Goal: Task Accomplishment & Management: Manage account settings

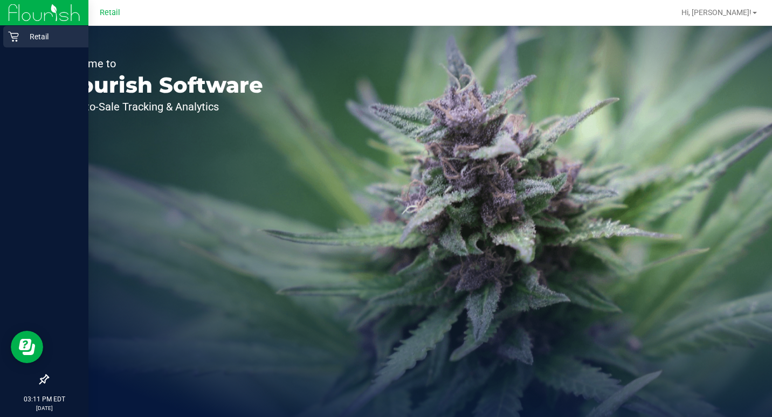
click at [24, 37] on p "Retail" at bounding box center [51, 36] width 65 height 13
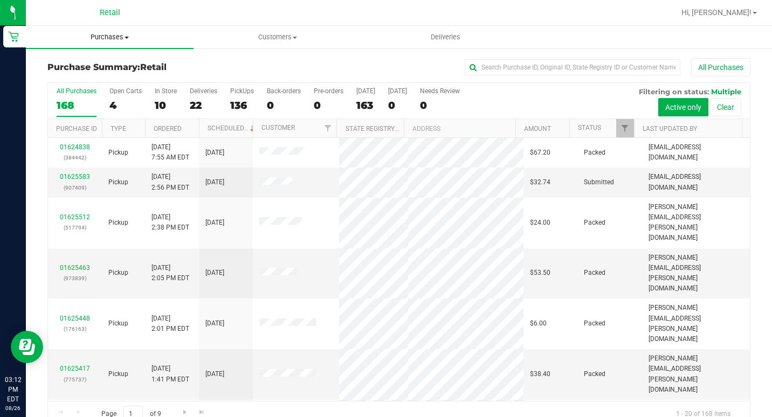
click at [118, 39] on span "Purchases" at bounding box center [110, 37] width 168 height 10
click at [111, 96] on li "All purchases" at bounding box center [110, 91] width 168 height 13
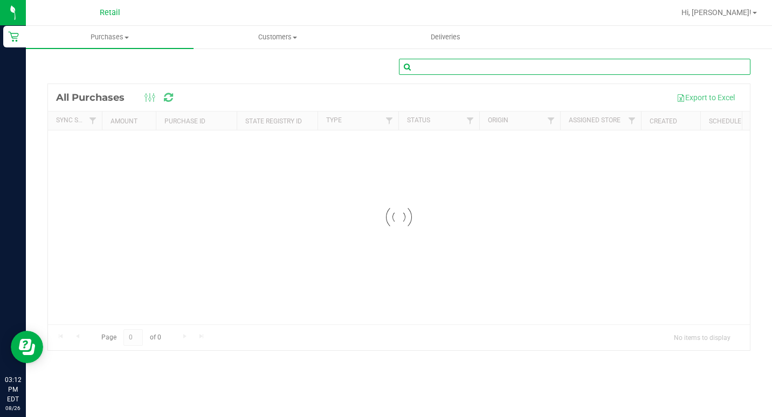
click at [489, 74] on input "text" at bounding box center [575, 67] width 352 height 16
type input "[PERSON_NAME]"
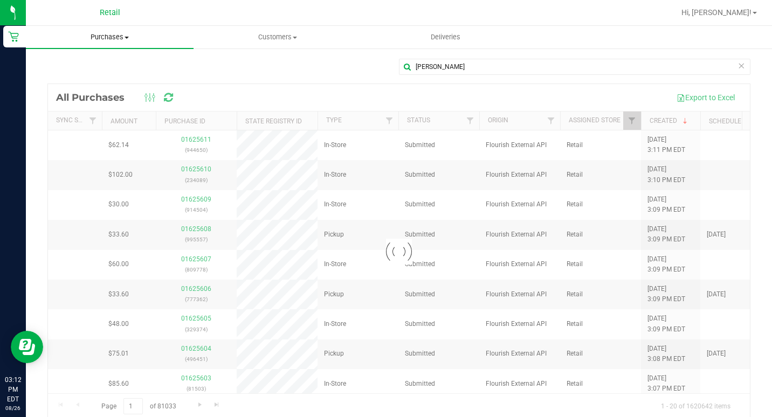
click at [120, 33] on span "Purchases" at bounding box center [110, 37] width 168 height 10
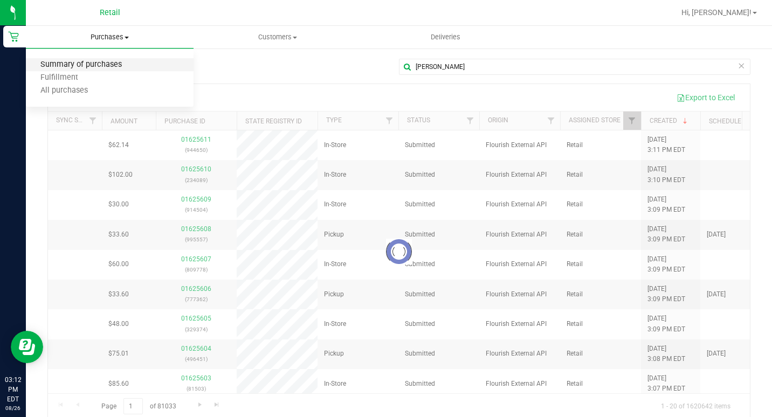
click at [120, 67] on span "Summary of purchases" at bounding box center [81, 64] width 111 height 9
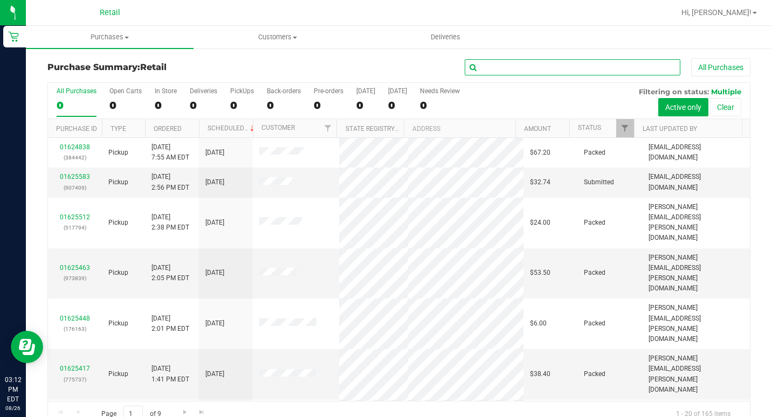
drag, startPoint x: 500, startPoint y: 61, endPoint x: 501, endPoint y: 56, distance: 5.4
click at [501, 62] on input "text" at bounding box center [573, 67] width 216 height 16
type input "[PERSON_NAME]"
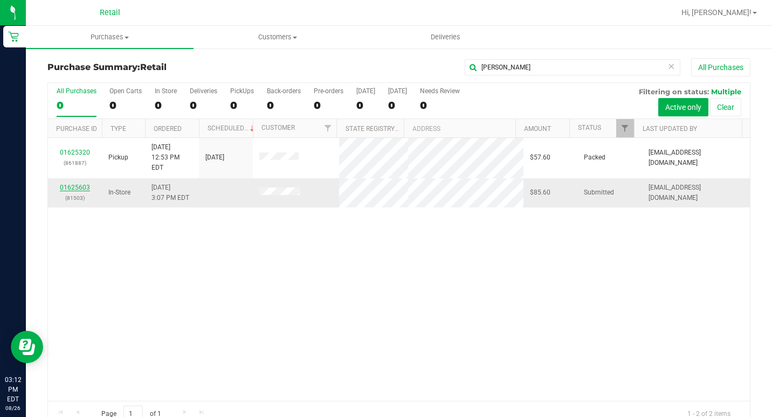
click at [84, 184] on link "01625603" at bounding box center [75, 188] width 30 height 8
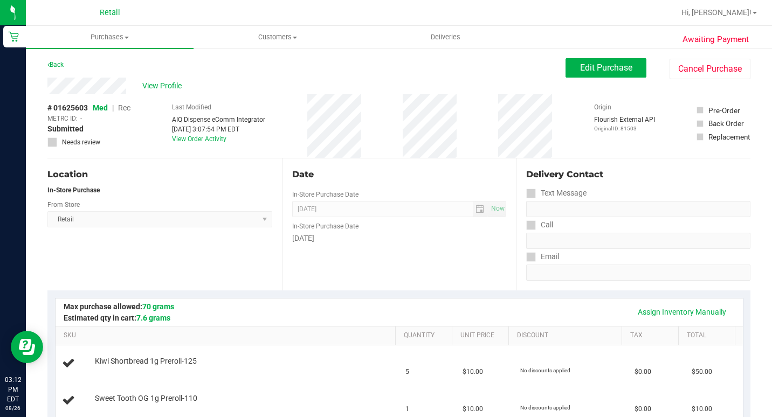
click at [431, 122] on div "# 01625603 Med | Rec METRC ID: - Submitted Needs review Last Modified AIQ Dispe…" at bounding box center [398, 126] width 703 height 64
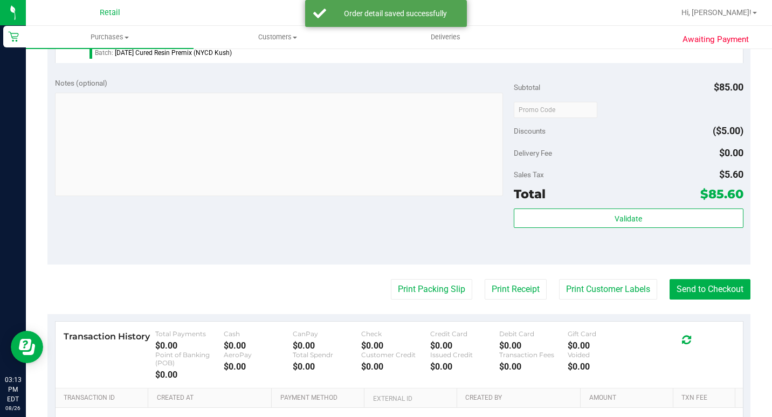
scroll to position [485, 0]
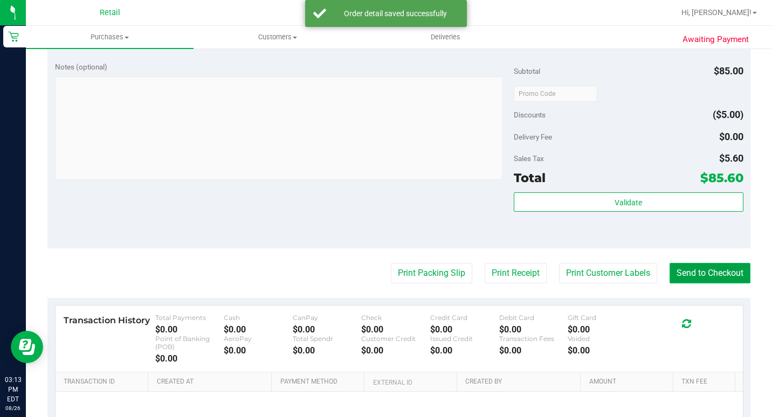
click at [700, 284] on button "Send to Checkout" at bounding box center [710, 273] width 81 height 20
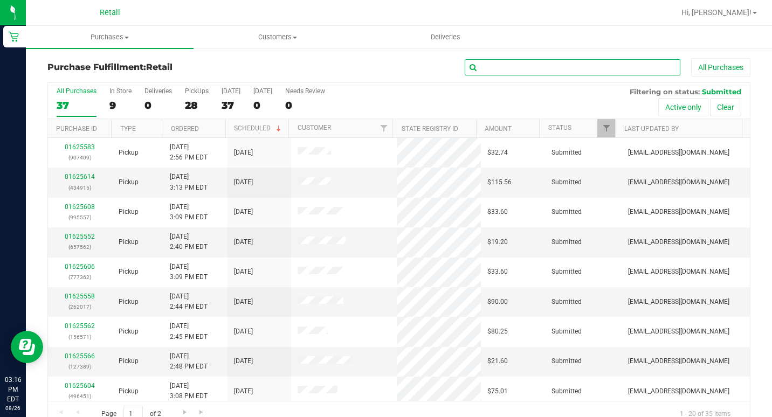
click at [547, 64] on input "text" at bounding box center [573, 67] width 216 height 16
type input "[PERSON_NAME]"
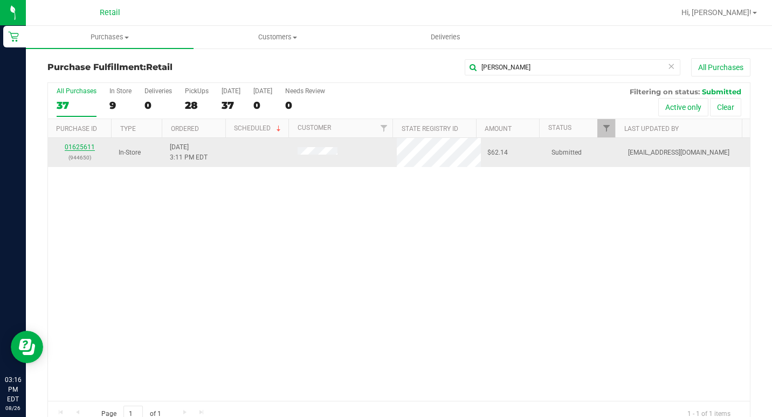
click at [82, 147] on link "01625611" at bounding box center [80, 147] width 30 height 8
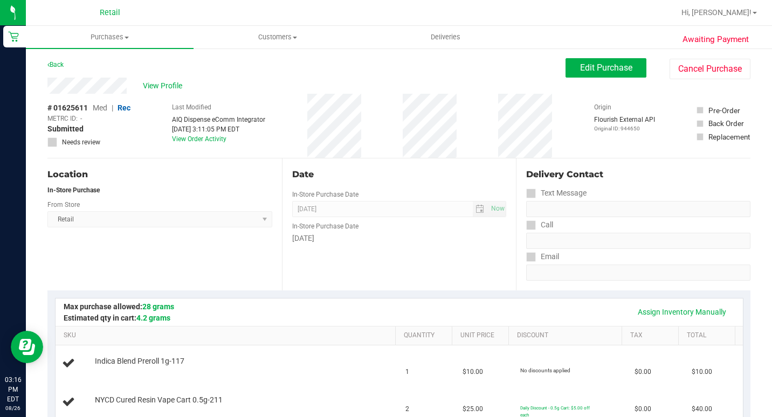
click at [370, 121] on div "# 01625611 Med | Rec METRC ID: - Submitted Needs review Last Modified AIQ Dispe…" at bounding box center [398, 126] width 703 height 64
click at [302, 152] on div "# 01625611 Med | Rec METRC ID: - Submitted Needs review Last Modified AIQ Dispe…" at bounding box center [398, 126] width 703 height 64
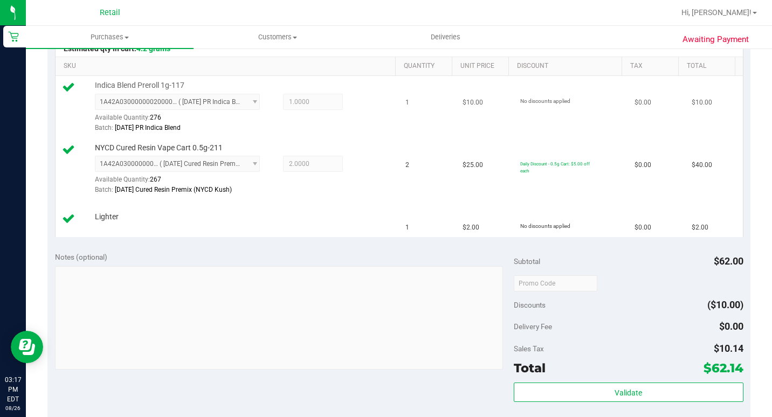
scroll to position [485, 0]
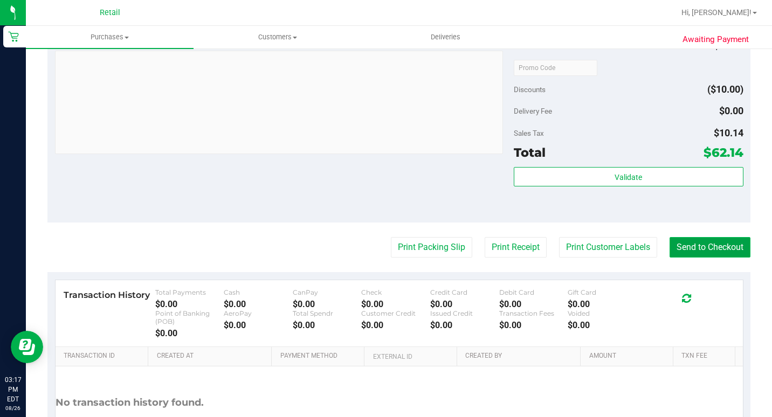
click at [696, 258] on button "Send to Checkout" at bounding box center [710, 247] width 81 height 20
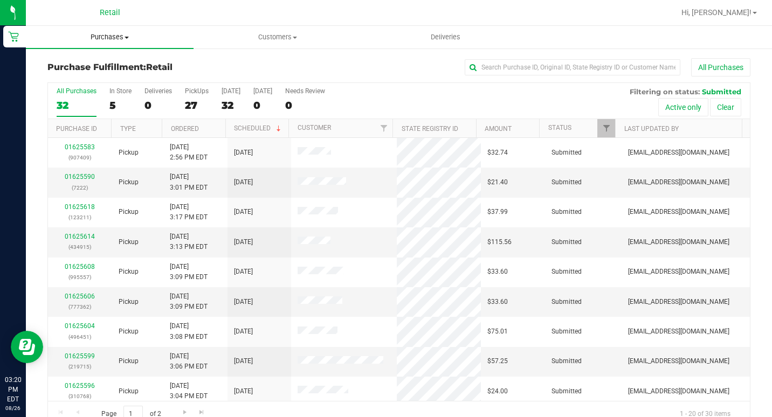
click at [103, 40] on span "Purchases" at bounding box center [110, 37] width 168 height 10
click at [101, 66] on span "Summary of purchases" at bounding box center [81, 64] width 111 height 9
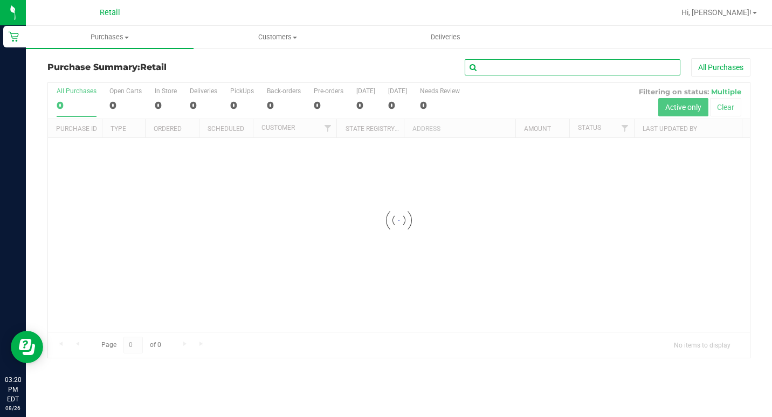
click at [522, 71] on input "text" at bounding box center [573, 67] width 216 height 16
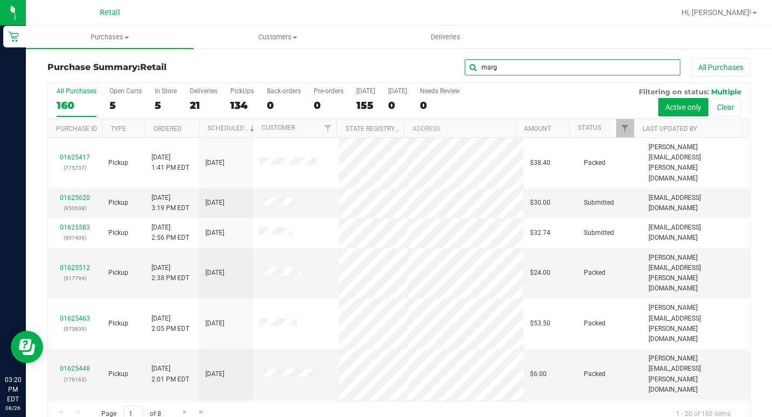
type input "marg"
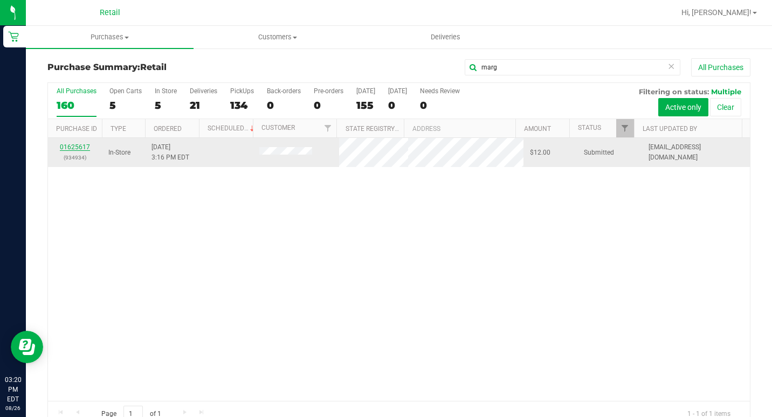
click at [77, 148] on link "01625617" at bounding box center [75, 147] width 30 height 8
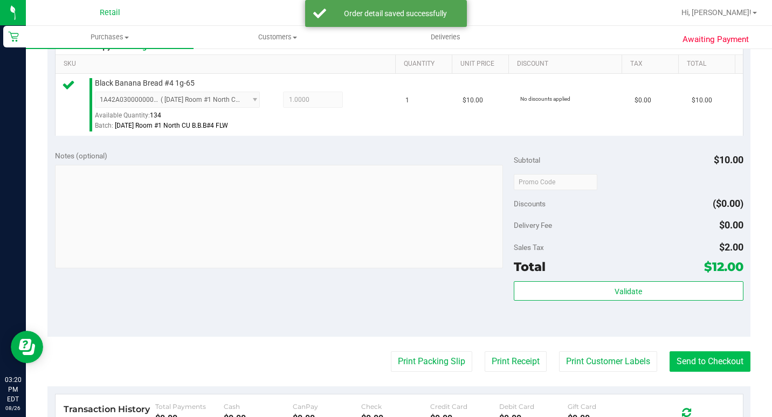
scroll to position [324, 0]
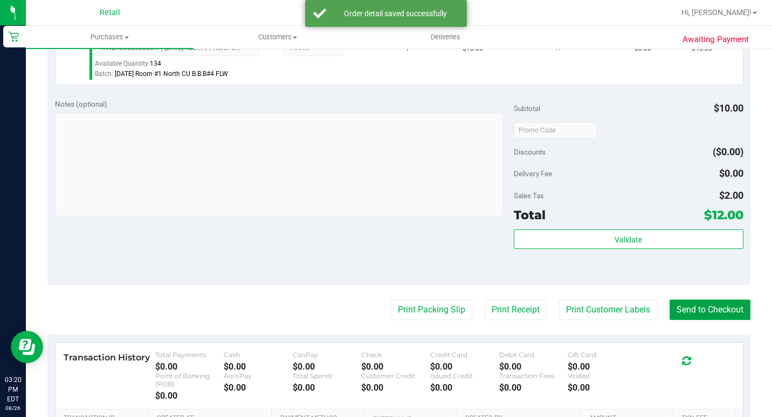
click at [680, 320] on button "Send to Checkout" at bounding box center [710, 310] width 81 height 20
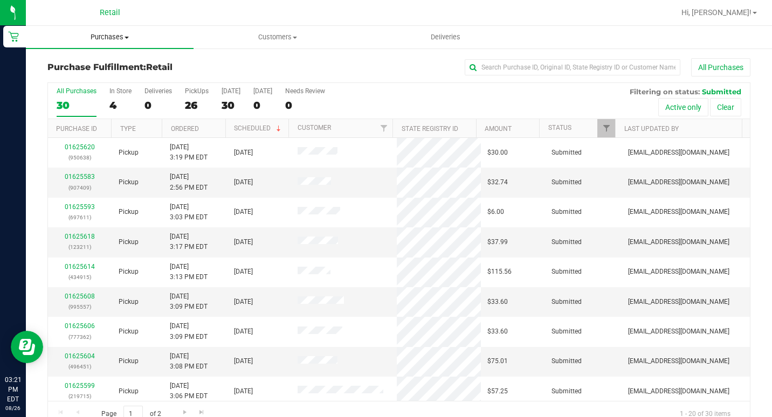
drag, startPoint x: 118, startPoint y: 36, endPoint x: 115, endPoint y: 46, distance: 10.5
click at [118, 36] on span "Purchases" at bounding box center [110, 37] width 168 height 10
click at [110, 64] on span "Summary of purchases" at bounding box center [81, 64] width 111 height 9
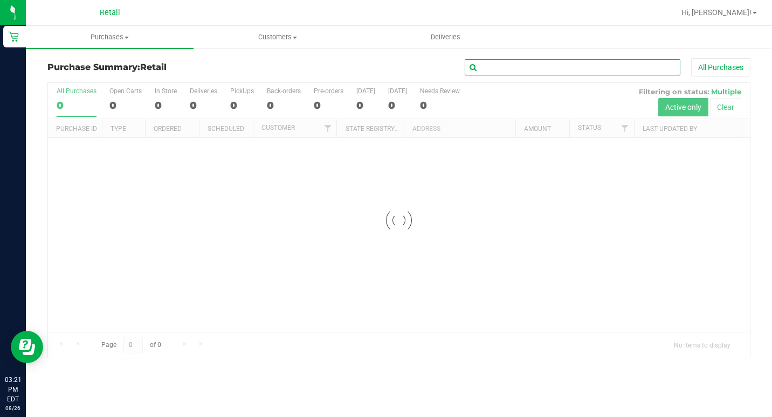
click at [493, 72] on input "text" at bounding box center [573, 67] width 216 height 16
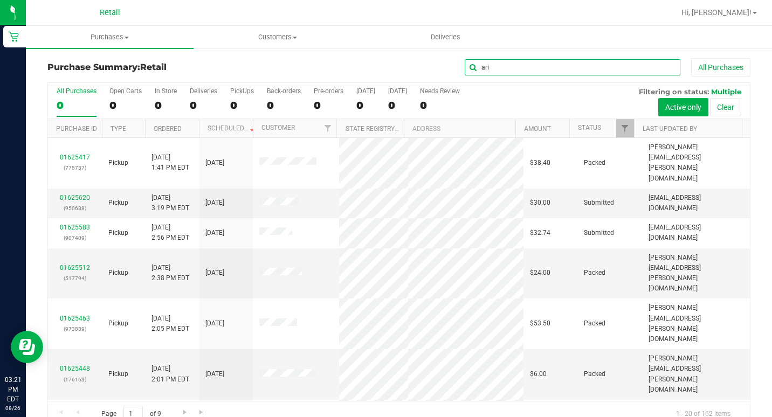
type input "ari"
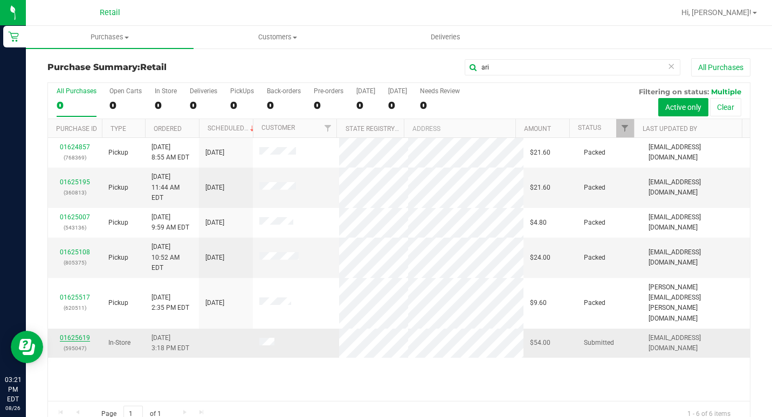
click at [87, 334] on link "01625619" at bounding box center [75, 338] width 30 height 8
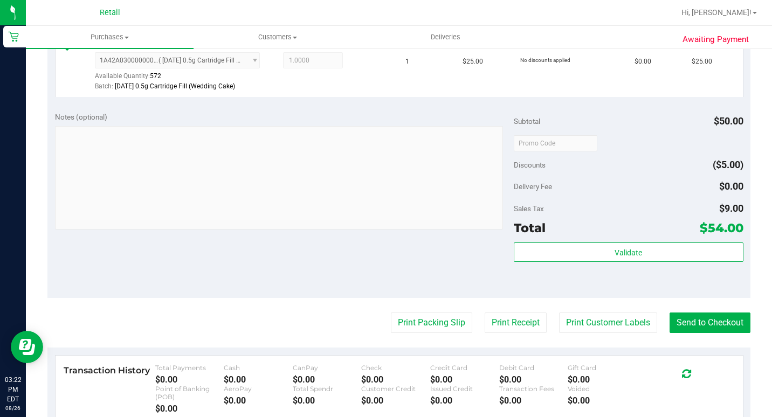
scroll to position [377, 0]
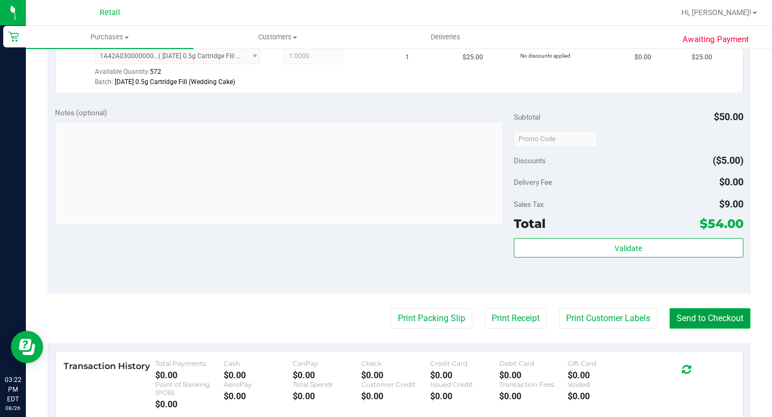
click at [685, 329] on button "Send to Checkout" at bounding box center [710, 318] width 81 height 20
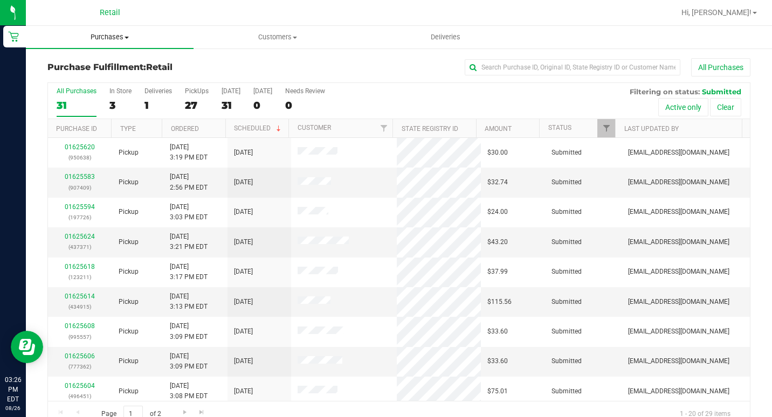
click at [118, 39] on span "Purchases" at bounding box center [110, 37] width 168 height 10
click at [108, 63] on span "Summary of purchases" at bounding box center [81, 64] width 111 height 9
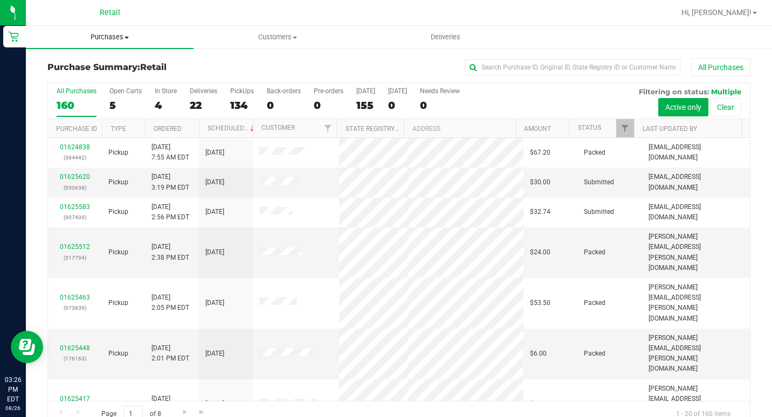
click at [107, 33] on span "Purchases" at bounding box center [110, 37] width 168 height 10
click at [96, 63] on span "Summary of purchases" at bounding box center [81, 64] width 111 height 9
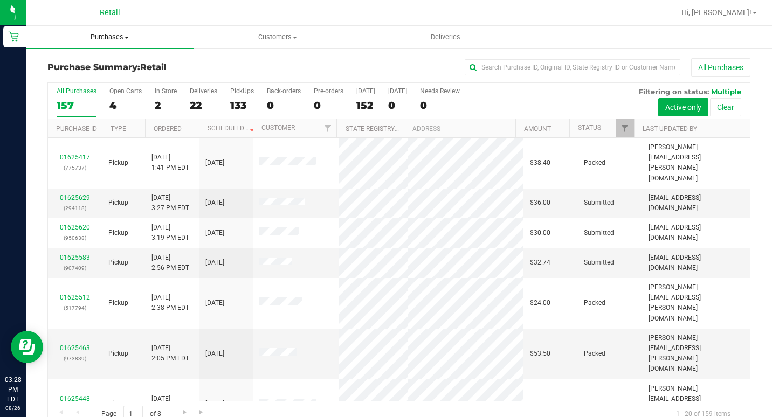
click at [119, 41] on span "Purchases" at bounding box center [110, 37] width 168 height 10
click at [107, 65] on span "Summary of purchases" at bounding box center [81, 64] width 111 height 9
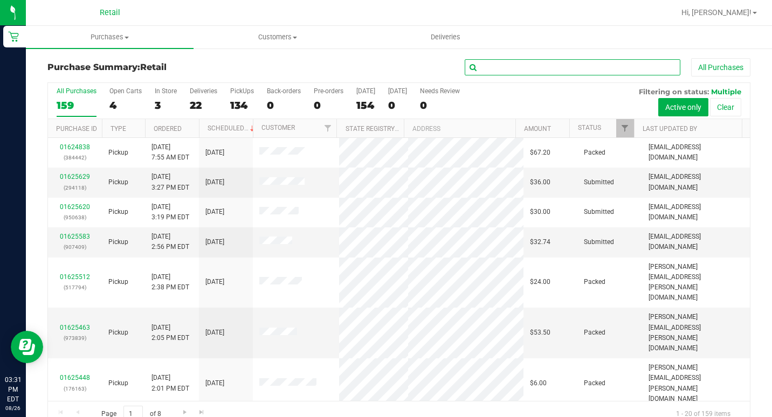
click at [517, 72] on input "text" at bounding box center [573, 67] width 216 height 16
type input "will"
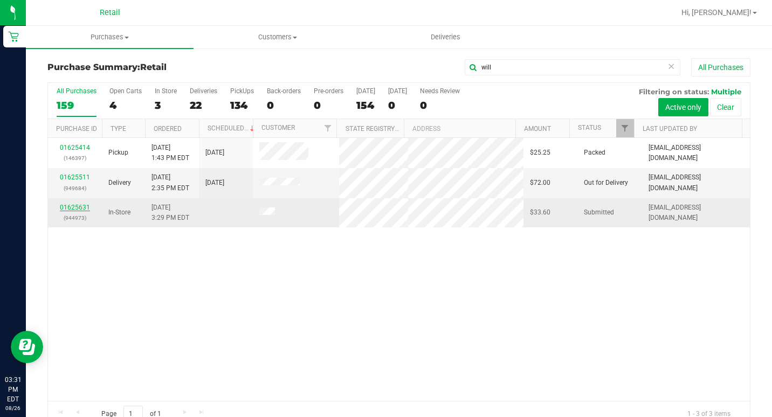
click at [66, 204] on link "01625631" at bounding box center [75, 208] width 30 height 8
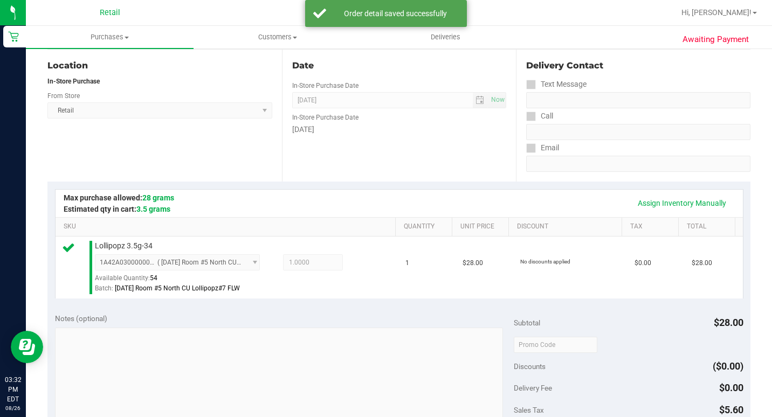
scroll to position [270, 0]
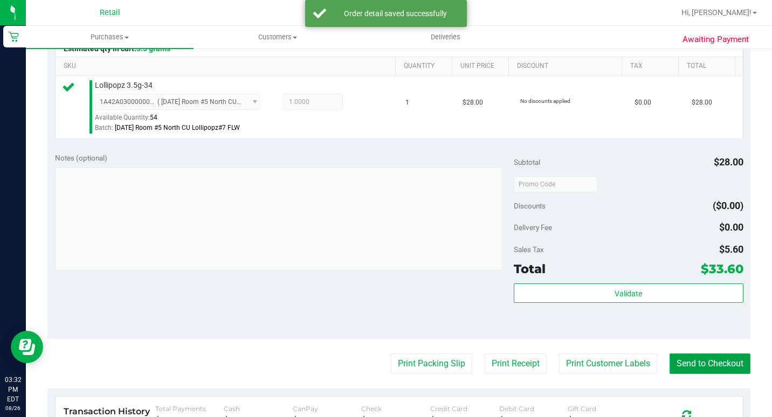
click at [675, 374] on button "Send to Checkout" at bounding box center [710, 364] width 81 height 20
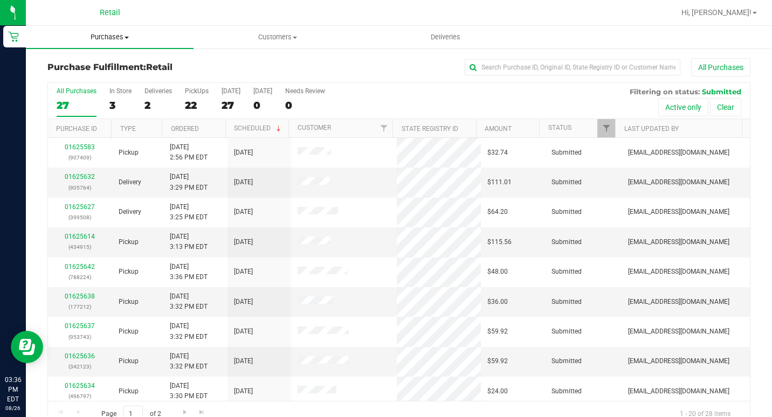
drag, startPoint x: 125, startPoint y: 41, endPoint x: 111, endPoint y: 56, distance: 20.2
click at [125, 41] on span "Purchases" at bounding box center [110, 37] width 168 height 10
click at [100, 68] on span "Summary of purchases" at bounding box center [81, 64] width 111 height 9
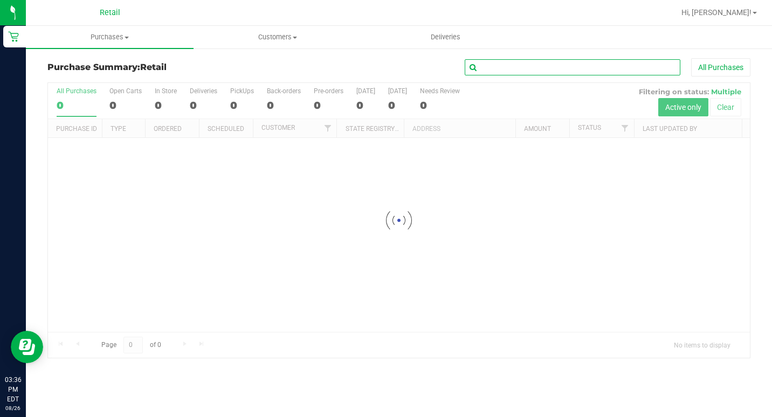
click at [522, 70] on input "text" at bounding box center [573, 67] width 216 height 16
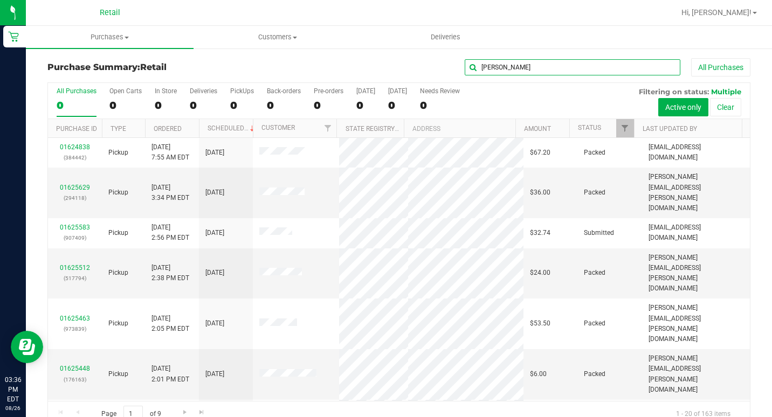
type input "[PERSON_NAME]"
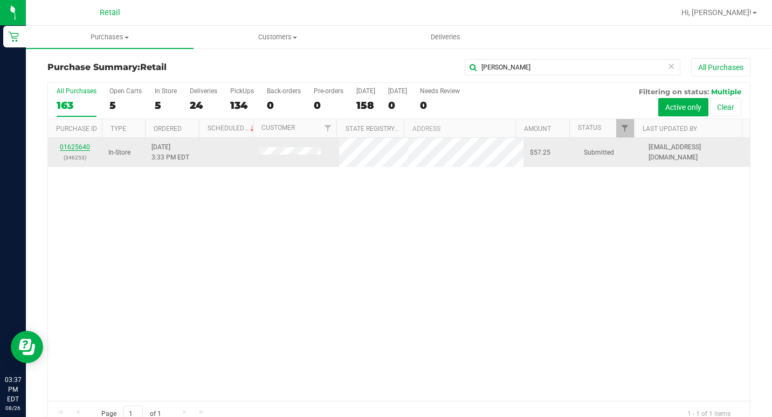
click at [68, 146] on link "01625640" at bounding box center [75, 147] width 30 height 8
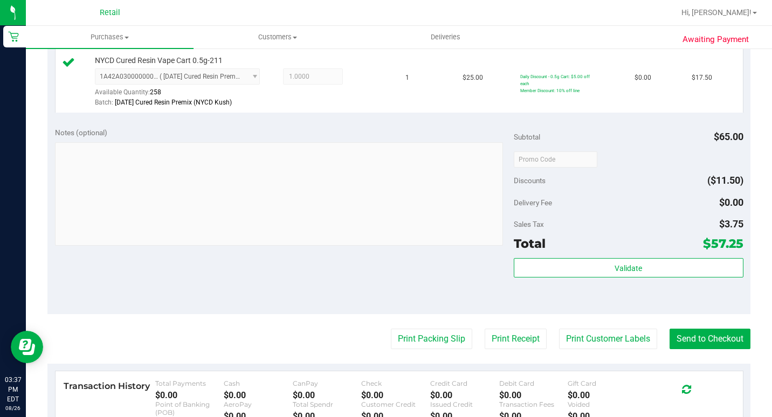
scroll to position [485, 0]
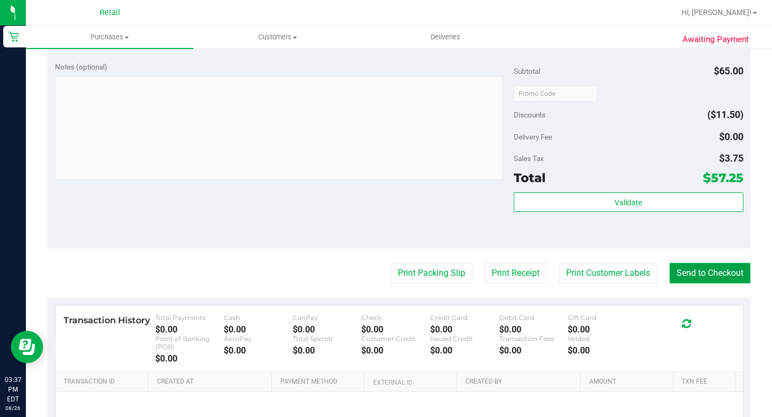
click at [710, 284] on button "Send to Checkout" at bounding box center [710, 273] width 81 height 20
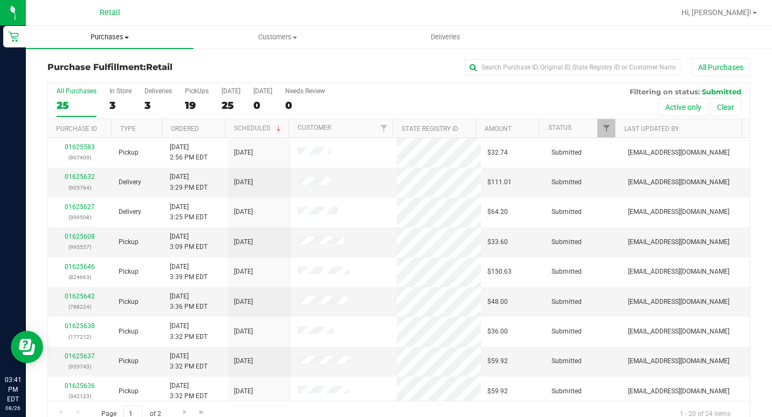
click at [114, 42] on uib-tab-heading "Purchases Summary of purchases Fulfillment All purchases" at bounding box center [110, 37] width 168 height 23
click at [107, 60] on span "Summary of purchases" at bounding box center [81, 64] width 111 height 9
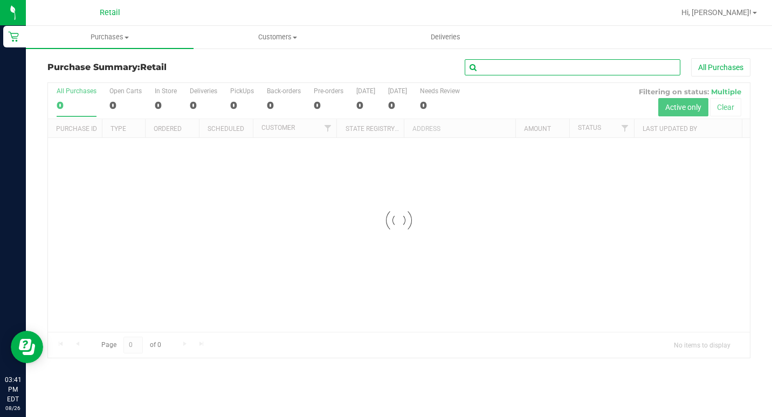
click at [549, 64] on input "text" at bounding box center [573, 67] width 216 height 16
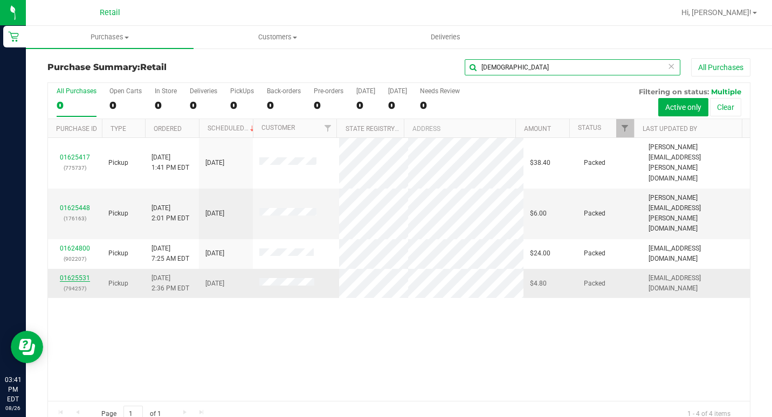
type input "[DEMOGRAPHIC_DATA]"
click at [74, 274] on link "01625531" at bounding box center [75, 278] width 30 height 8
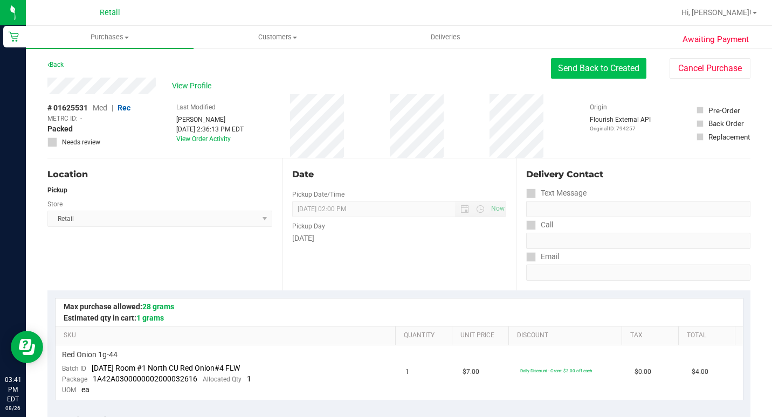
click at [586, 63] on button "Send Back to Created" at bounding box center [598, 68] width 95 height 20
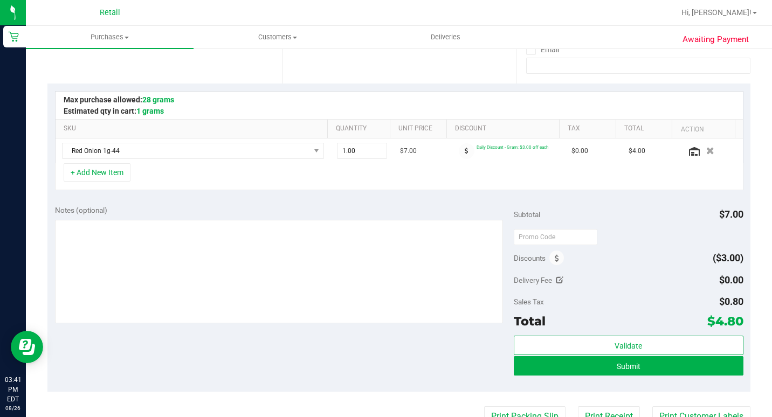
scroll to position [216, 0]
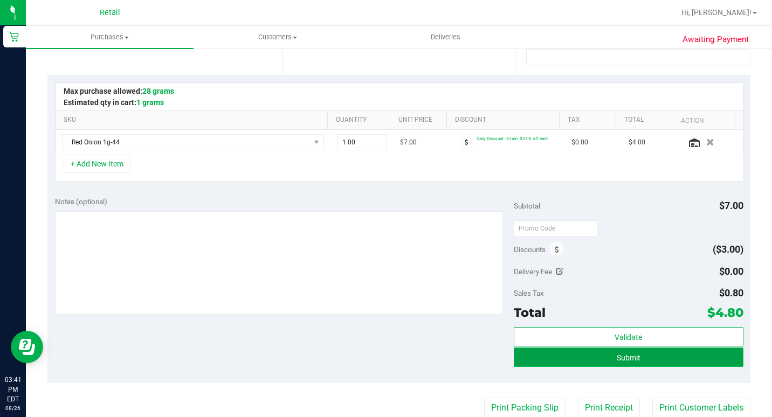
click at [535, 355] on button "Submit" at bounding box center [629, 357] width 230 height 19
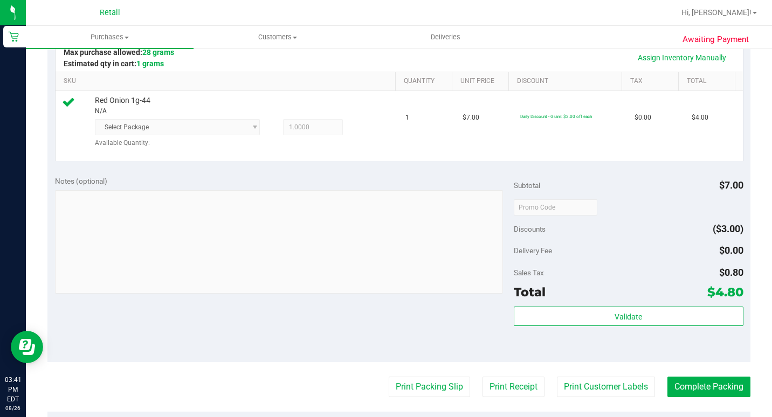
scroll to position [377, 0]
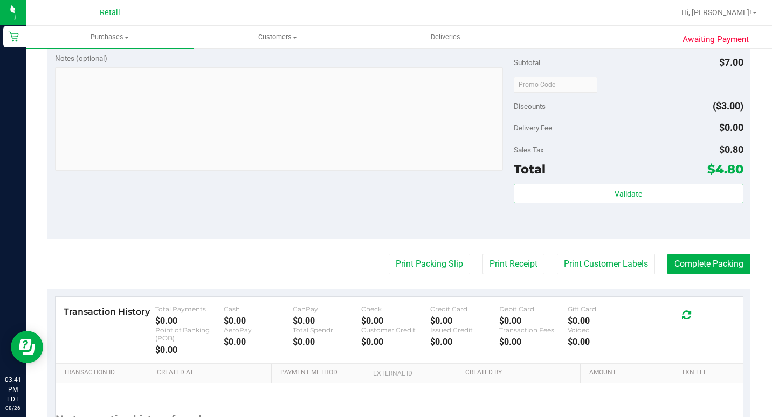
click at [732, 265] on purchase-details "Back Edit Purchase Cancel Purchase View Profile # 01625531 Med | Rec METRC ID: …" at bounding box center [398, 90] width 703 height 818
click at [724, 274] on button "Complete Packing" at bounding box center [709, 264] width 83 height 20
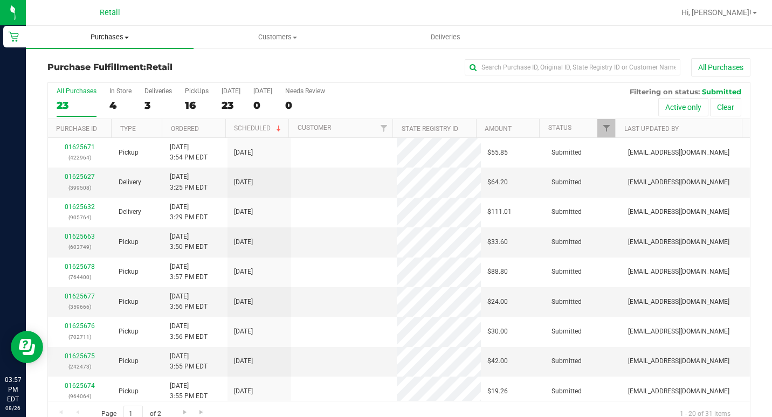
click at [126, 33] on span "Purchases" at bounding box center [110, 37] width 168 height 10
click at [112, 65] on span "Summary of purchases" at bounding box center [81, 64] width 111 height 9
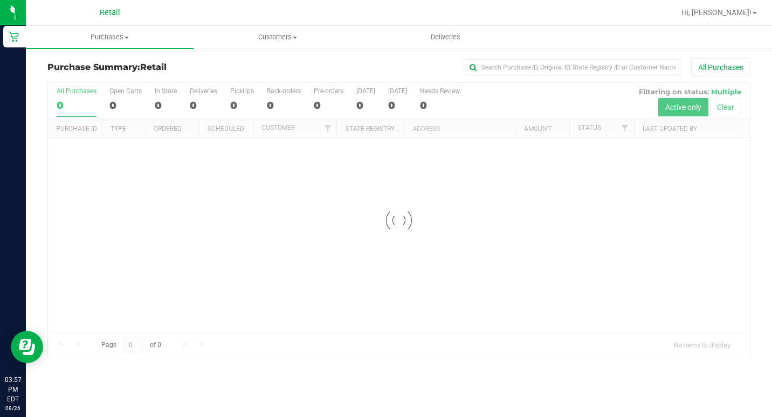
click at [512, 68] on input "text" at bounding box center [573, 67] width 216 height 16
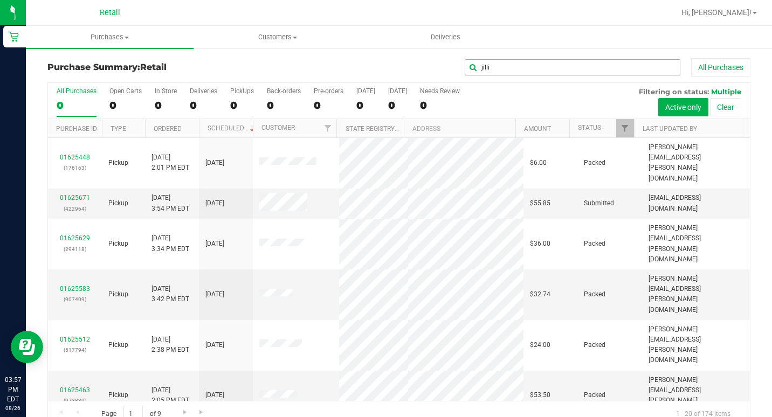
type input "jilli"
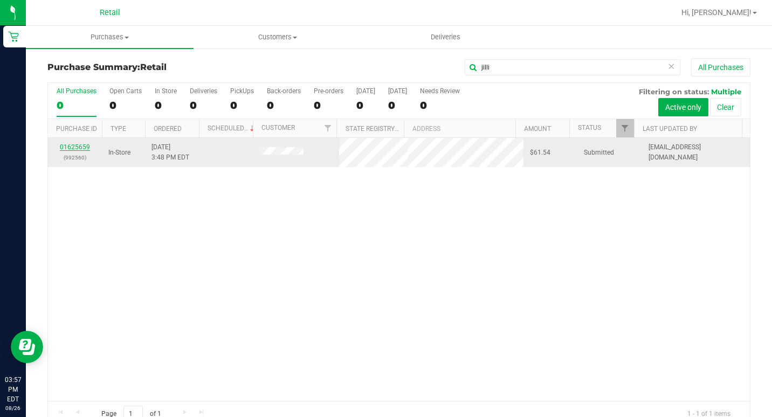
click at [67, 149] on link "01625659" at bounding box center [75, 147] width 30 height 8
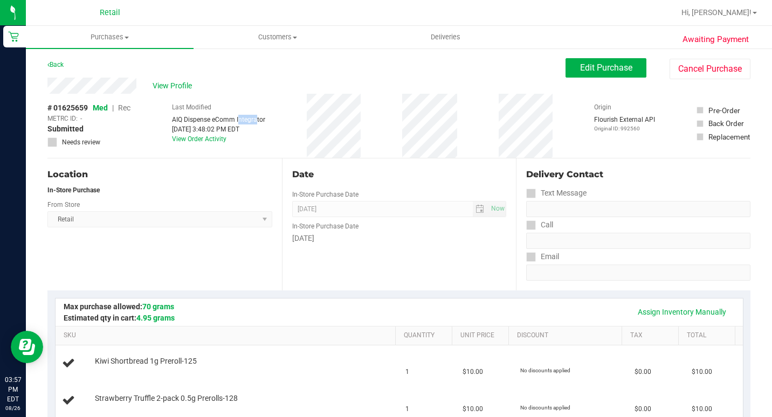
click at [254, 125] on div "Last Modified AIQ Dispense eComm Integrator [DATE] 3:48:02 PM EDT View Order Ac…" at bounding box center [218, 126] width 93 height 64
drag, startPoint x: 254, startPoint y: 125, endPoint x: 300, endPoint y: 119, distance: 46.8
click at [300, 119] on div "# 01625659 Med | Rec METRC ID: - Submitted Needs review Last Modified AIQ Dispe…" at bounding box center [398, 126] width 703 height 64
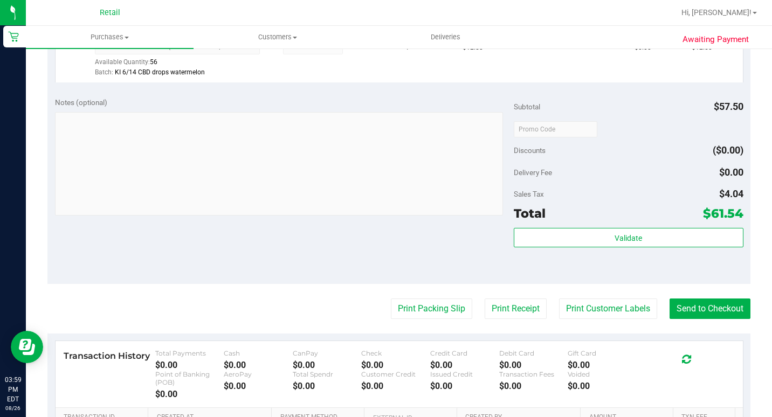
scroll to position [593, 0]
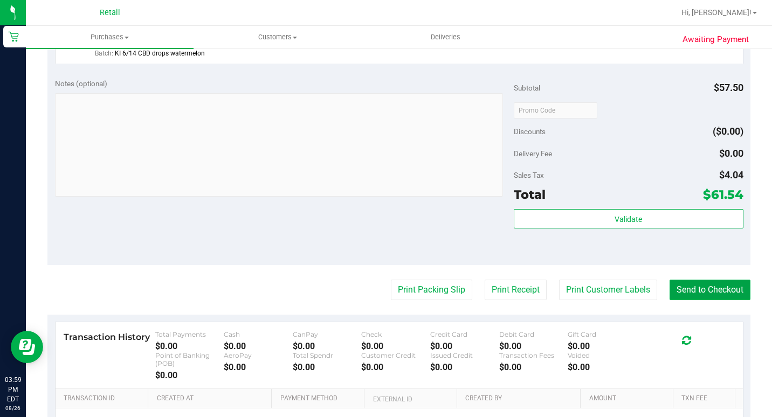
click at [700, 300] on button "Send to Checkout" at bounding box center [710, 290] width 81 height 20
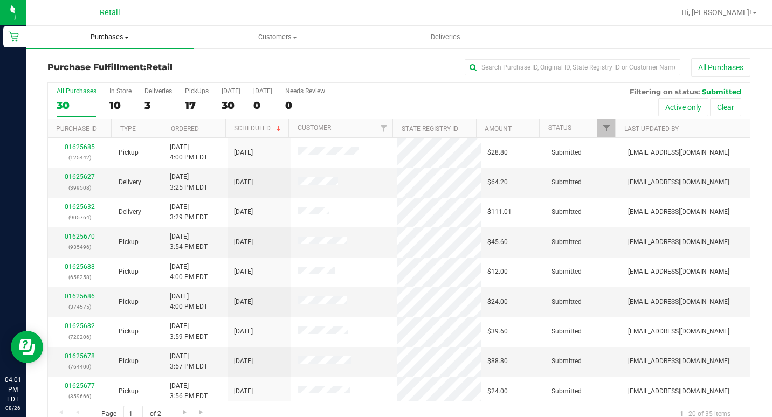
click at [114, 38] on span "Purchases" at bounding box center [110, 37] width 168 height 10
click at [108, 61] on span "Summary of purchases" at bounding box center [81, 64] width 111 height 9
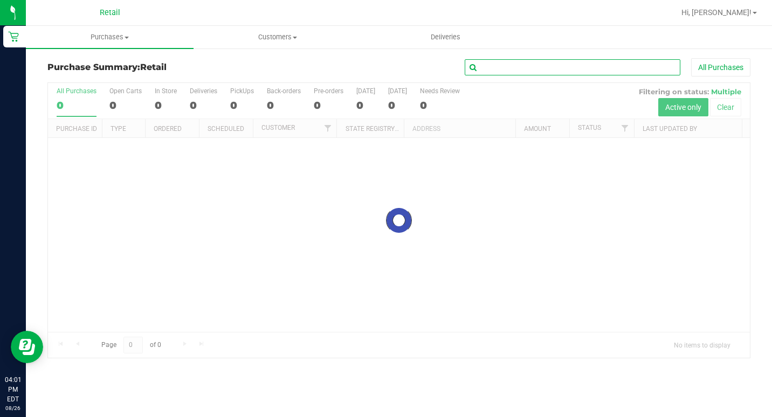
click at [553, 70] on input "text" at bounding box center [573, 67] width 216 height 16
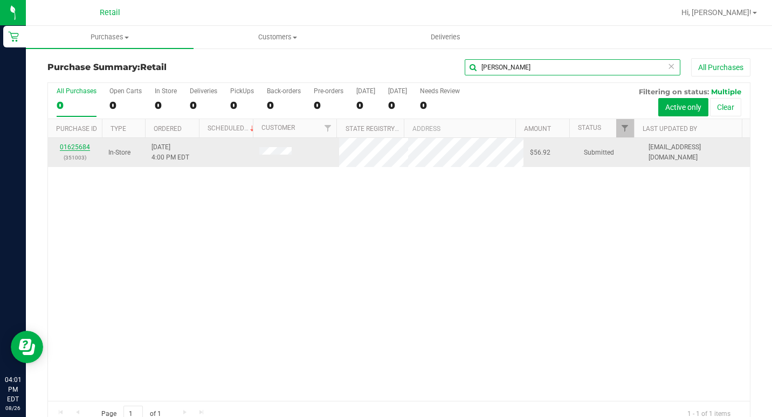
type input "[PERSON_NAME]"
click at [81, 150] on link "01625684" at bounding box center [75, 147] width 30 height 8
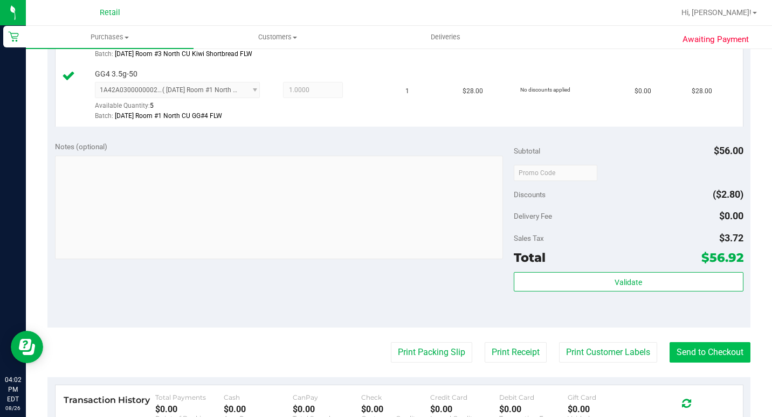
scroll to position [377, 0]
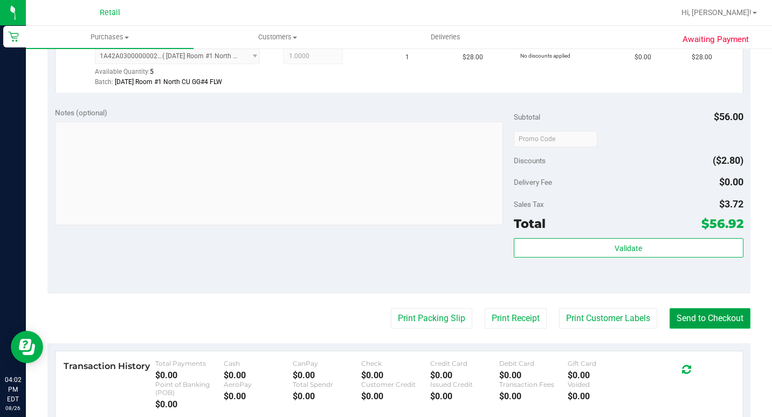
click at [709, 329] on button "Send to Checkout" at bounding box center [710, 318] width 81 height 20
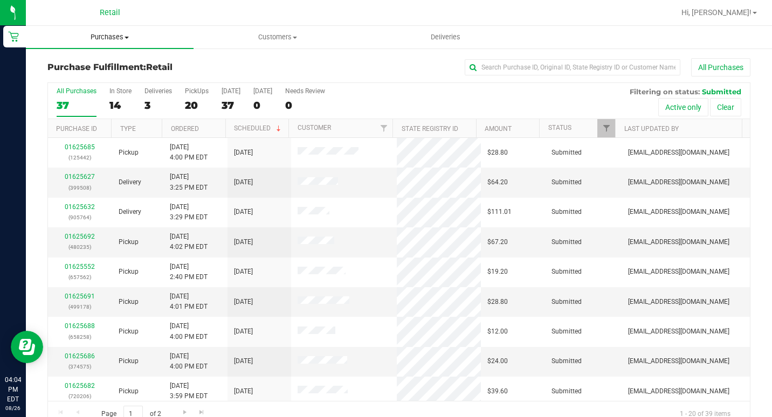
click at [104, 38] on span "Purchases" at bounding box center [110, 37] width 168 height 10
click at [99, 57] on ul "Summary of purchases Fulfillment All purchases" at bounding box center [110, 78] width 168 height 58
click at [106, 31] on uib-tab-heading "Purchases Summary of purchases Fulfillment All purchases" at bounding box center [110, 37] width 168 height 23
click at [95, 61] on span "Summary of purchases" at bounding box center [81, 64] width 111 height 9
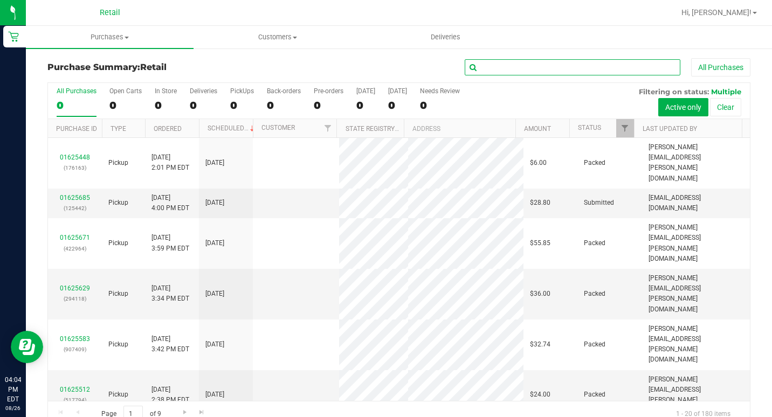
click at [509, 71] on input "text" at bounding box center [573, 67] width 216 height 16
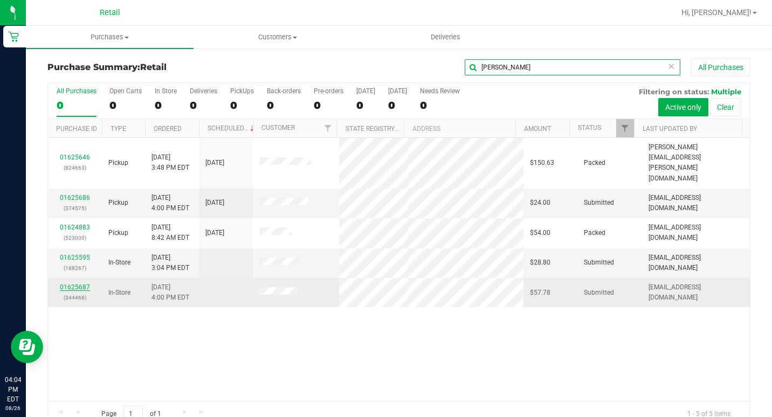
type input "[PERSON_NAME]"
click at [84, 284] on link "01625687" at bounding box center [75, 288] width 30 height 8
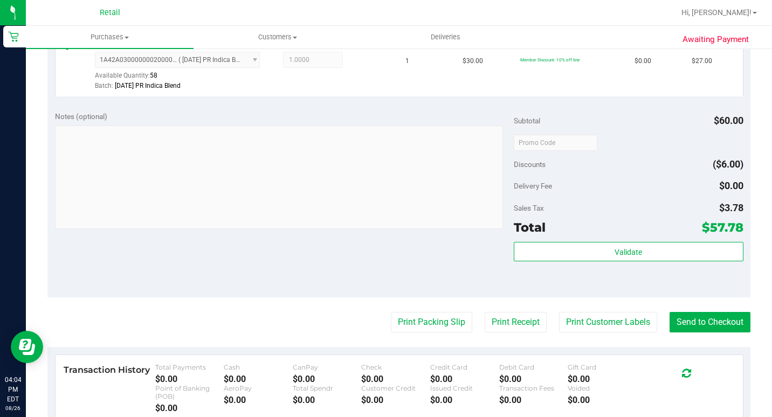
scroll to position [377, 0]
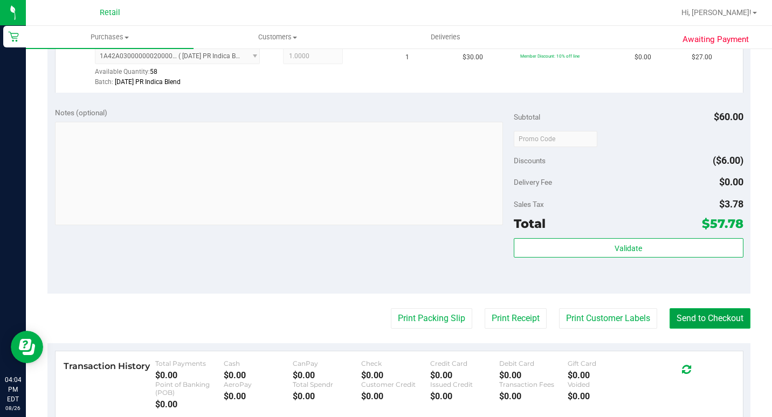
click at [714, 329] on button "Send to Checkout" at bounding box center [710, 318] width 81 height 20
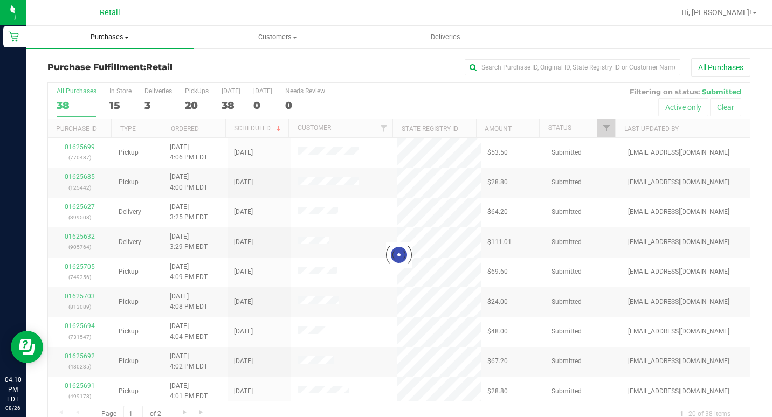
click at [116, 39] on span "Purchases" at bounding box center [110, 37] width 168 height 10
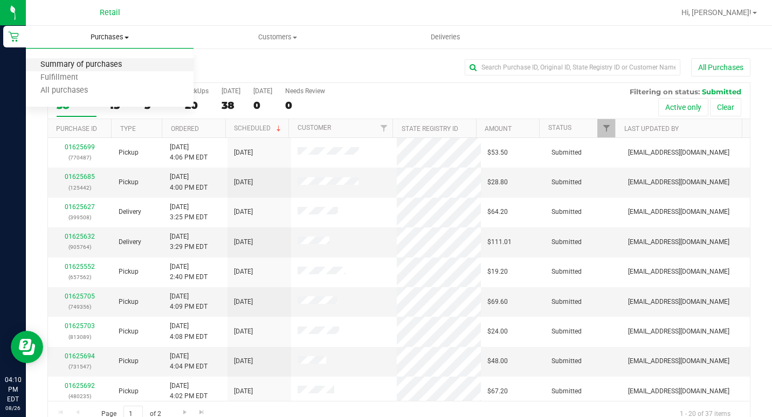
click at [109, 60] on span "Summary of purchases" at bounding box center [81, 64] width 111 height 9
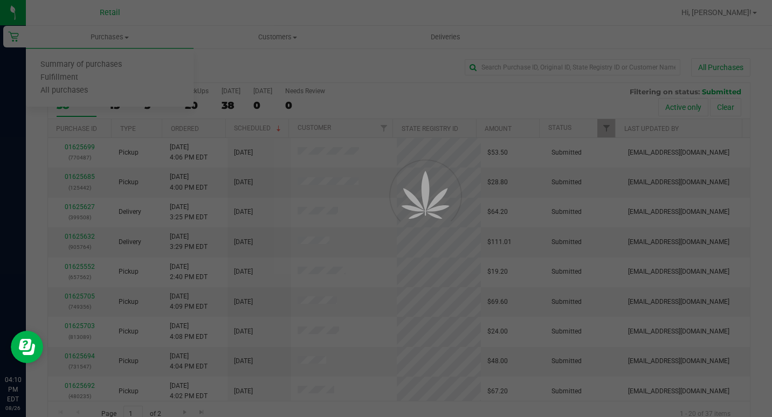
click at [515, 67] on div at bounding box center [386, 208] width 772 height 417
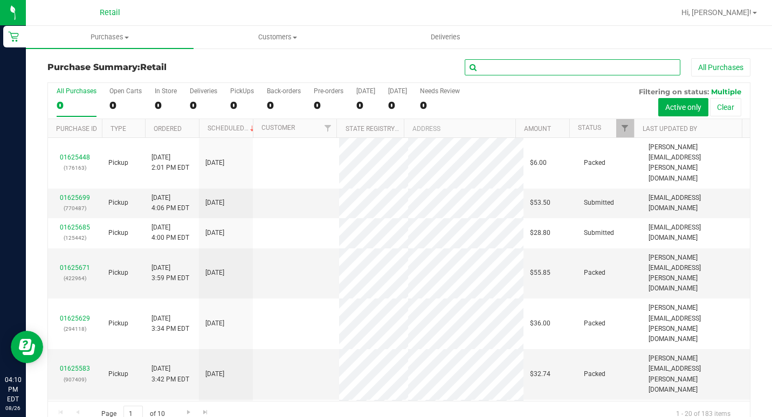
click at [515, 67] on input "text" at bounding box center [573, 67] width 216 height 16
type input "lanre"
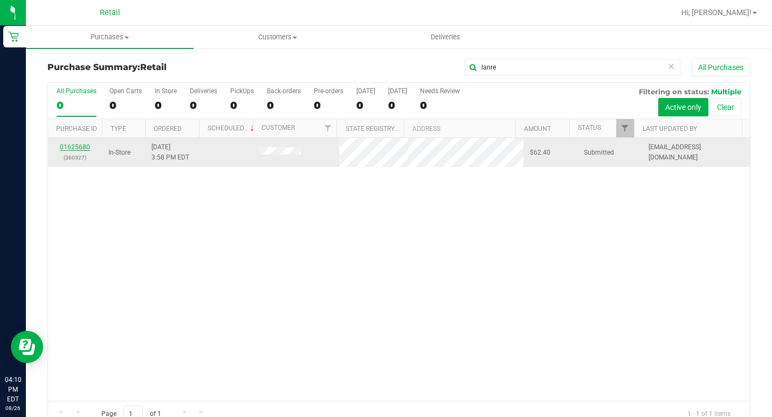
click at [72, 147] on link "01625680" at bounding box center [75, 147] width 30 height 8
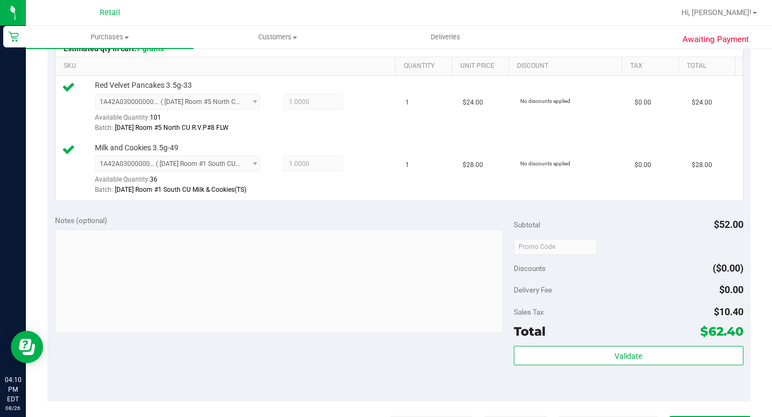
scroll to position [377, 0]
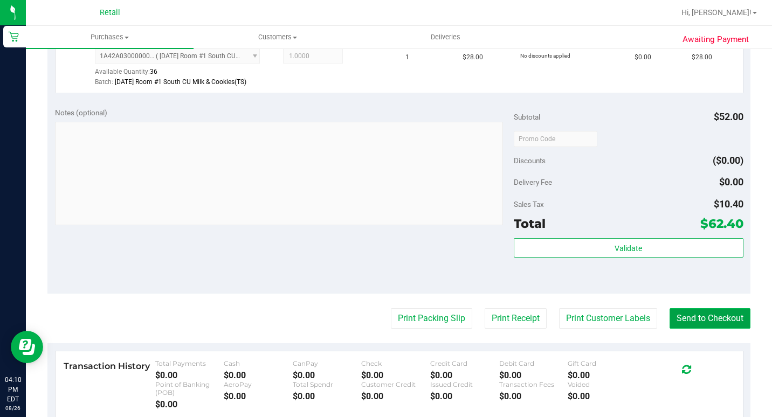
click at [693, 329] on button "Send to Checkout" at bounding box center [710, 318] width 81 height 20
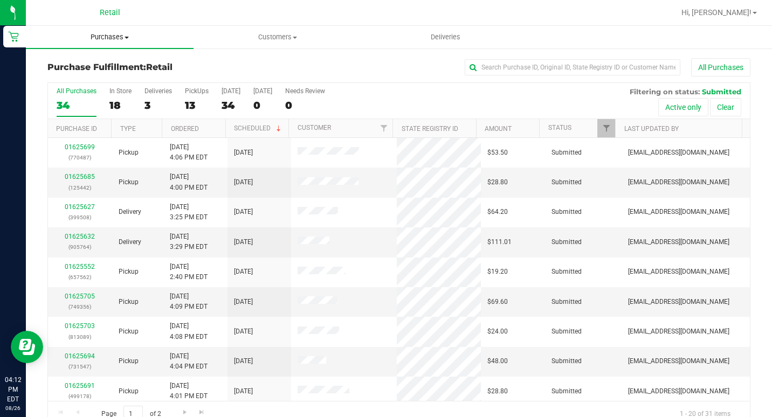
click at [114, 33] on span "Purchases" at bounding box center [110, 37] width 168 height 10
click at [103, 63] on span "Summary of purchases" at bounding box center [81, 64] width 111 height 9
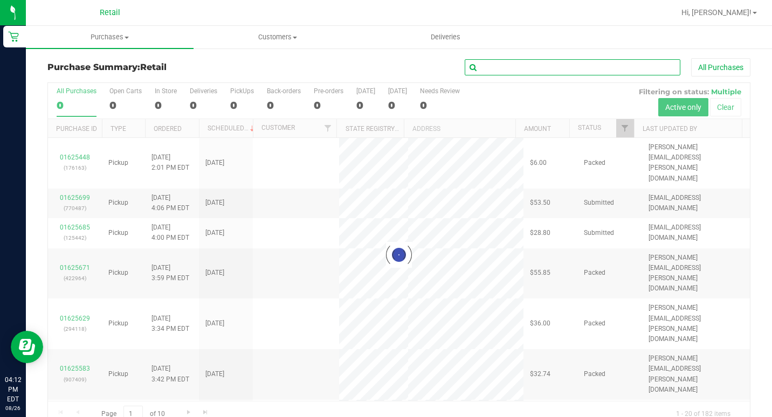
click at [512, 65] on input "text" at bounding box center [573, 67] width 216 height 16
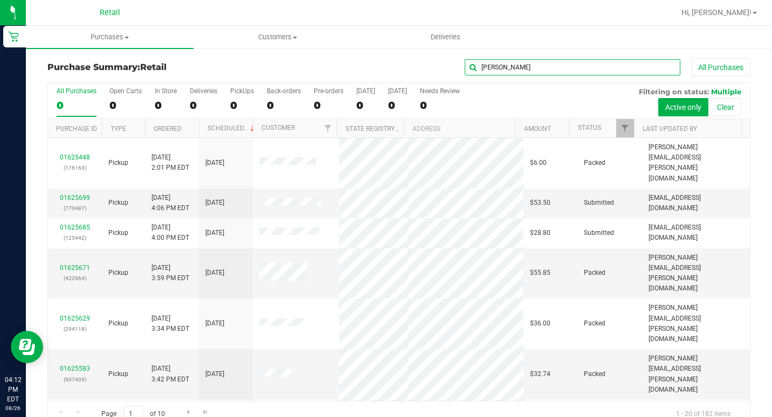
type input "[PERSON_NAME]"
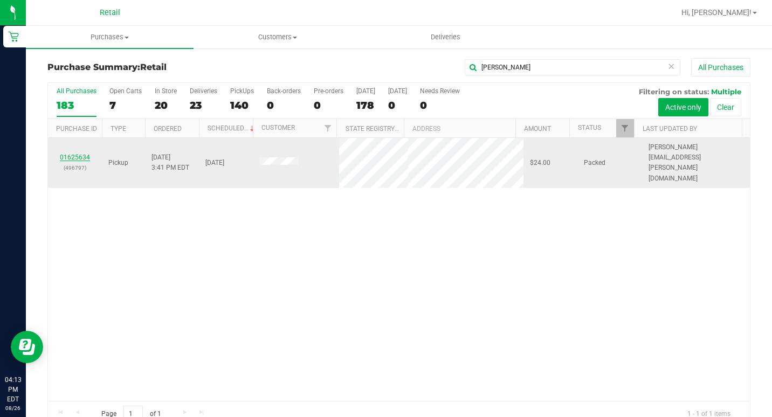
click at [81, 154] on link "01625634" at bounding box center [75, 158] width 30 height 8
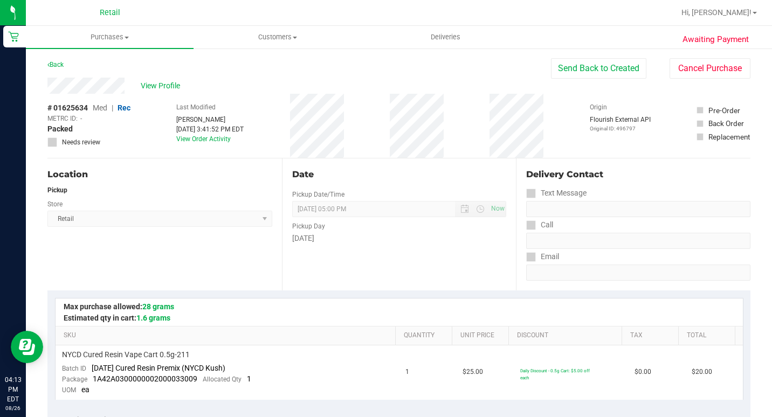
click at [368, 128] on div "# 01625634 Med | Rec METRC ID: - Packed Needs review Last Modified [PERSON_NAME…" at bounding box center [398, 126] width 703 height 64
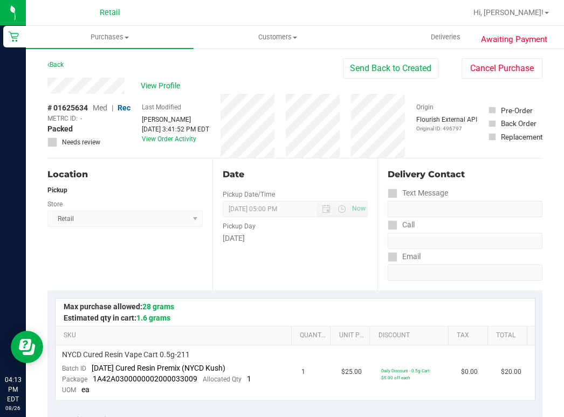
click at [232, 282] on div "Date Pickup Date/Time [DATE] Now [DATE] 05:00 PM Now Pickup Day [DATE]" at bounding box center [294, 225] width 165 height 132
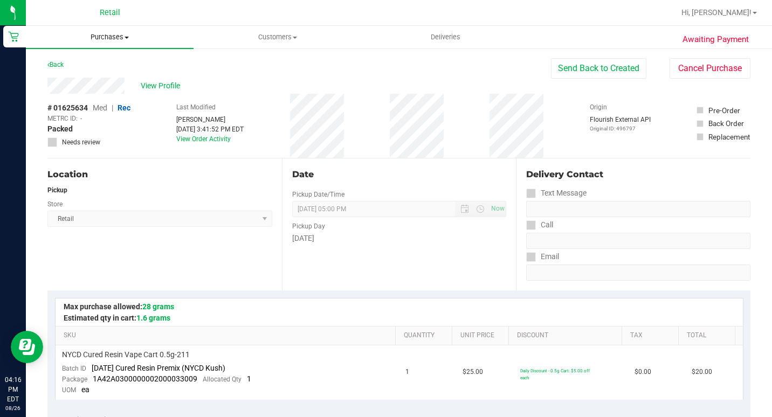
click at [130, 33] on span "Purchases" at bounding box center [110, 37] width 168 height 10
click at [101, 61] on span "Summary of purchases" at bounding box center [81, 64] width 111 height 9
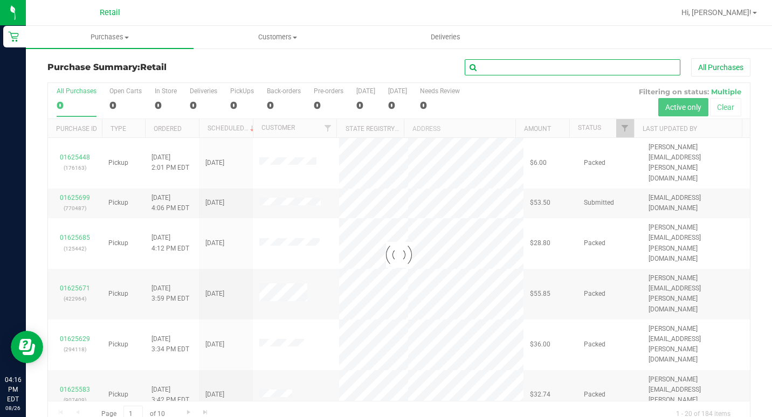
click at [576, 67] on input "text" at bounding box center [573, 67] width 216 height 16
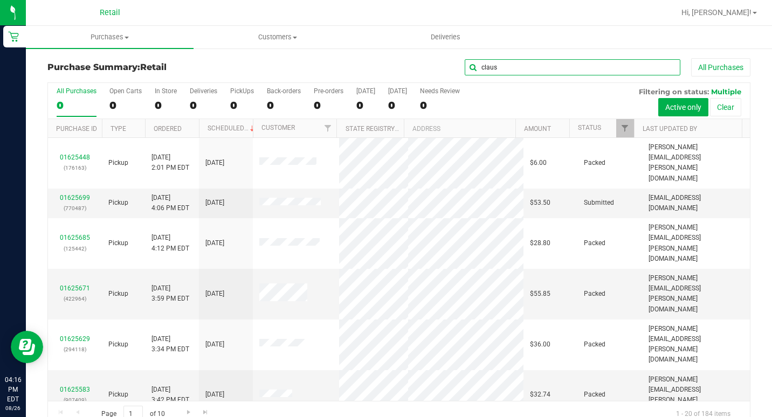
type input "claus"
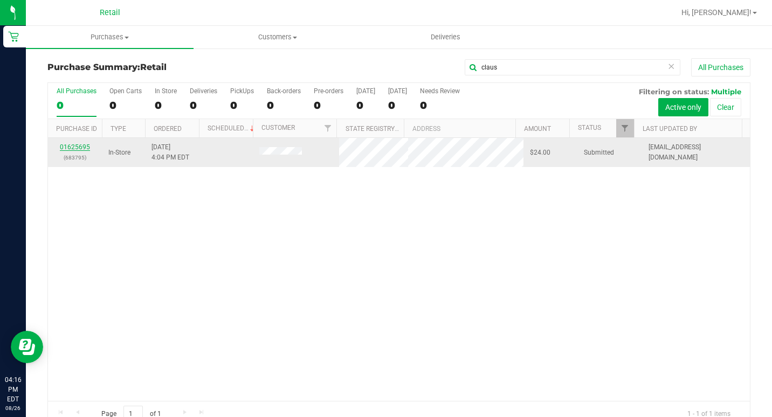
click at [70, 143] on link "01625695" at bounding box center [75, 147] width 30 height 8
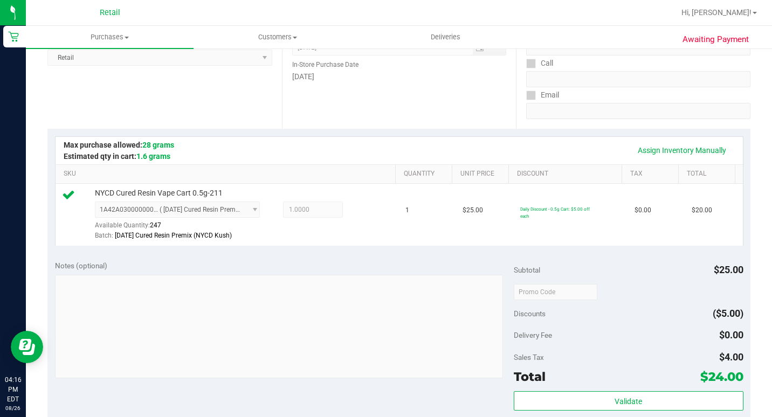
scroll to position [270, 0]
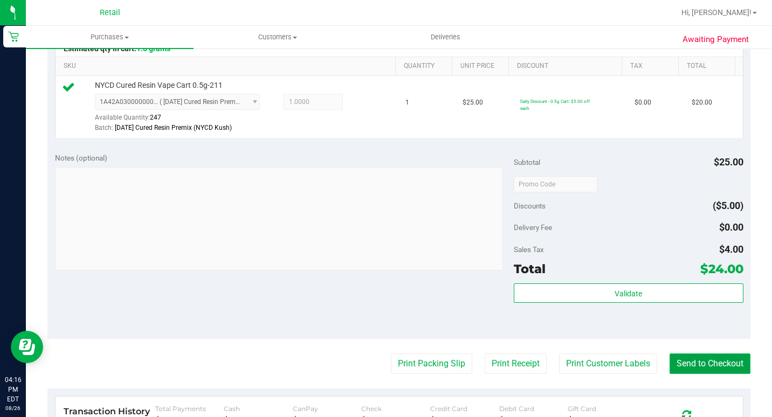
click at [676, 372] on button "Send to Checkout" at bounding box center [710, 364] width 81 height 20
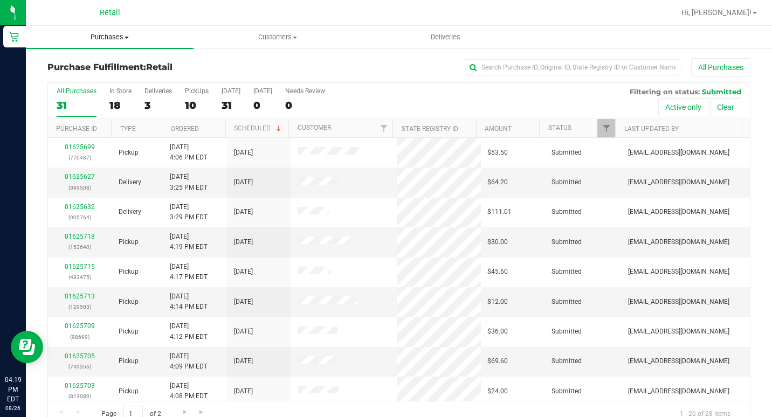
click at [112, 39] on span "Purchases" at bounding box center [110, 37] width 168 height 10
click at [104, 57] on ul "Summary of purchases Fulfillment All purchases" at bounding box center [110, 78] width 168 height 58
click at [109, 38] on span "Purchases" at bounding box center [110, 37] width 168 height 10
click at [94, 67] on span "Summary of purchases" at bounding box center [81, 64] width 111 height 9
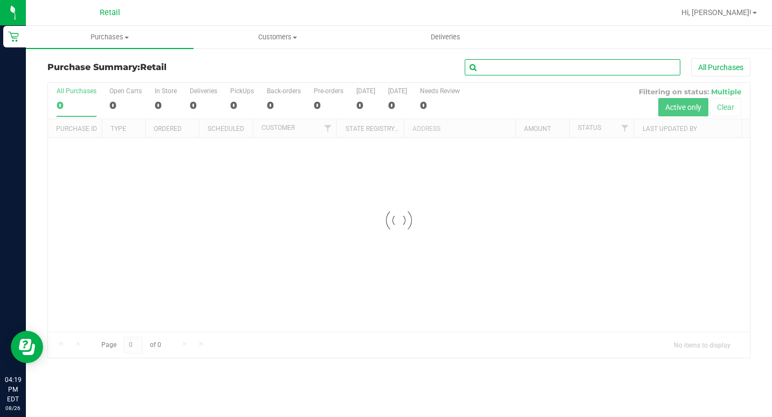
click at [491, 68] on input "text" at bounding box center [573, 67] width 216 height 16
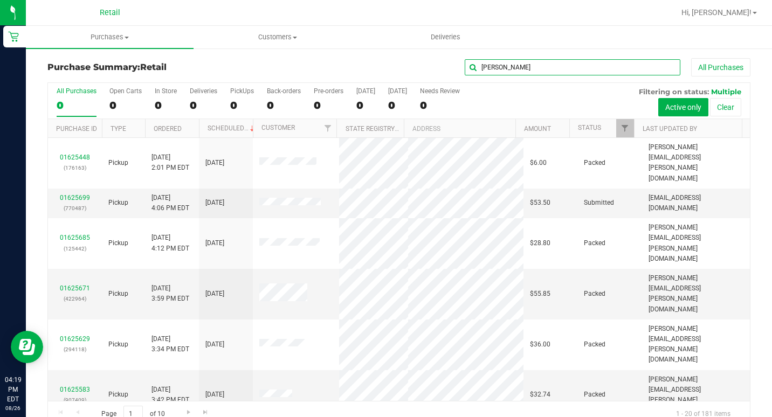
type input "[PERSON_NAME]"
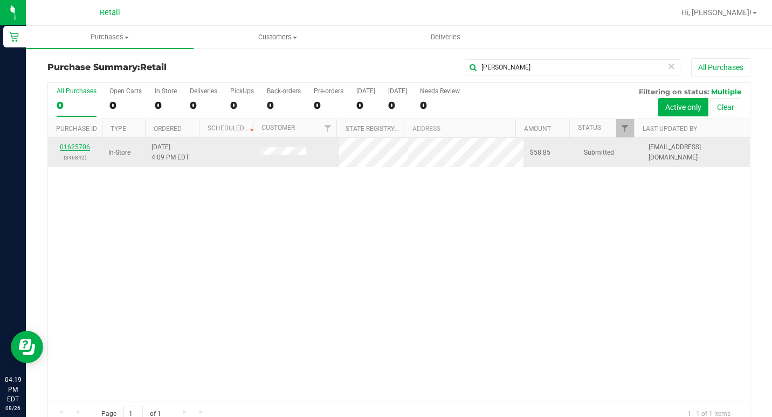
click at [81, 149] on link "01625706" at bounding box center [75, 147] width 30 height 8
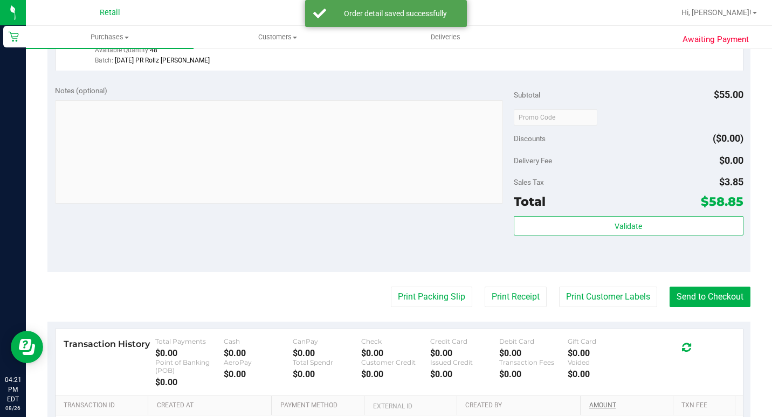
scroll to position [539, 0]
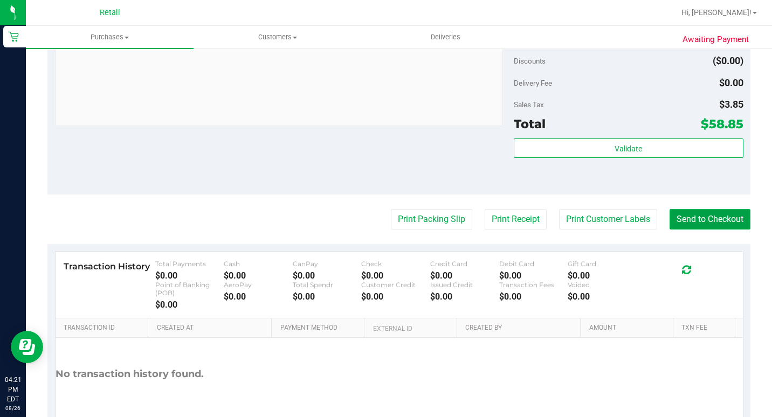
click at [683, 230] on button "Send to Checkout" at bounding box center [710, 219] width 81 height 20
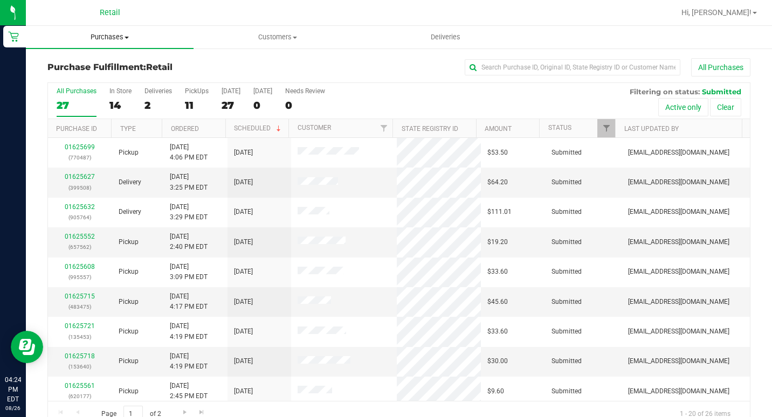
click at [101, 37] on span "Purchases" at bounding box center [110, 37] width 168 height 10
click at [94, 69] on span "Summary of purchases" at bounding box center [81, 64] width 111 height 9
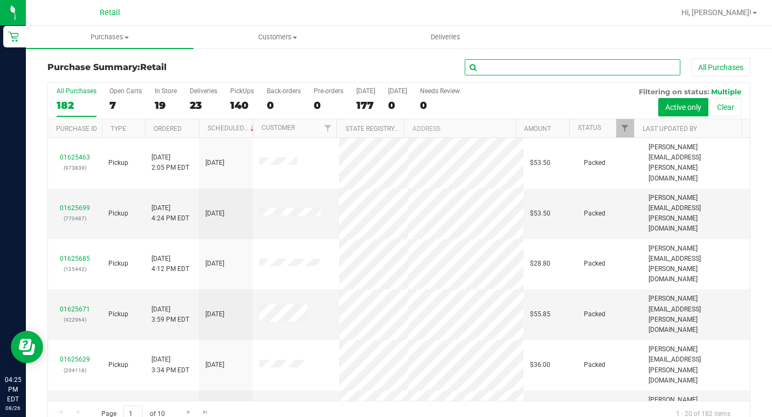
click at [528, 68] on input "text" at bounding box center [573, 67] width 216 height 16
type input "[PERSON_NAME]"
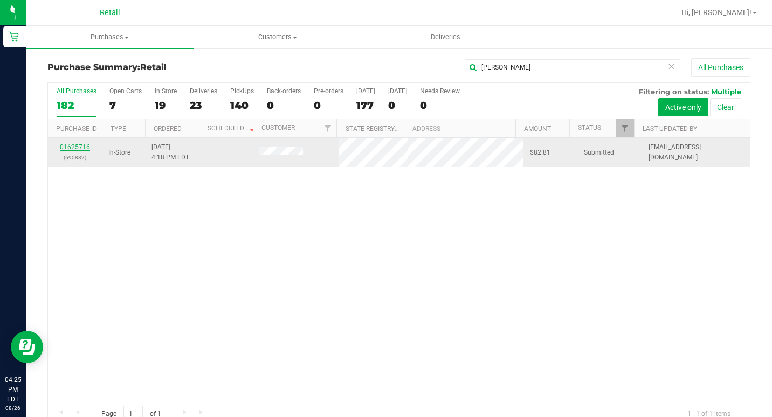
click at [86, 143] on link "01625716" at bounding box center [75, 147] width 30 height 8
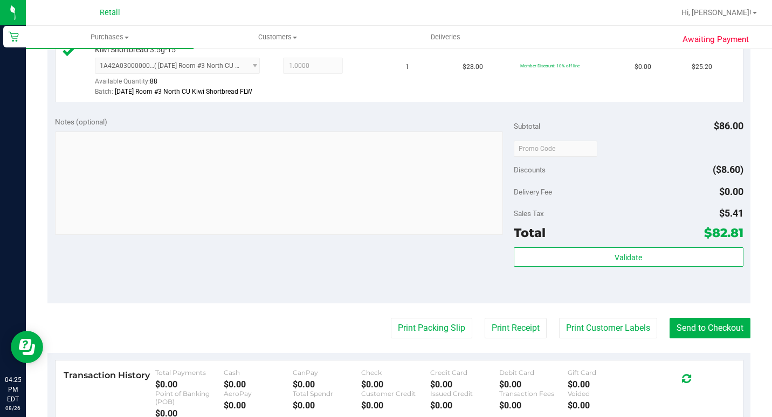
scroll to position [431, 0]
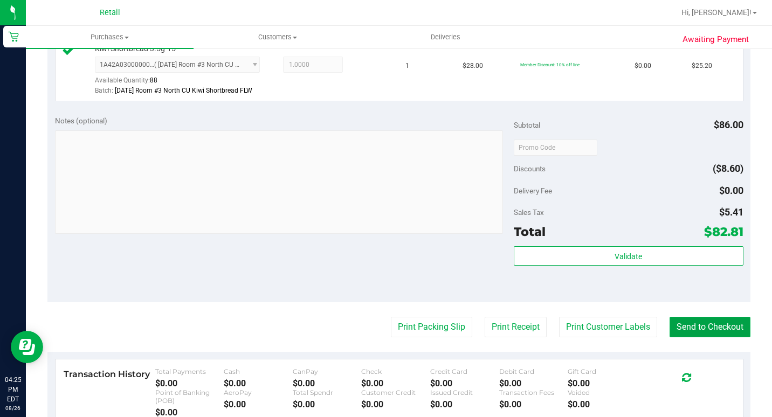
click at [708, 338] on button "Send to Checkout" at bounding box center [710, 327] width 81 height 20
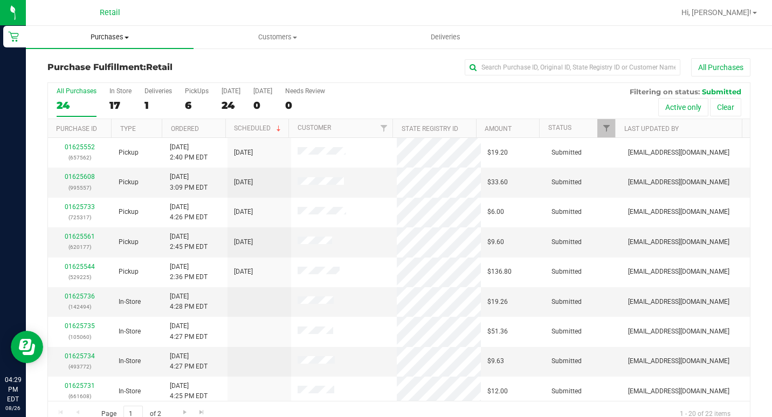
click at [110, 42] on span "Purchases" at bounding box center [110, 37] width 168 height 10
click at [81, 61] on span "Summary of purchases" at bounding box center [81, 64] width 111 height 9
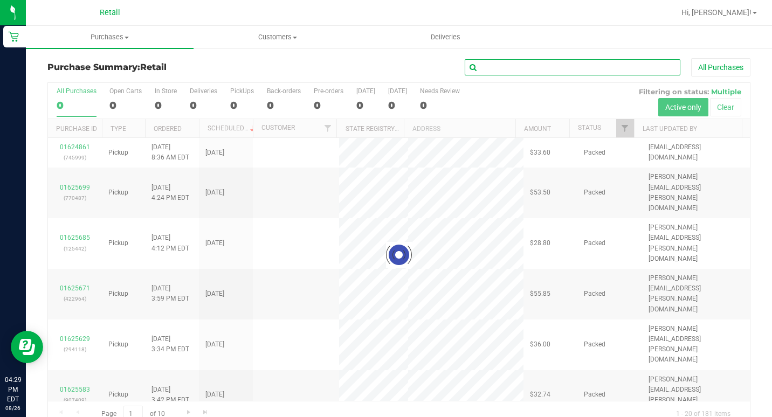
click at [496, 65] on input "text" at bounding box center [573, 67] width 216 height 16
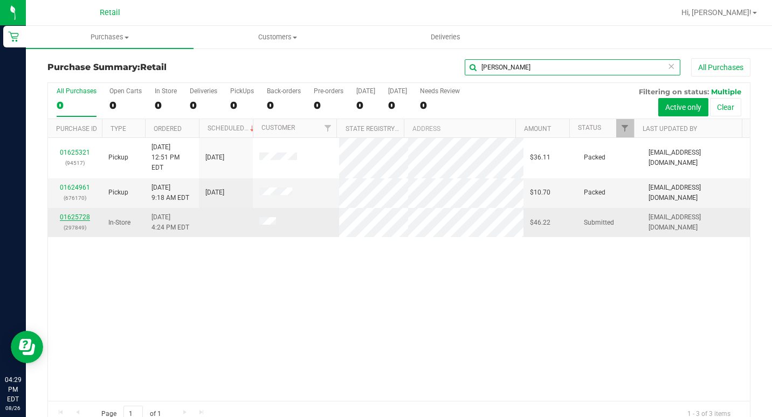
type input "[PERSON_NAME]"
click at [70, 214] on link "01625728" at bounding box center [75, 218] width 30 height 8
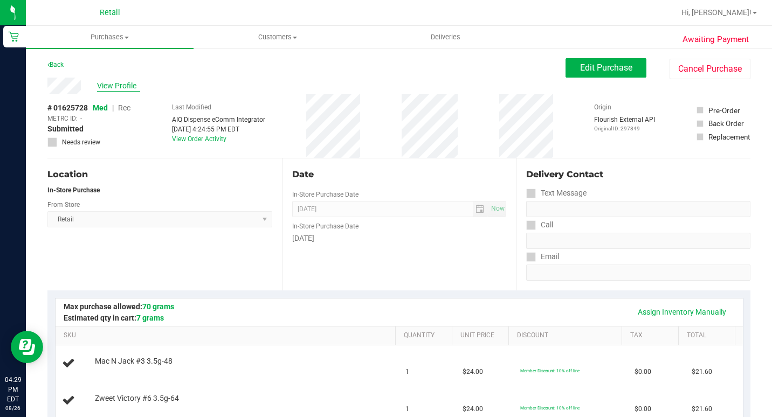
click at [123, 88] on span "View Profile" at bounding box center [118, 85] width 43 height 11
click at [590, 59] on button "Edit Purchase" at bounding box center [606, 67] width 81 height 19
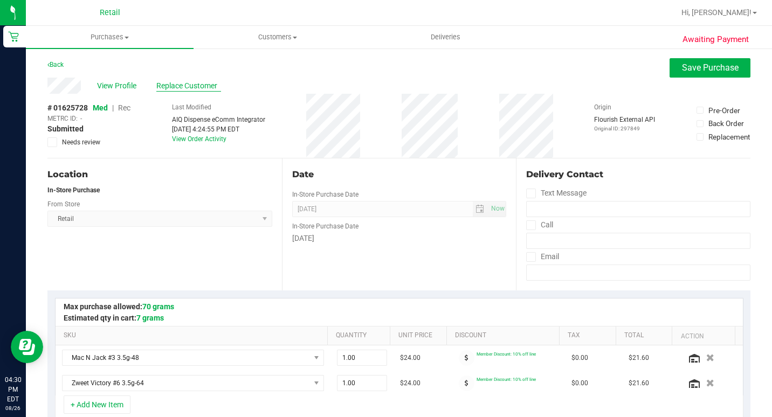
click at [207, 88] on span "Replace Customer" at bounding box center [188, 85] width 65 height 11
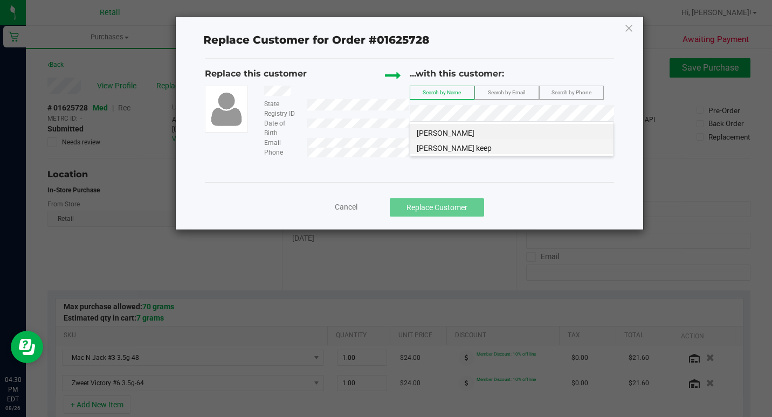
click at [452, 144] on span "[PERSON_NAME] keep" at bounding box center [454, 148] width 75 height 9
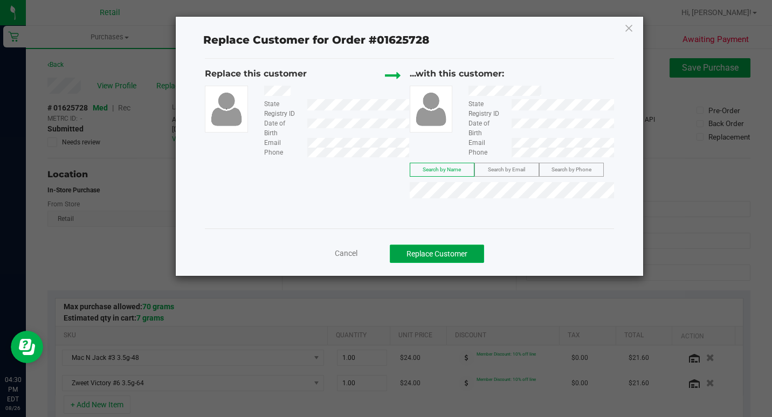
click at [429, 253] on button "Replace Customer" at bounding box center [437, 254] width 94 height 18
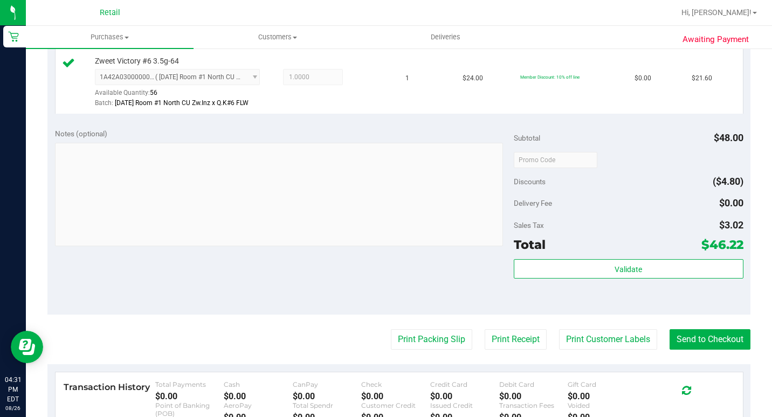
scroll to position [377, 0]
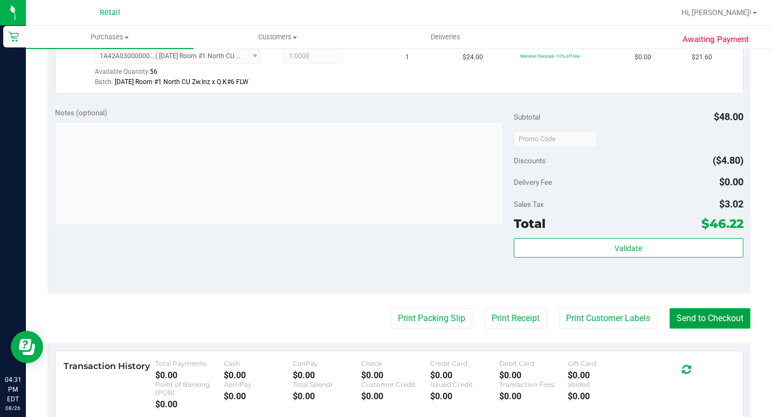
click at [701, 329] on button "Send to Checkout" at bounding box center [710, 318] width 81 height 20
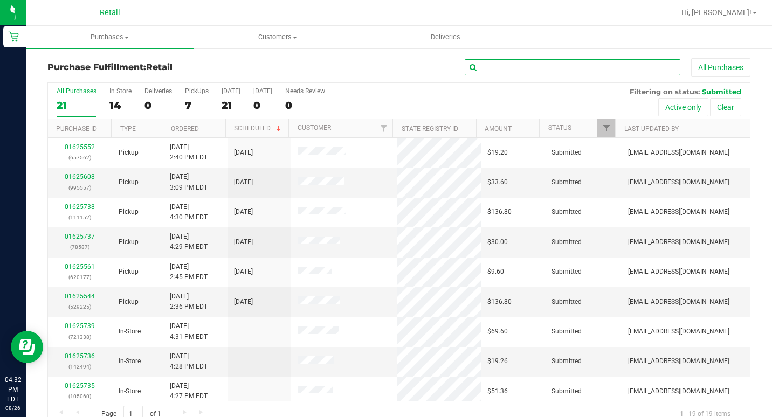
click at [555, 73] on input "text" at bounding box center [573, 67] width 216 height 16
type input "[PERSON_NAME]"
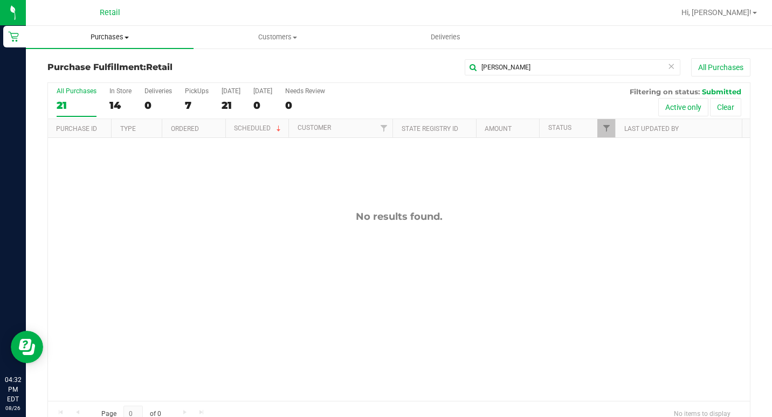
click at [104, 32] on span "Purchases" at bounding box center [110, 37] width 168 height 10
click at [93, 64] on span "Summary of purchases" at bounding box center [81, 64] width 111 height 9
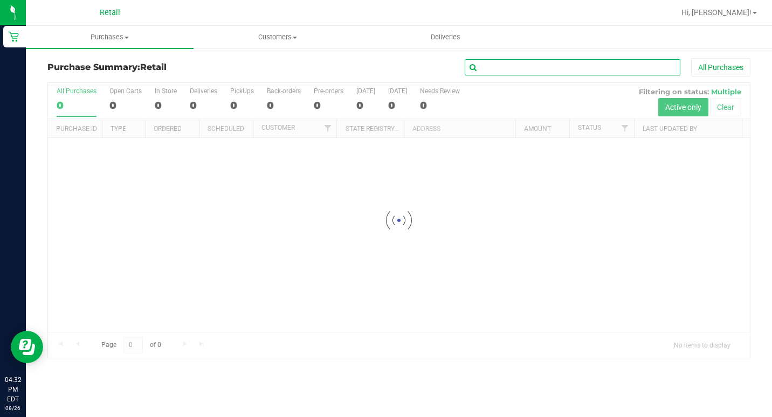
click at [490, 70] on input "text" at bounding box center [573, 67] width 216 height 16
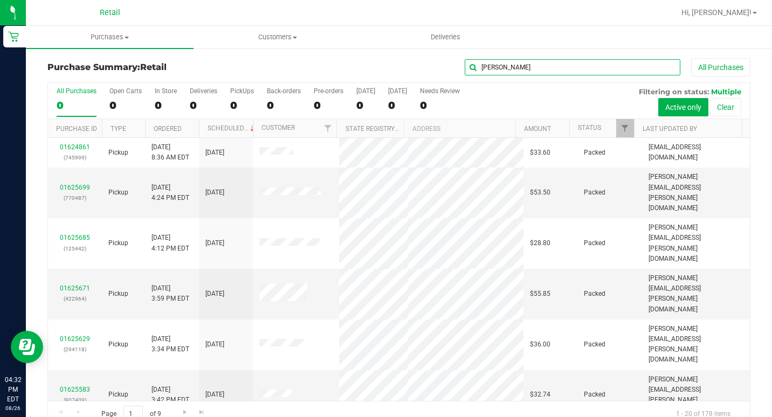
type input "[PERSON_NAME]"
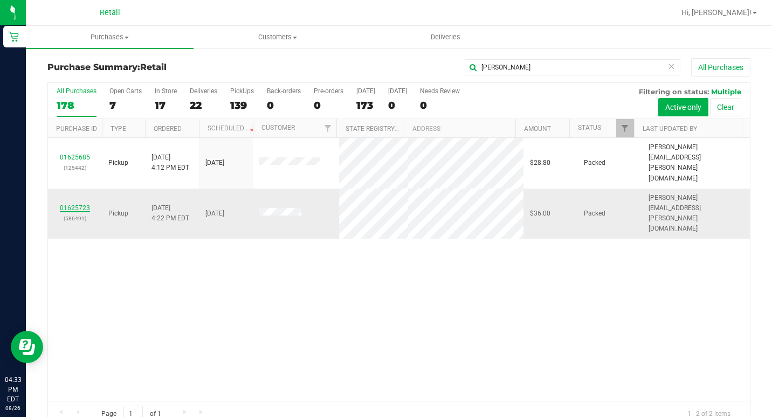
click at [79, 204] on link "01625723" at bounding box center [75, 208] width 30 height 8
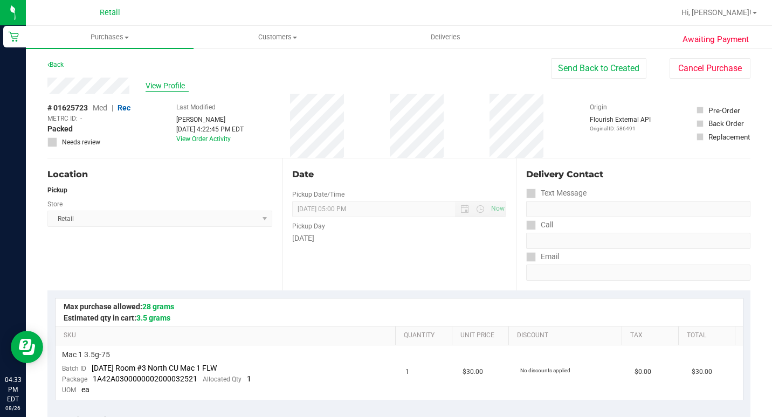
click at [176, 88] on span "View Profile" at bounding box center [167, 85] width 43 height 11
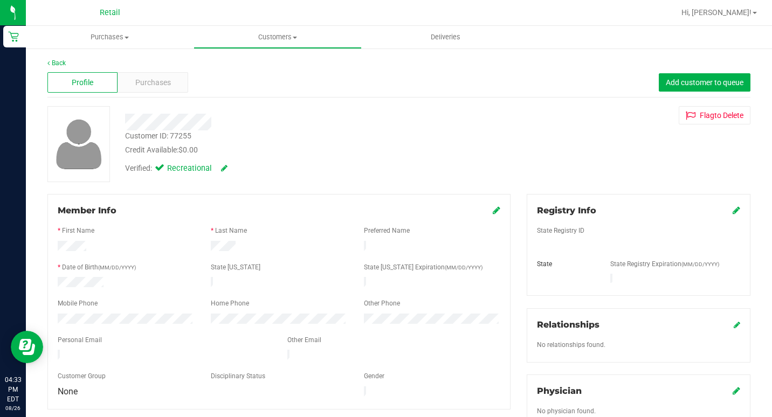
click at [493, 205] on link at bounding box center [497, 210] width 8 height 10
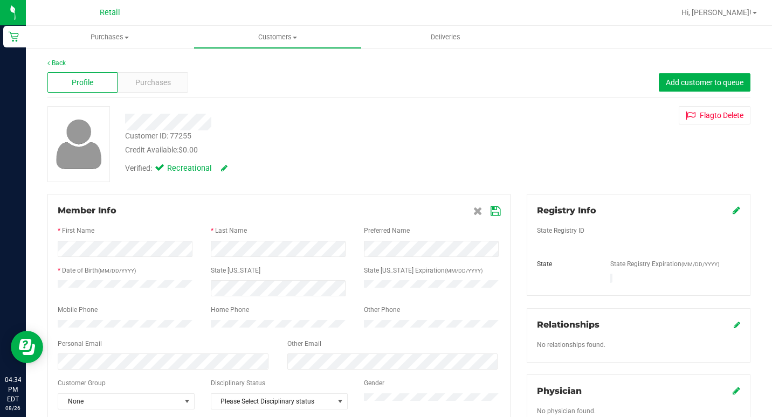
click at [491, 212] on icon at bounding box center [496, 211] width 10 height 9
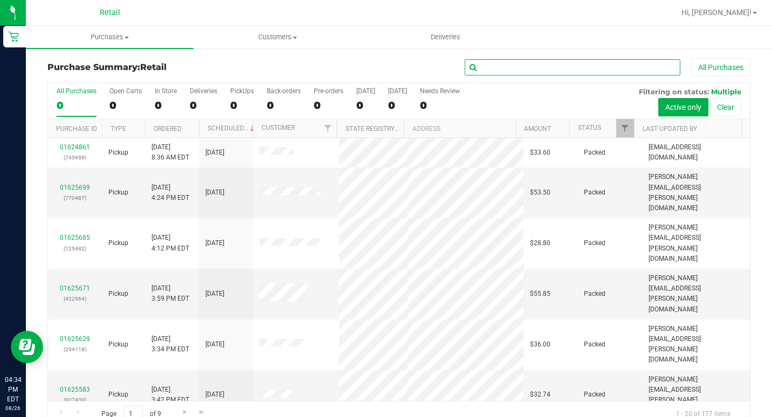
click at [581, 63] on input "text" at bounding box center [573, 67] width 216 height 16
type input "[PERSON_NAME]"
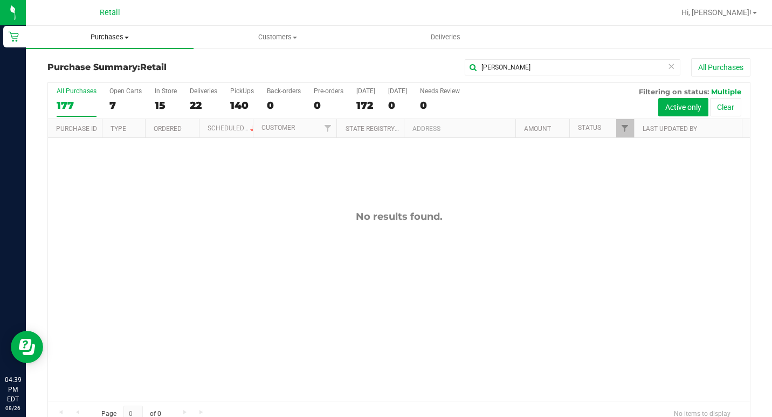
drag, startPoint x: 120, startPoint y: 35, endPoint x: 116, endPoint y: 40, distance: 6.8
click at [120, 35] on span "Purchases" at bounding box center [110, 37] width 168 height 10
click at [108, 59] on li "Summary of purchases" at bounding box center [110, 65] width 168 height 13
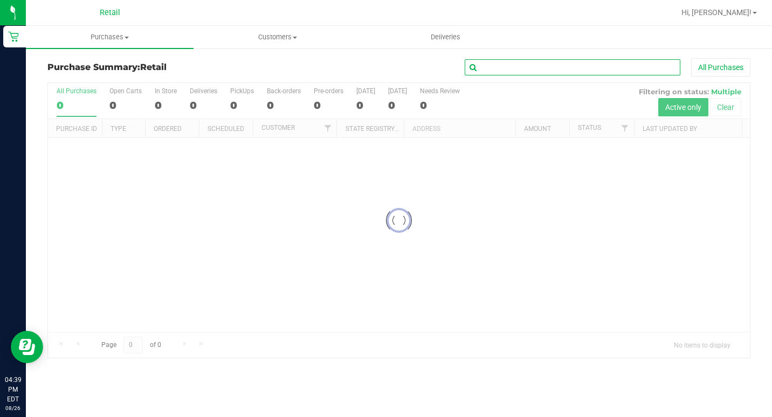
click at [500, 68] on input "text" at bounding box center [573, 67] width 216 height 16
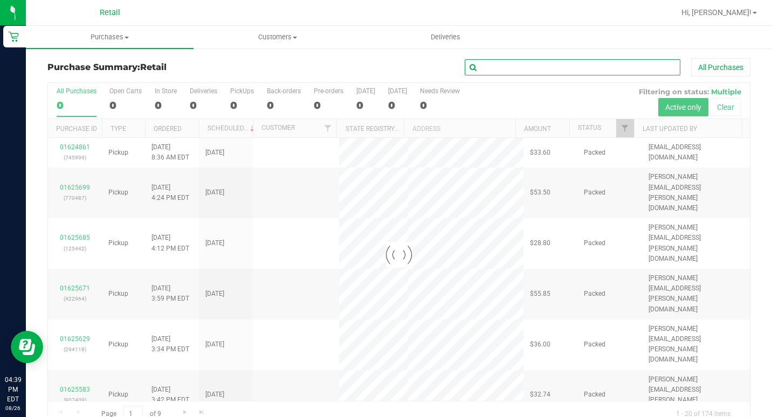
click at [500, 68] on input "text" at bounding box center [573, 67] width 216 height 16
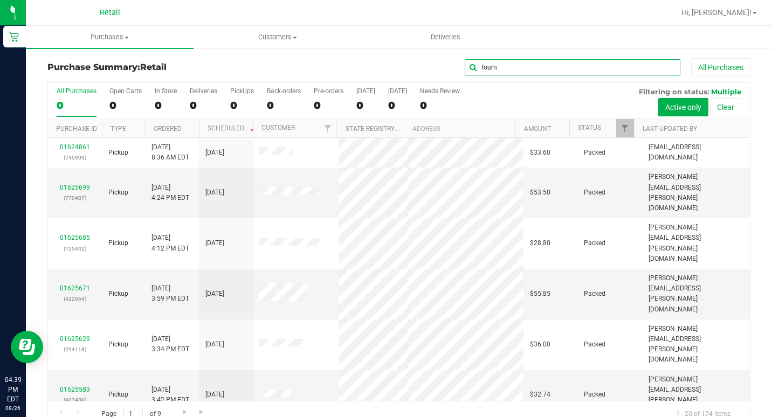
type input "fourn"
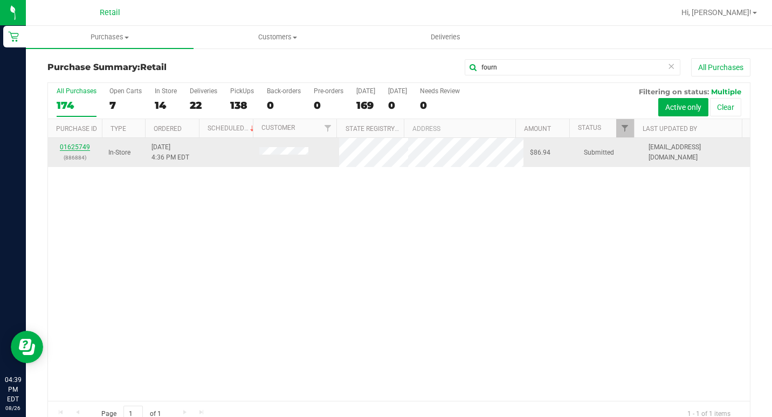
click at [81, 146] on link "01625749" at bounding box center [75, 147] width 30 height 8
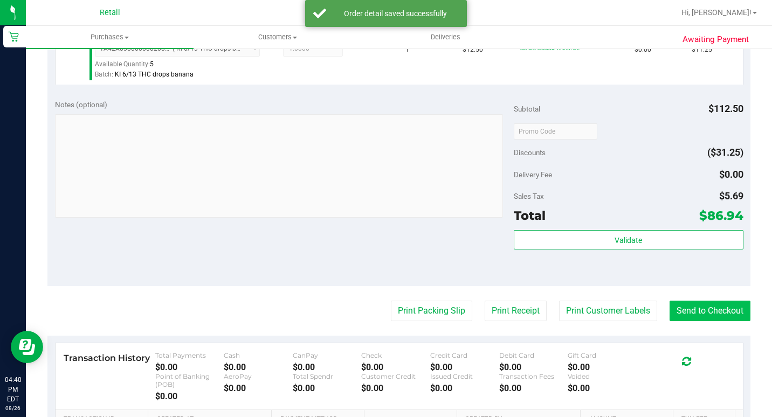
scroll to position [485, 0]
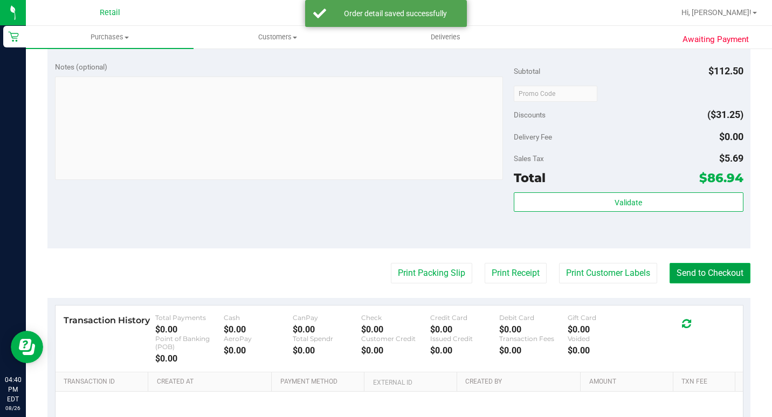
click at [693, 284] on button "Send to Checkout" at bounding box center [710, 273] width 81 height 20
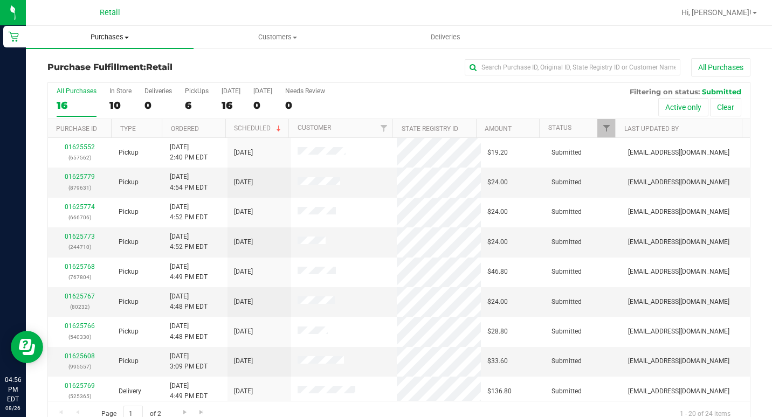
click at [114, 39] on span "Purchases" at bounding box center [110, 37] width 168 height 10
click at [98, 61] on span "Summary of purchases" at bounding box center [81, 64] width 111 height 9
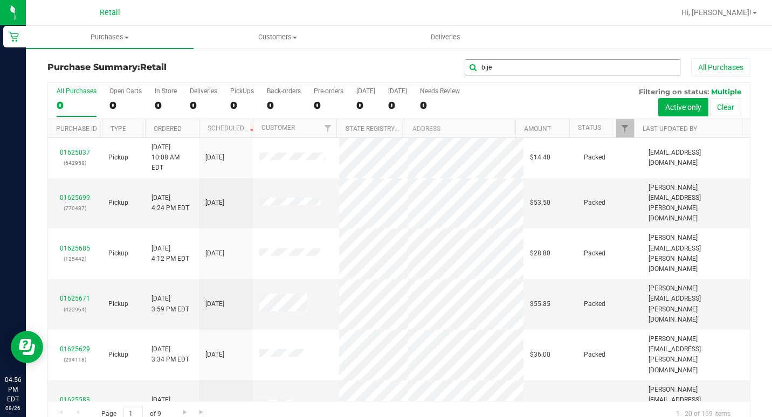
type input "bije"
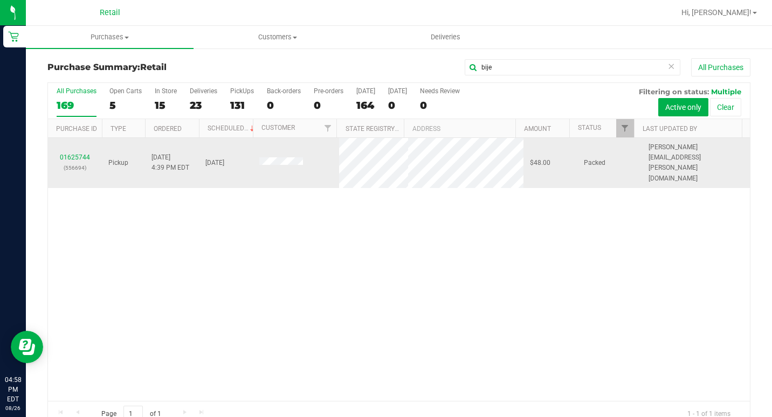
click at [80, 142] on td "01625744 (556694)" at bounding box center [75, 163] width 54 height 50
click at [82, 154] on link "01625744" at bounding box center [75, 158] width 30 height 8
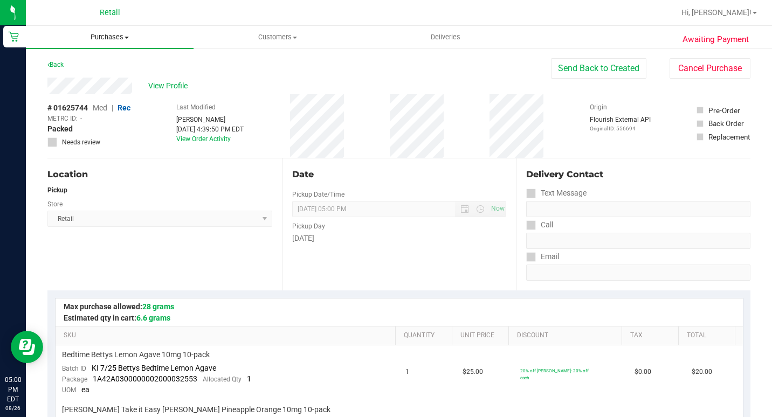
click at [102, 42] on span "Purchases" at bounding box center [110, 37] width 168 height 10
click at [92, 58] on ul "Summary of purchases Fulfillment All purchases" at bounding box center [110, 78] width 168 height 58
click at [110, 39] on span "Purchases" at bounding box center [110, 37] width 168 height 10
click at [105, 61] on span "Summary of purchases" at bounding box center [81, 64] width 111 height 9
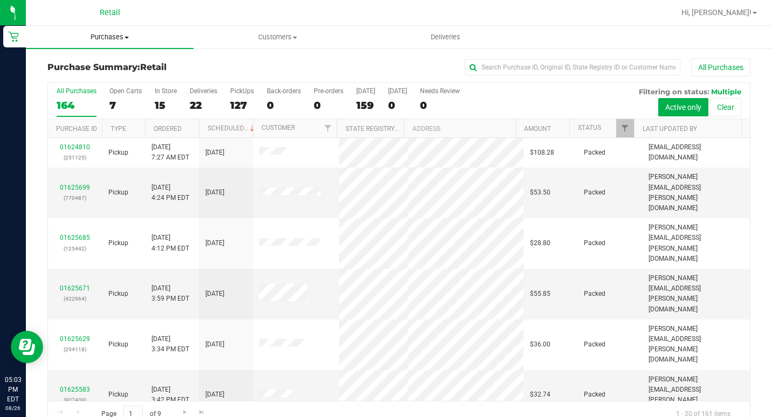
click at [112, 39] on span "Purchases" at bounding box center [110, 37] width 168 height 10
click at [103, 66] on span "Summary of purchases" at bounding box center [81, 64] width 111 height 9
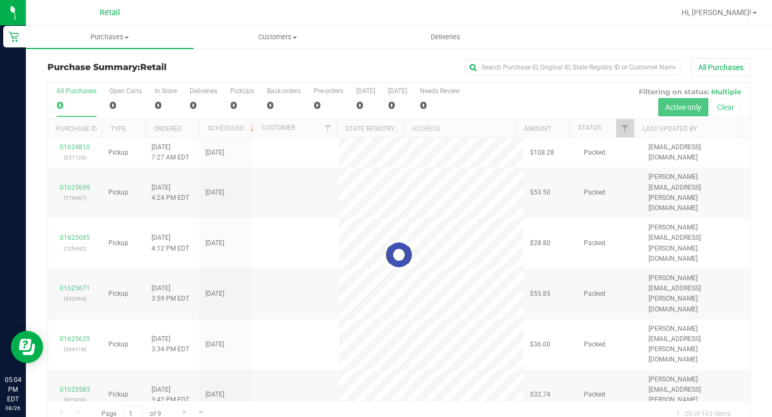
click at [511, 58] on div "All Purchases" at bounding box center [516, 67] width 469 height 18
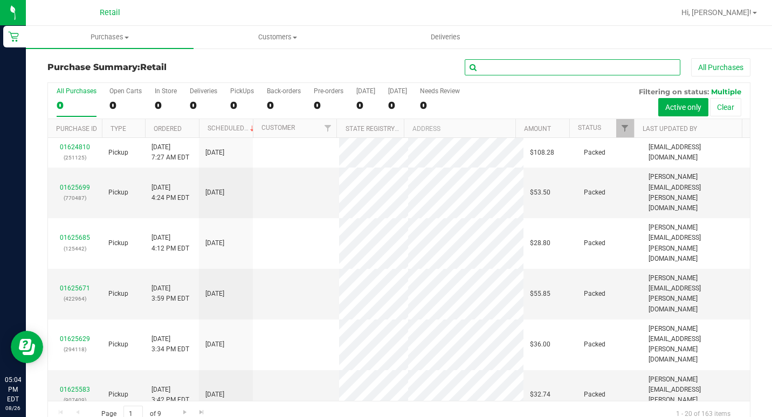
click at [512, 60] on input "text" at bounding box center [573, 67] width 216 height 16
type input "[PERSON_NAME]"
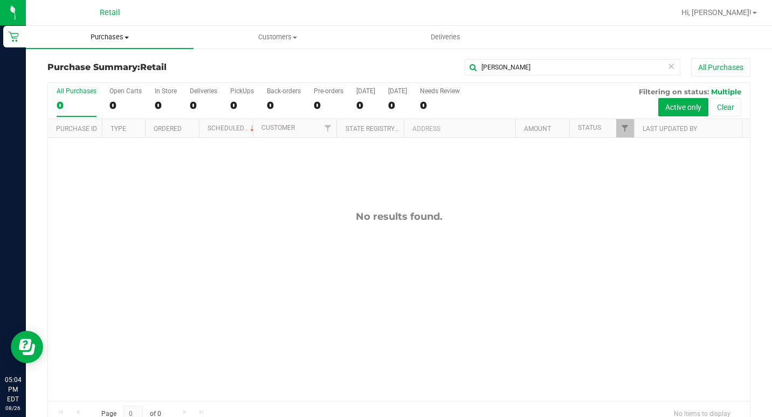
click at [111, 45] on uib-tab-heading "Purchases Summary of purchases Fulfillment All purchases" at bounding box center [110, 37] width 168 height 23
click at [108, 59] on li "Summary of purchases" at bounding box center [110, 65] width 168 height 13
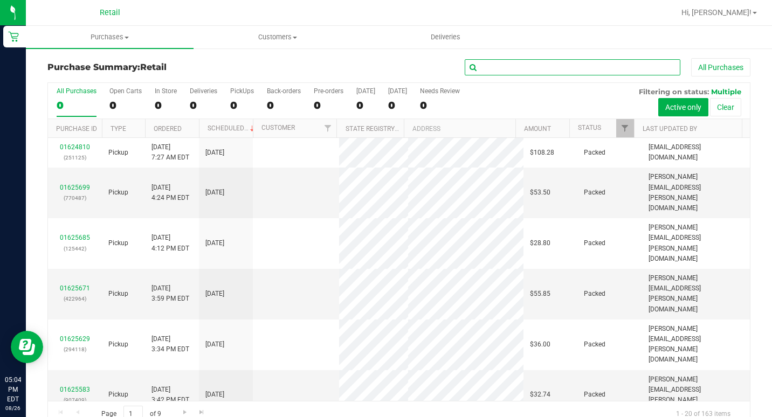
click at [485, 63] on input "text" at bounding box center [573, 67] width 216 height 16
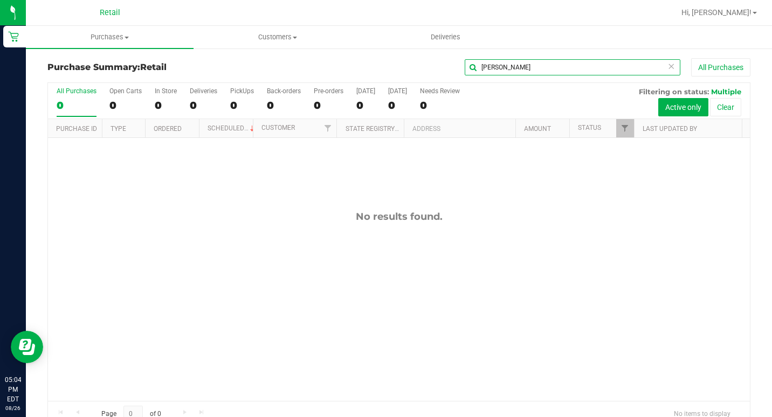
click at [533, 66] on input "[PERSON_NAME]" at bounding box center [573, 67] width 216 height 16
type input "ben"
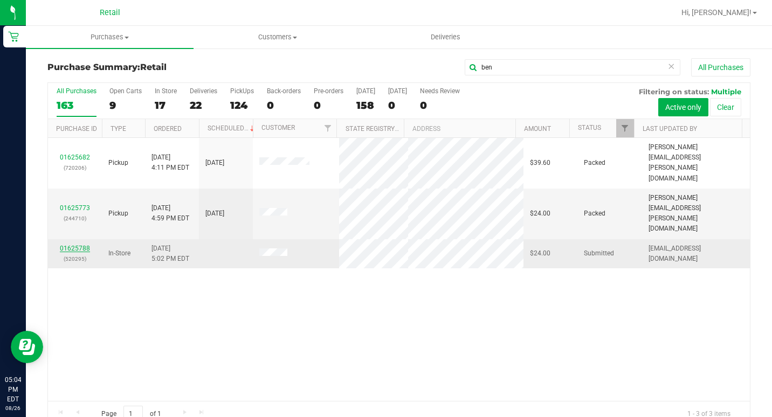
click at [83, 245] on link "01625788" at bounding box center [75, 249] width 30 height 8
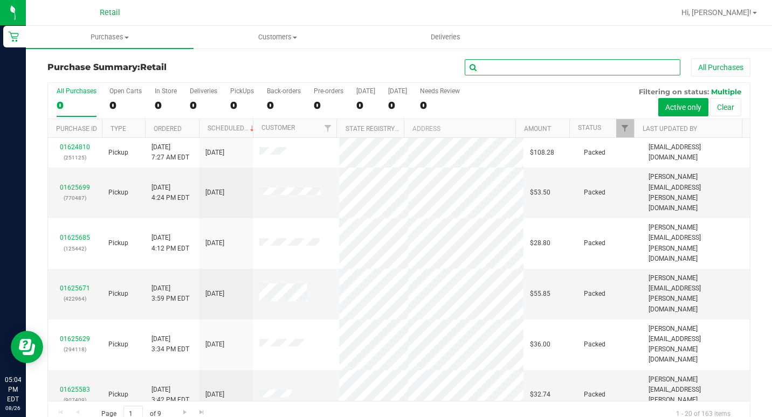
click at [595, 61] on input "text" at bounding box center [573, 67] width 216 height 16
type input "ben g"
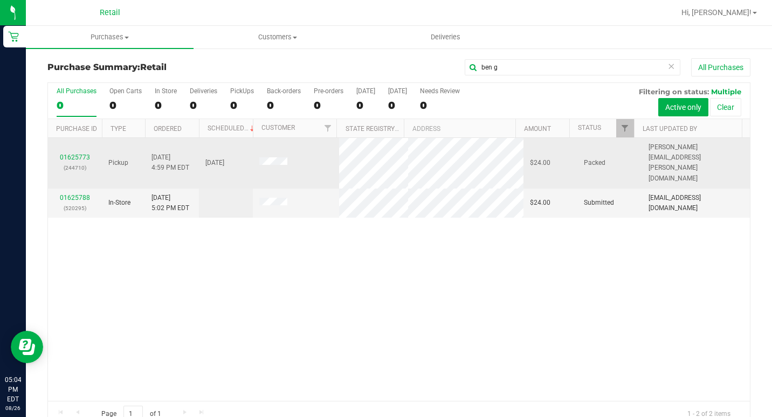
click at [83, 153] on div "01625773 (244710)" at bounding box center [74, 163] width 41 height 20
click at [84, 154] on link "01625773" at bounding box center [75, 158] width 30 height 8
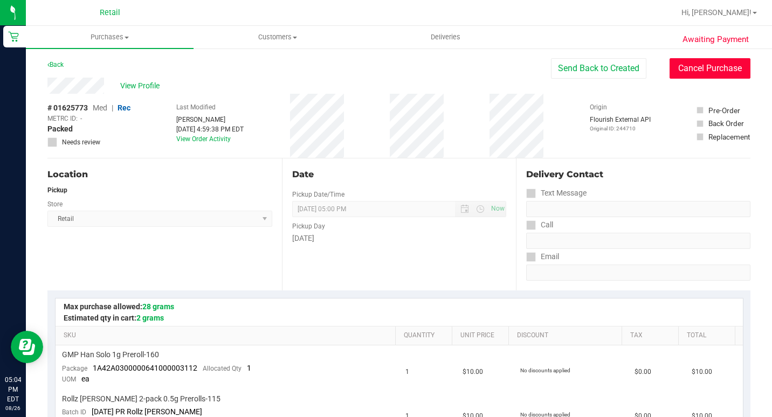
click at [700, 71] on button "Cancel Purchase" at bounding box center [710, 68] width 81 height 20
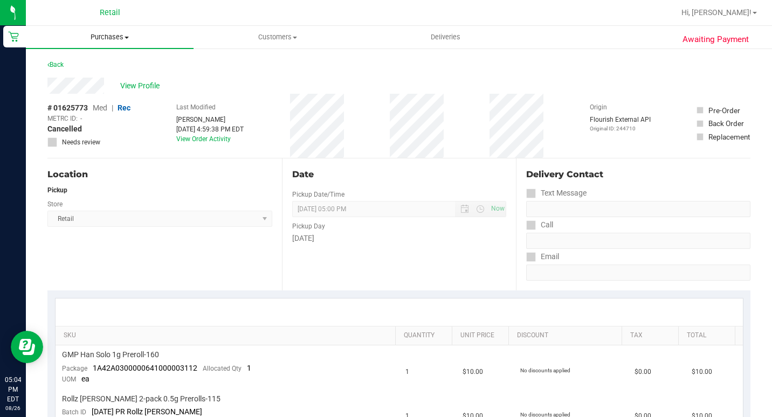
click at [105, 36] on span "Purchases" at bounding box center [110, 37] width 168 height 10
click at [94, 71] on li "Summary of purchases" at bounding box center [110, 65] width 168 height 13
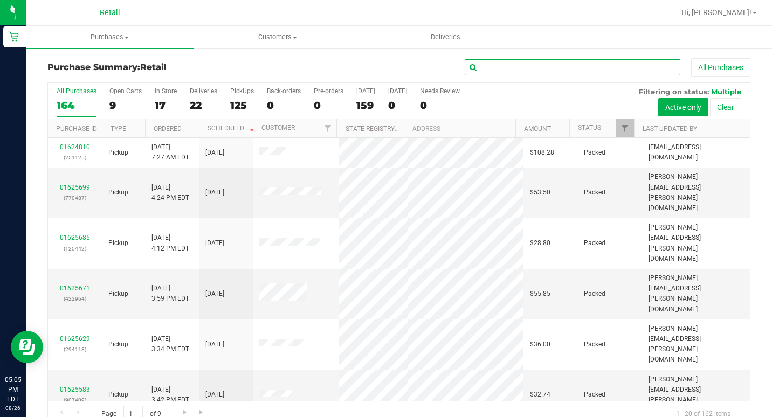
click at [513, 73] on input "text" at bounding box center [573, 67] width 216 height 16
type input "[PERSON_NAME]"
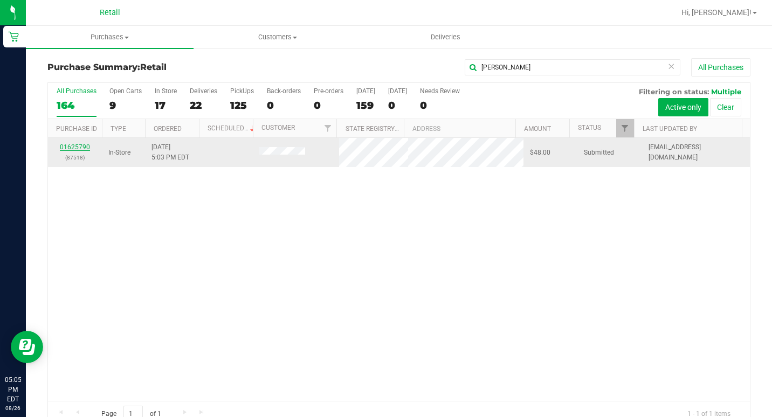
click at [86, 145] on link "01625790" at bounding box center [75, 147] width 30 height 8
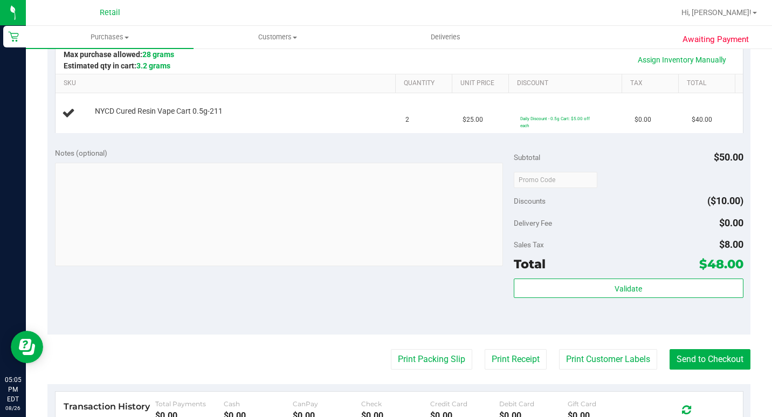
scroll to position [270, 0]
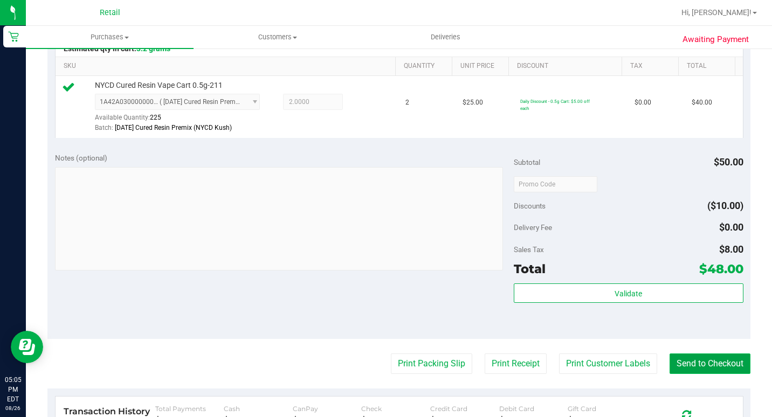
click at [685, 370] on button "Send to Checkout" at bounding box center [710, 364] width 81 height 20
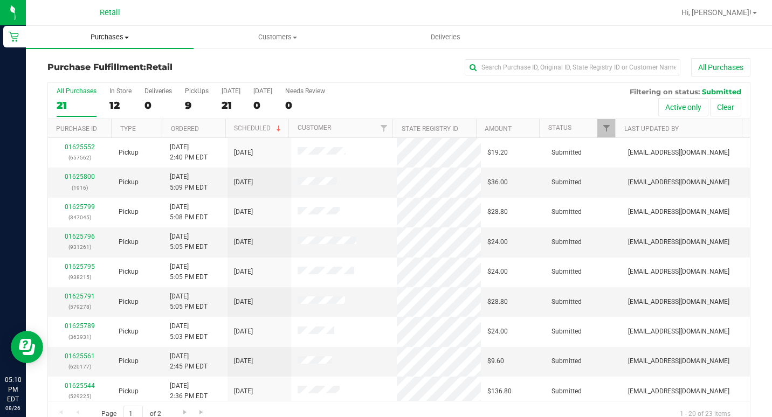
click at [116, 40] on span "Purchases" at bounding box center [110, 37] width 168 height 10
click at [101, 67] on span "Summary of purchases" at bounding box center [81, 64] width 111 height 9
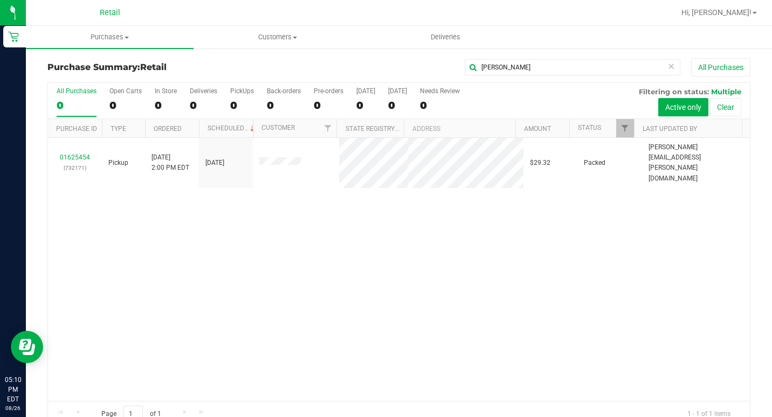
type input "[PERSON_NAME]"
click at [327, 207] on div "01625454 (732171) Pickup [DATE] 2:00 PM EDT 8/26/2025 $29.32 Packed [PERSON_NAM…" at bounding box center [399, 269] width 702 height 263
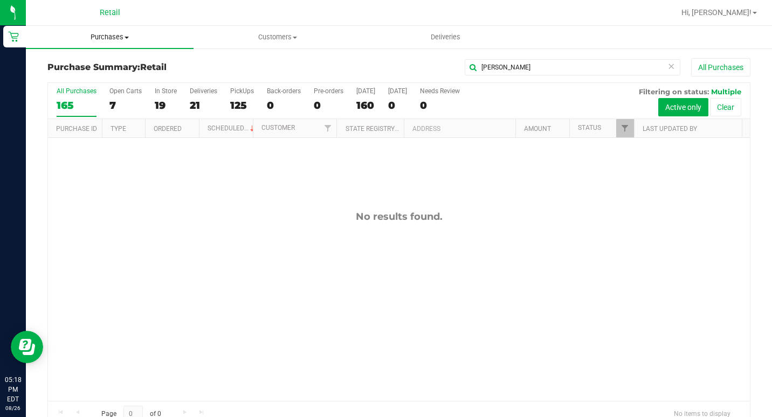
click at [106, 44] on uib-tab-heading "Purchases Summary of purchases Fulfillment All purchases" at bounding box center [110, 37] width 168 height 23
click at [91, 65] on span "Summary of purchases" at bounding box center [81, 64] width 111 height 9
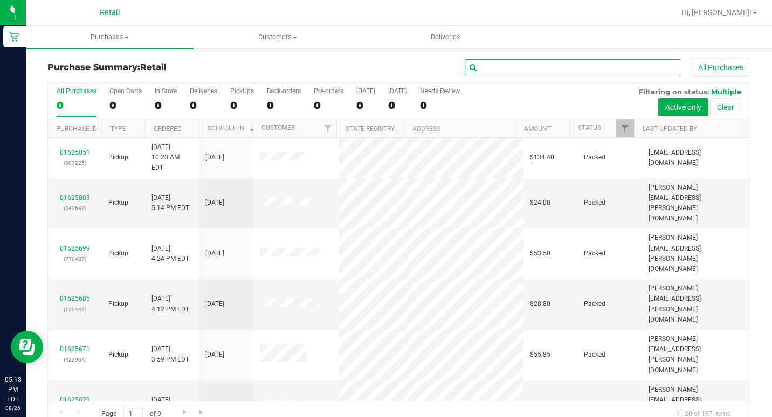
click at [487, 70] on input "text" at bounding box center [573, 67] width 216 height 16
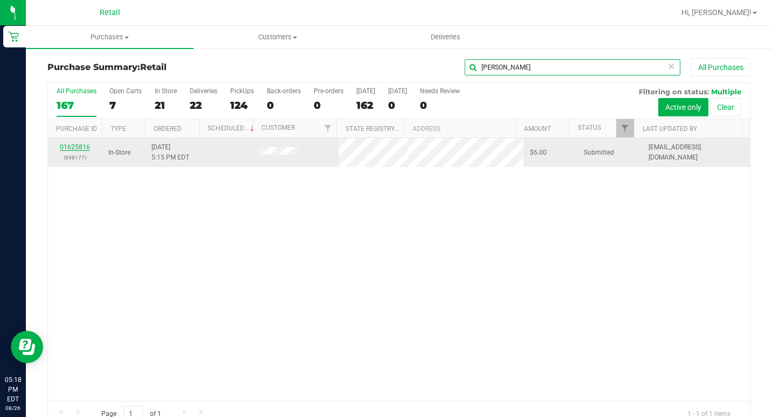
type input "[PERSON_NAME]"
click at [72, 148] on link "01625816" at bounding box center [75, 147] width 30 height 8
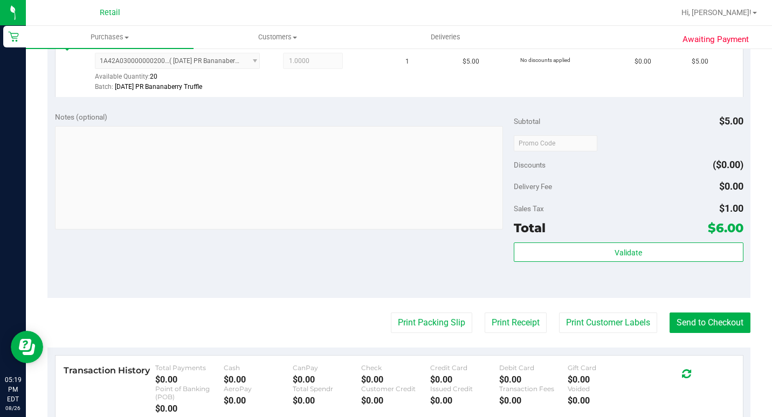
scroll to position [431, 0]
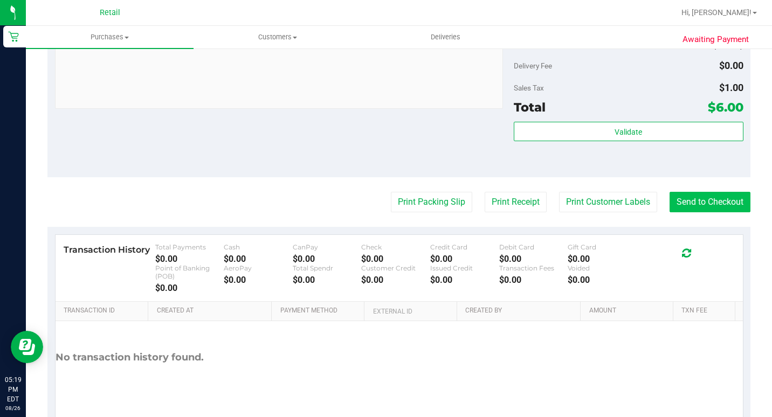
drag, startPoint x: 710, startPoint y: 237, endPoint x: 710, endPoint y: 222, distance: 14.6
click at [710, 234] on purchase-details "Back Edit Purchase Cancel Purchase View Profile # 01625816 Med | Rec METRC ID: …" at bounding box center [398, 32] width 703 height 810
click at [710, 212] on button "Send to Checkout" at bounding box center [710, 202] width 81 height 20
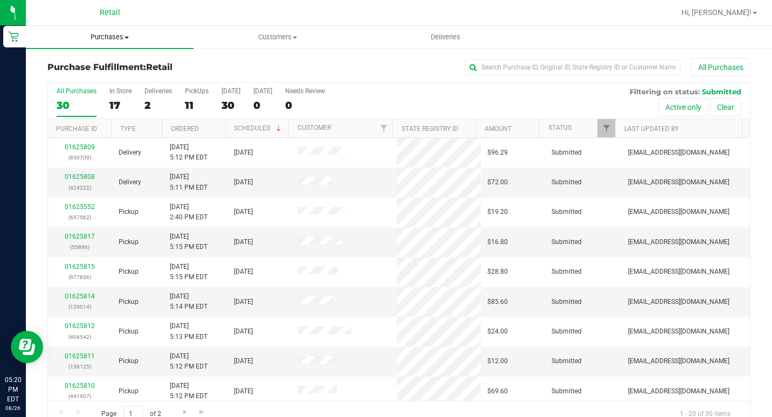
click at [114, 35] on span "Purchases" at bounding box center [110, 37] width 168 height 10
click at [104, 66] on span "Summary of purchases" at bounding box center [81, 64] width 111 height 9
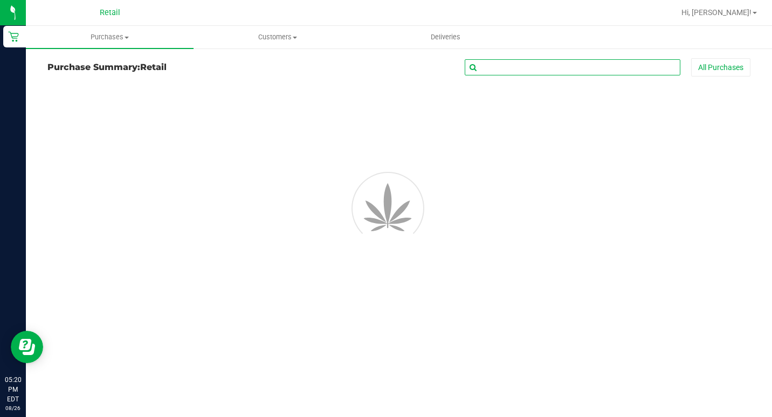
click at [490, 66] on input "text" at bounding box center [573, 67] width 216 height 16
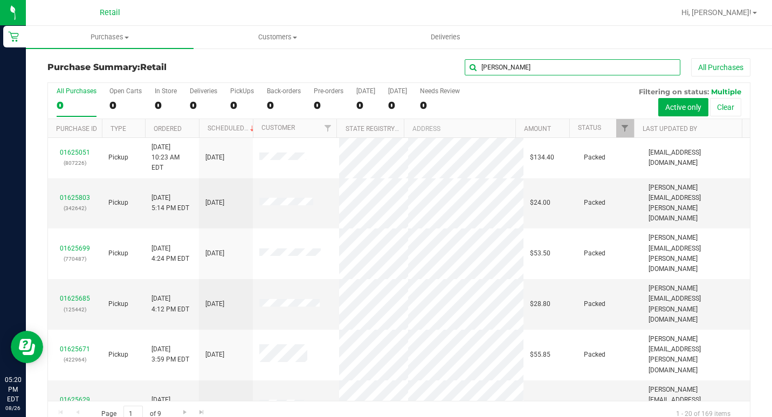
type input "[PERSON_NAME]"
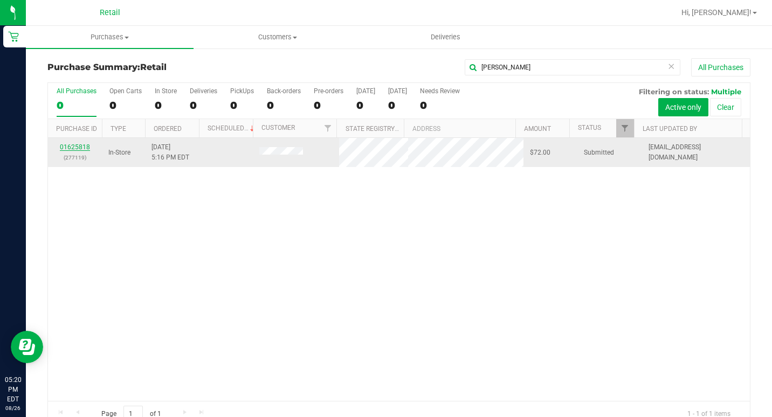
click at [86, 150] on link "01625818" at bounding box center [75, 147] width 30 height 8
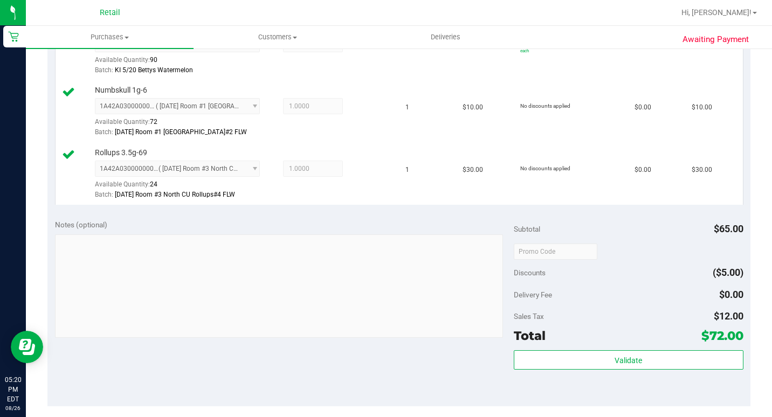
scroll to position [431, 0]
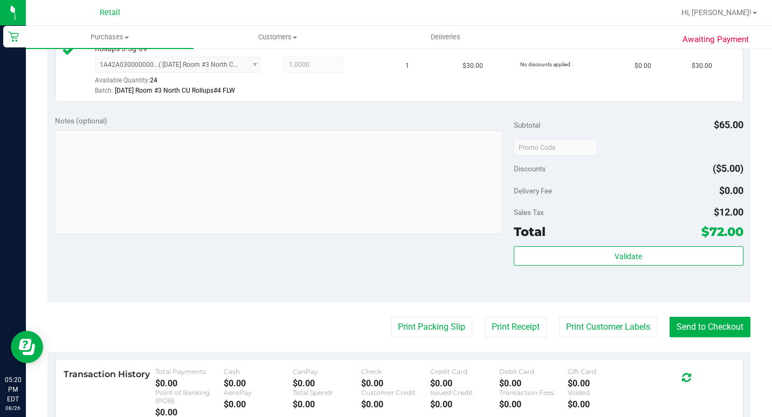
click at [693, 382] on purchase-details "Back Edit Purchase Cancel Purchase View Profile # 01625818 Med | Rec METRC ID: …" at bounding box center [398, 94] width 703 height 935
click at [693, 338] on button "Send to Checkout" at bounding box center [710, 327] width 81 height 20
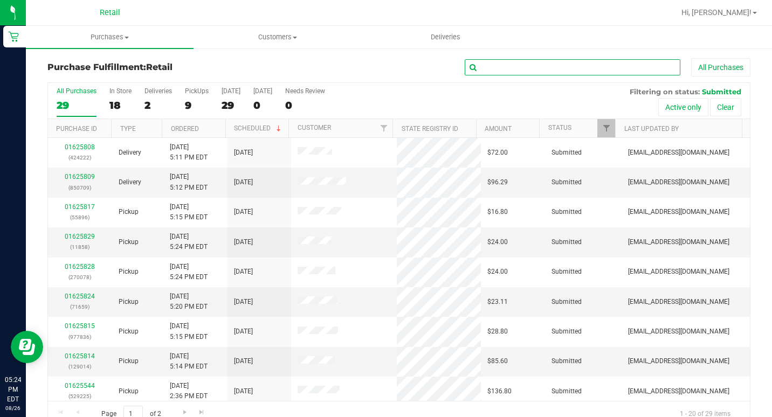
click at [488, 65] on input "text" at bounding box center [573, 67] width 216 height 16
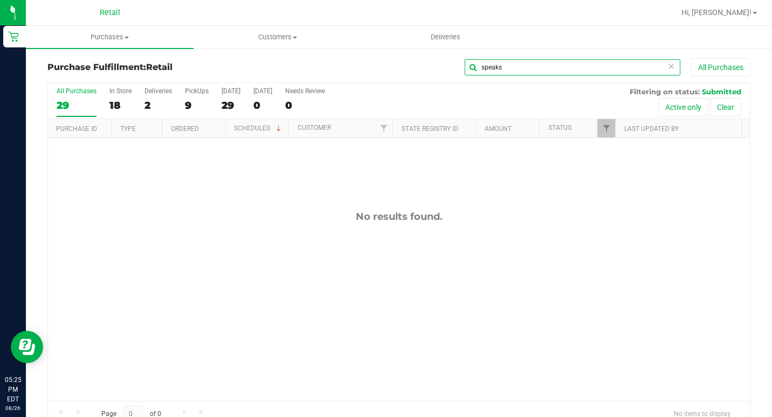
click at [505, 75] on input "speaks" at bounding box center [573, 67] width 216 height 16
type input "tiki"
click at [123, 37] on span "Purchases" at bounding box center [110, 37] width 168 height 10
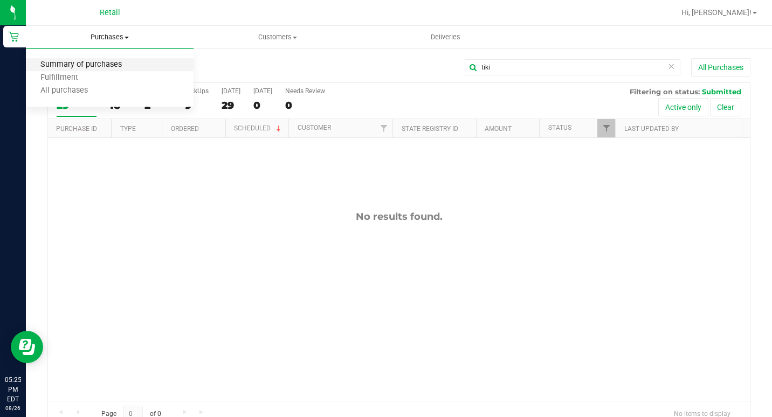
click at [116, 64] on span "Summary of purchases" at bounding box center [81, 64] width 111 height 9
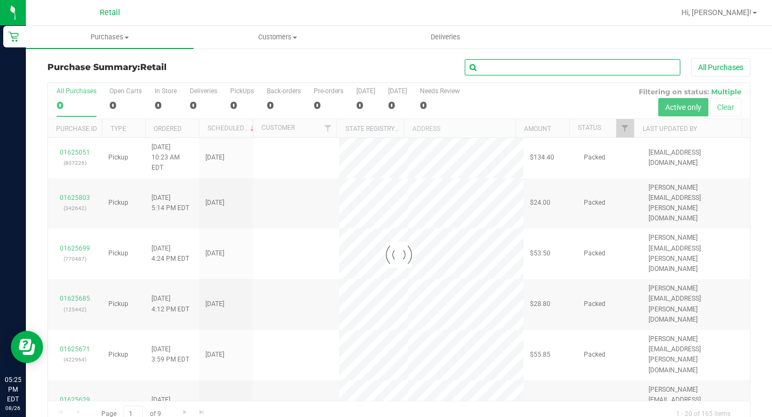
click at [508, 72] on input "text" at bounding box center [573, 67] width 216 height 16
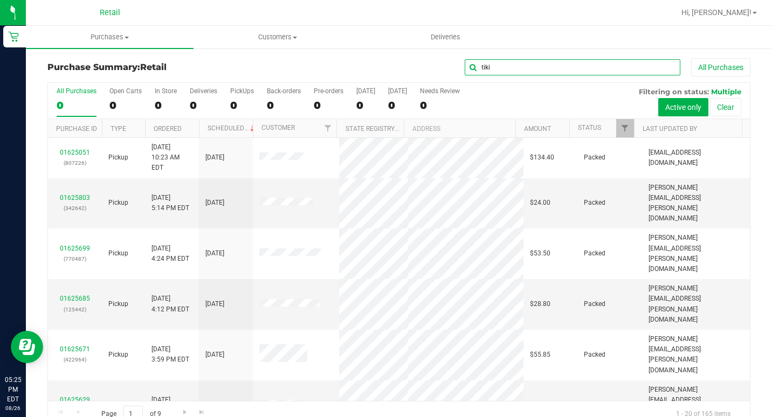
type input "tiki"
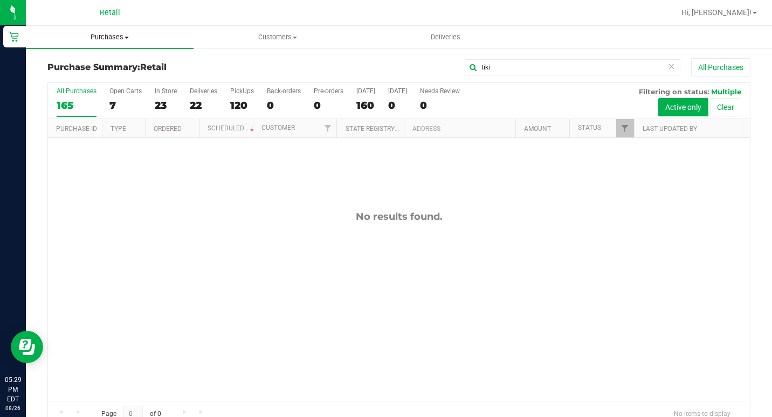
drag, startPoint x: 121, startPoint y: 34, endPoint x: 117, endPoint y: 39, distance: 6.5
click at [121, 34] on span "Purchases" at bounding box center [110, 37] width 168 height 10
click at [104, 59] on li "Summary of purchases" at bounding box center [110, 65] width 168 height 13
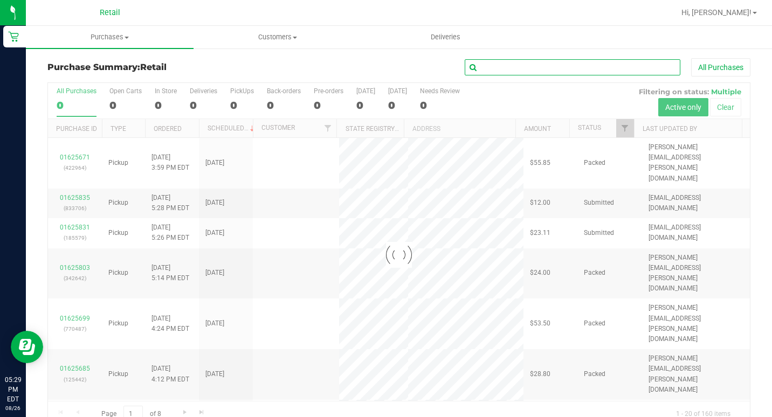
click at [489, 66] on input "text" at bounding box center [573, 67] width 216 height 16
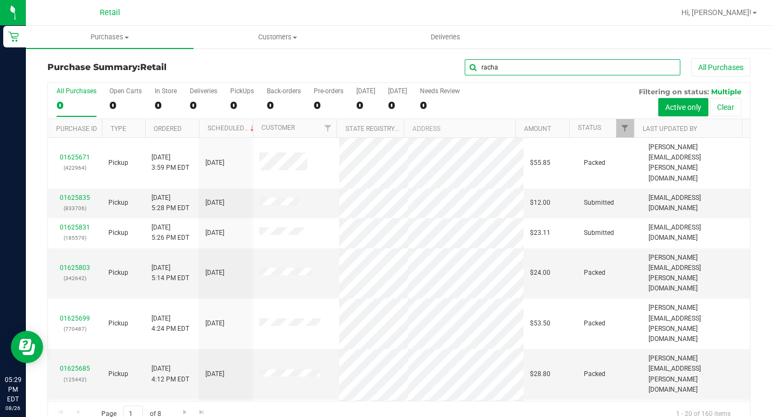
type input "racha"
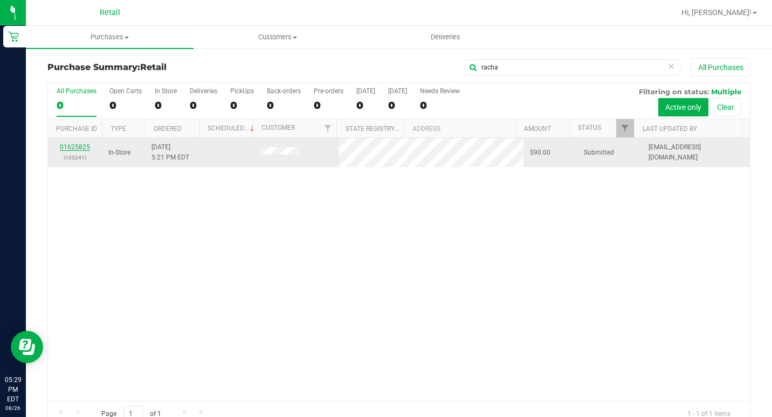
click at [82, 149] on link "01625825" at bounding box center [75, 147] width 30 height 8
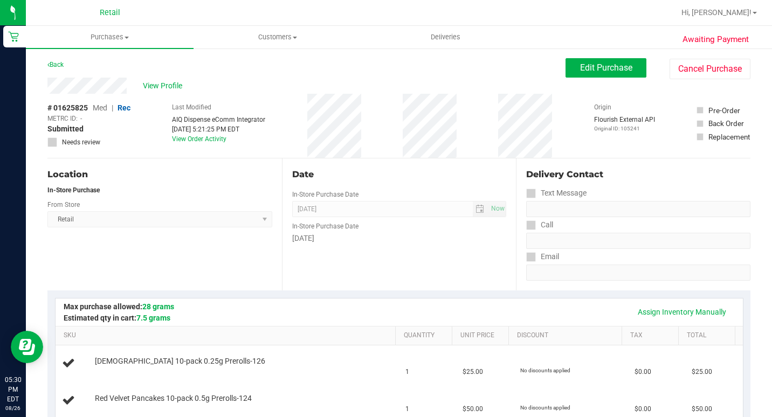
click at [282, 169] on div "Date In-Store Purchase Date [DATE] Now In-Store Purchase Date [DATE]" at bounding box center [399, 225] width 235 height 132
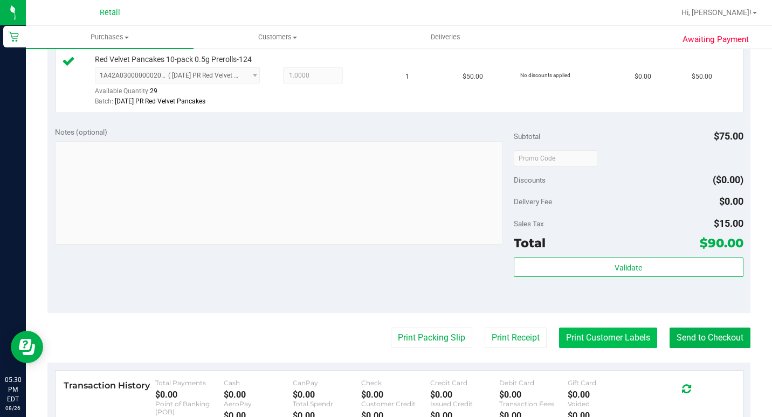
scroll to position [377, 0]
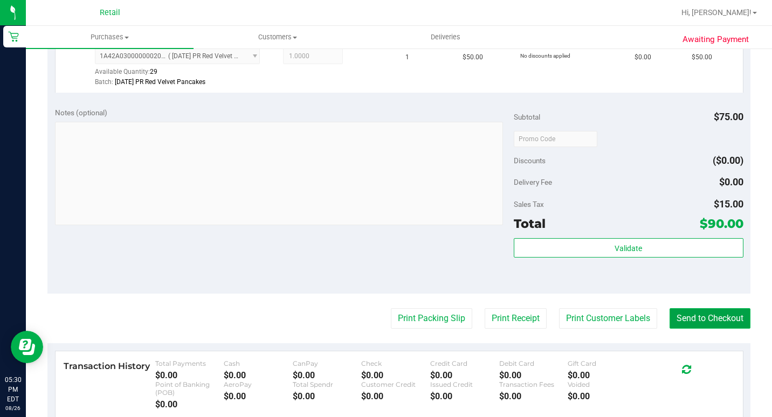
click at [681, 329] on button "Send to Checkout" at bounding box center [710, 318] width 81 height 20
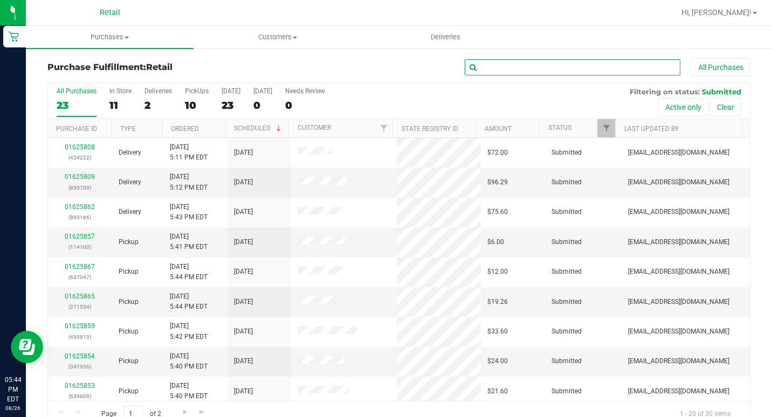
click at [510, 65] on input "text" at bounding box center [573, 67] width 216 height 16
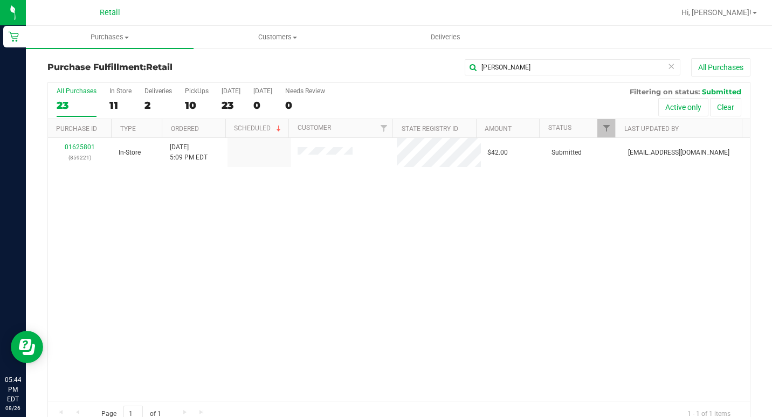
click at [143, 289] on div "01625801 (859221) In-Store [DATE] 5:09 PM EDT $42.00 Submitted [EMAIL_ADDRESS][…" at bounding box center [399, 269] width 702 height 263
click at [101, 35] on span "Purchases" at bounding box center [110, 37] width 168 height 10
click at [455, 327] on div "01625801 (859221) In-Store [DATE] 5:09 PM EDT $42.00 Submitted [EMAIL_ADDRESS][…" at bounding box center [399, 269] width 702 height 263
click at [561, 75] on input "[PERSON_NAME]" at bounding box center [573, 67] width 216 height 16
type input "[PERSON_NAME]"
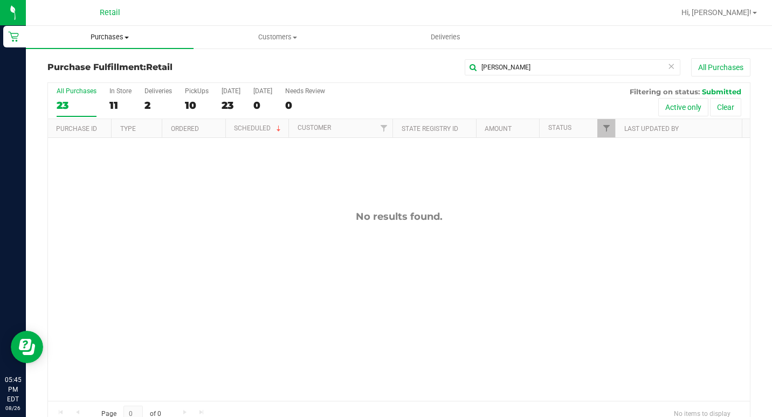
click at [115, 39] on span "Purchases" at bounding box center [110, 37] width 168 height 10
click at [85, 71] on li "Summary of purchases" at bounding box center [110, 65] width 168 height 13
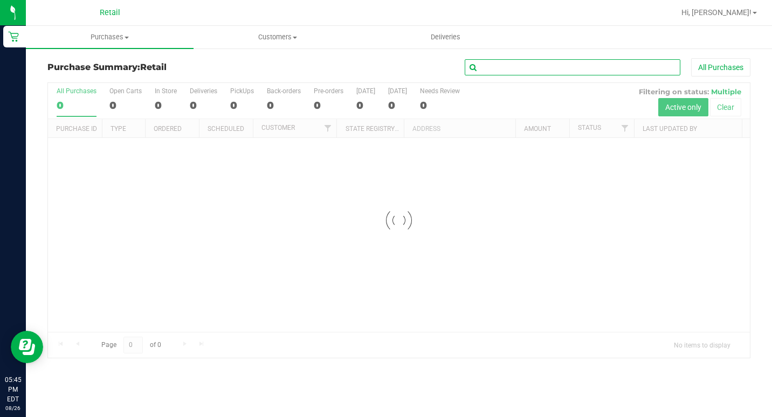
click at [503, 69] on input "text" at bounding box center [573, 67] width 216 height 16
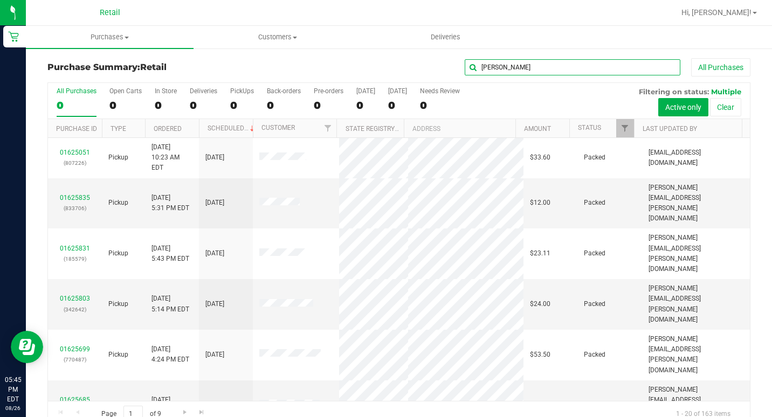
type input "[PERSON_NAME]"
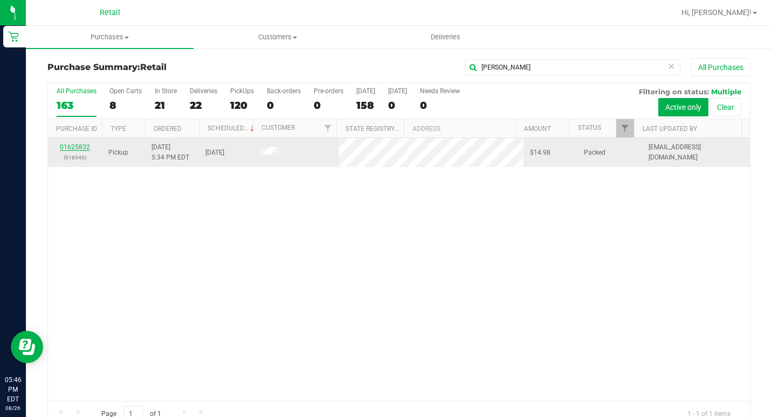
click at [81, 144] on link "01625832" at bounding box center [75, 147] width 30 height 8
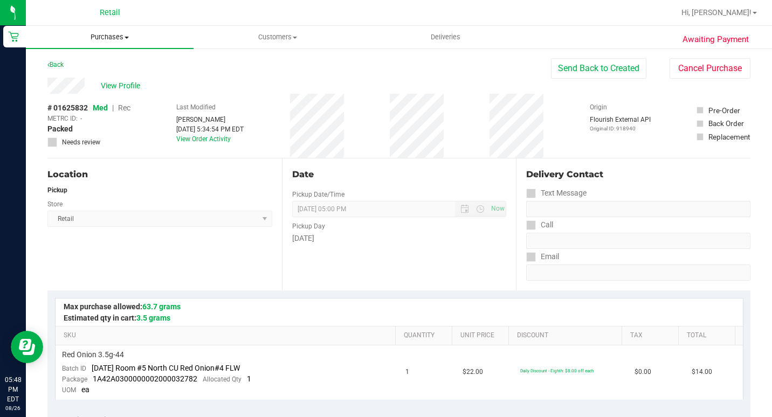
click at [100, 29] on uib-tab-heading "Purchases Summary of purchases Fulfillment All purchases" at bounding box center [110, 37] width 168 height 23
click at [92, 63] on span "Summary of purchases" at bounding box center [81, 64] width 111 height 9
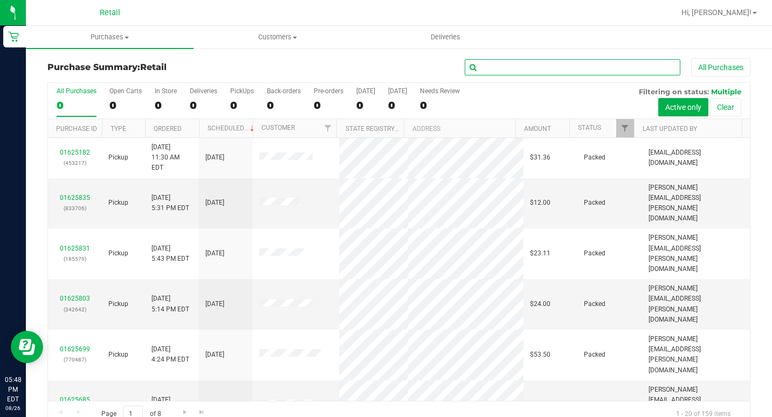
click at [555, 73] on input "text" at bounding box center [573, 67] width 216 height 16
type input "wil"
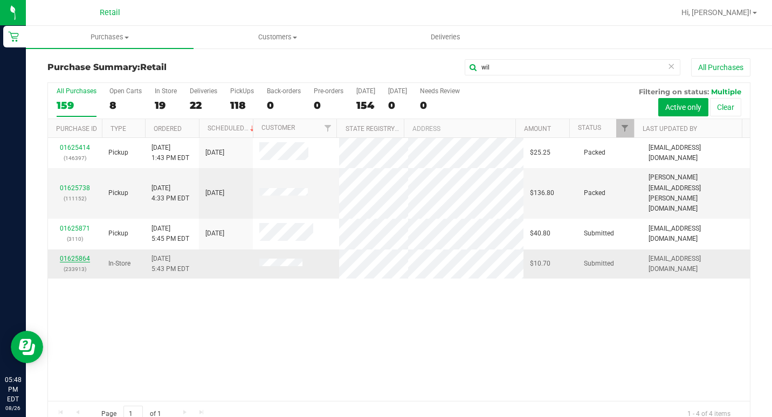
click at [72, 255] on link "01625864" at bounding box center [75, 259] width 30 height 8
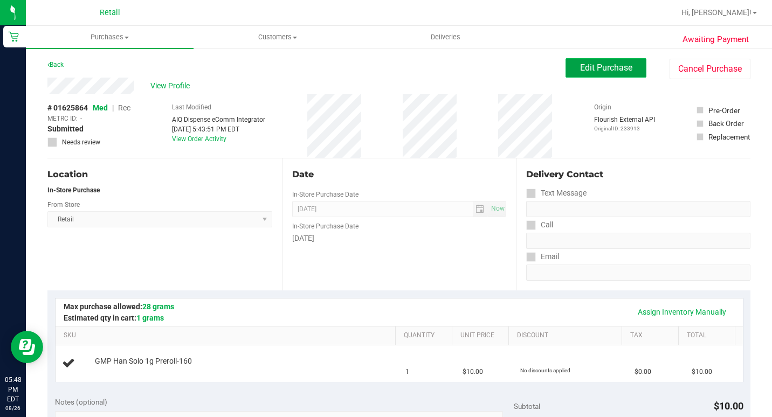
click at [610, 63] on span "Edit Purchase" at bounding box center [606, 68] width 52 height 10
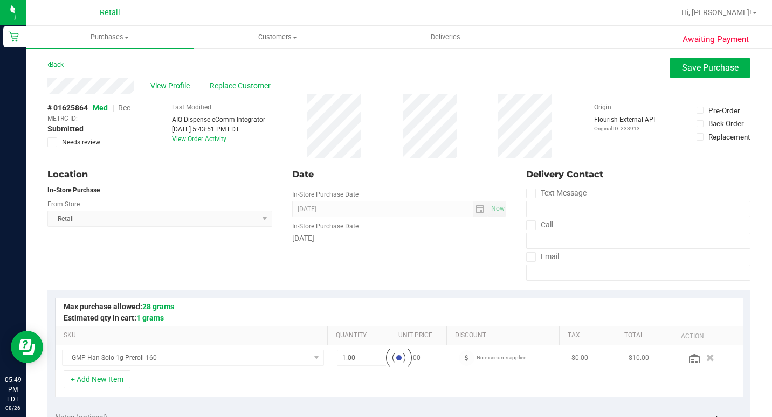
click at [126, 107] on span "Rec" at bounding box center [124, 108] width 12 height 9
click at [705, 67] on span "Save Purchase" at bounding box center [710, 68] width 57 height 10
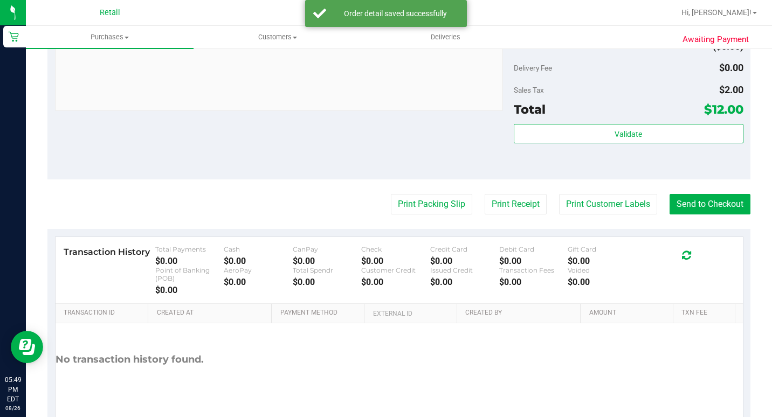
scroll to position [431, 0]
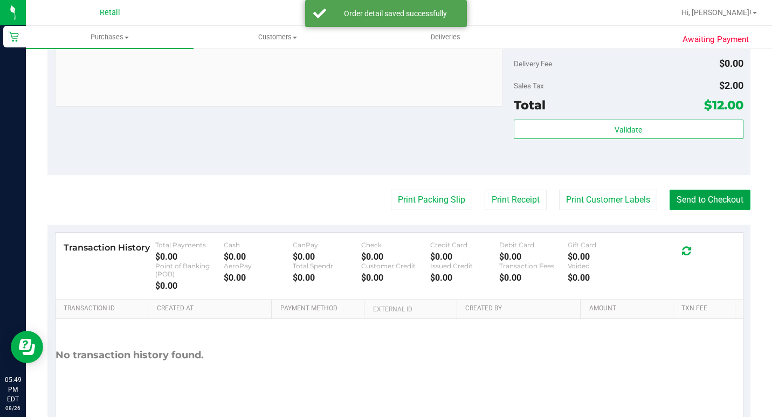
click at [679, 210] on button "Send to Checkout" at bounding box center [710, 200] width 81 height 20
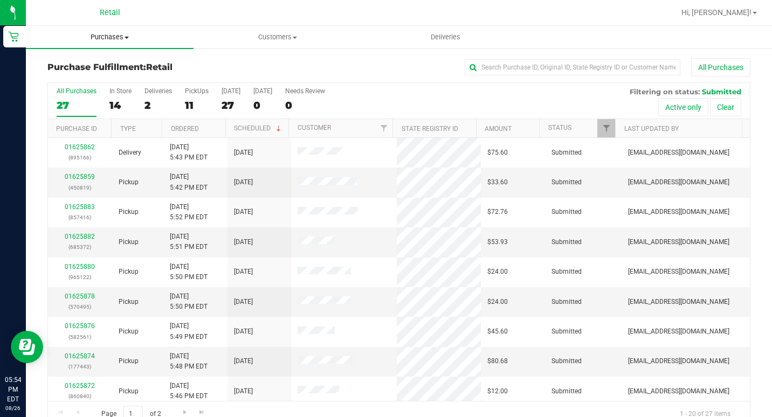
click at [97, 33] on span "Purchases" at bounding box center [110, 37] width 168 height 10
click at [86, 59] on li "Summary of purchases" at bounding box center [110, 65] width 168 height 13
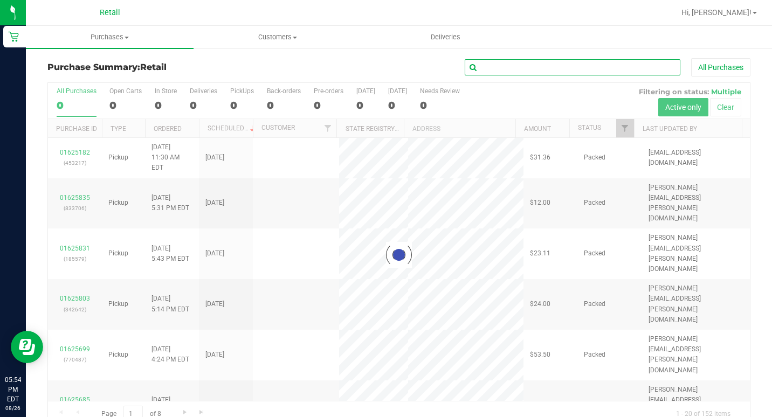
click at [534, 60] on input "text" at bounding box center [573, 67] width 216 height 16
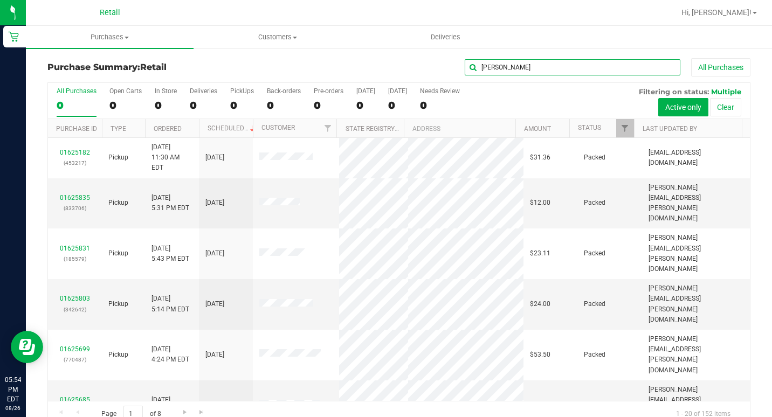
type input "[PERSON_NAME]"
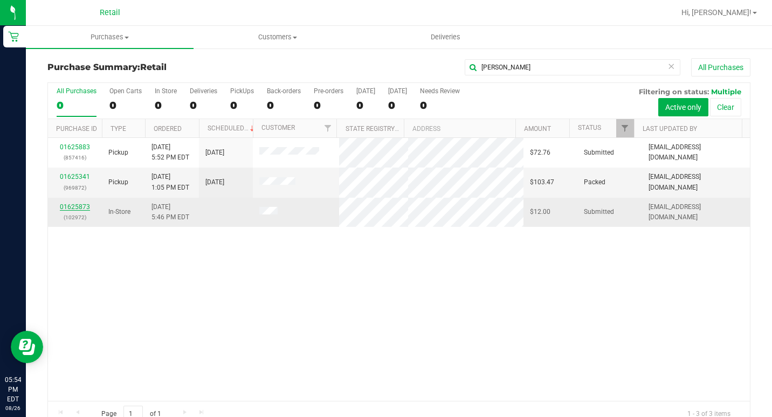
click at [74, 208] on link "01625873" at bounding box center [75, 207] width 30 height 8
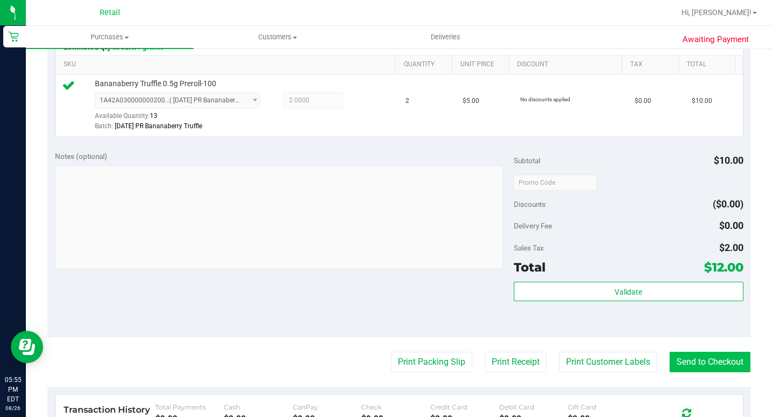
scroll to position [324, 0]
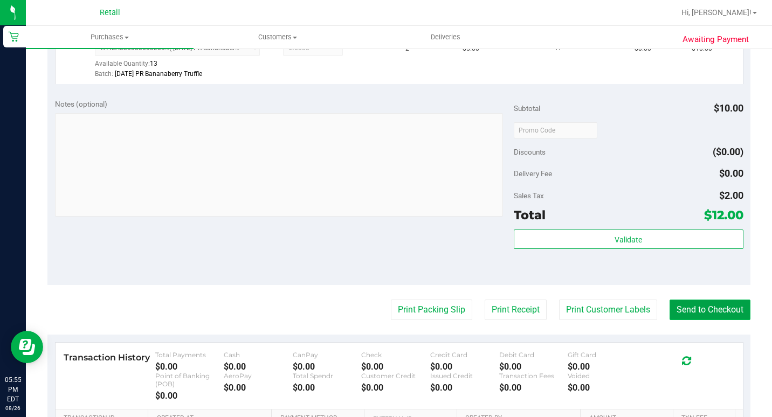
click at [703, 320] on button "Send to Checkout" at bounding box center [710, 310] width 81 height 20
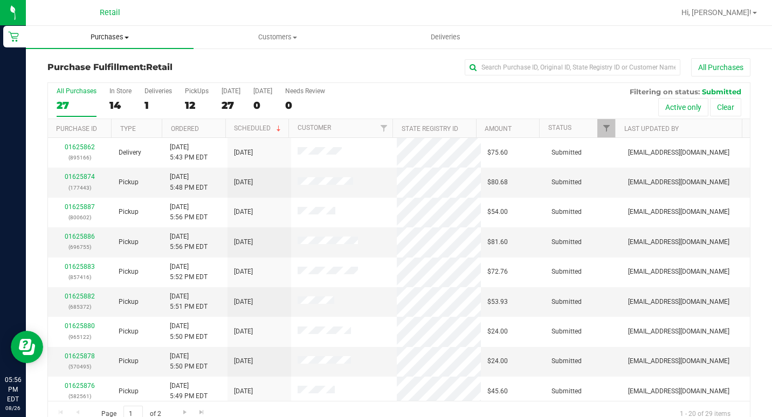
drag, startPoint x: 111, startPoint y: 39, endPoint x: 106, endPoint y: 44, distance: 6.9
click at [111, 39] on span "Purchases" at bounding box center [110, 37] width 168 height 10
click at [94, 64] on span "Summary of purchases" at bounding box center [81, 64] width 111 height 9
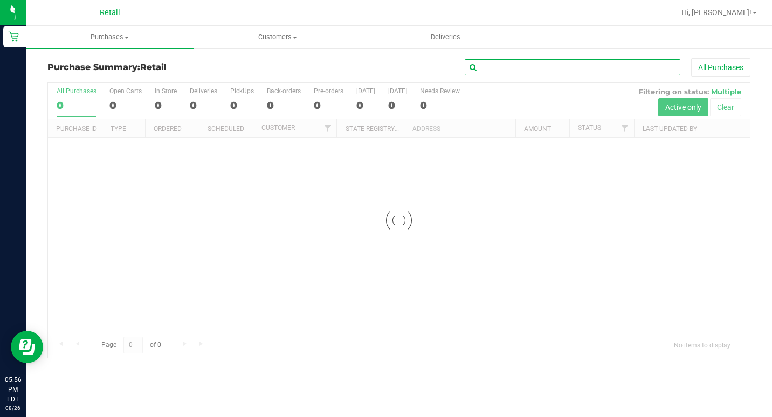
click at [565, 64] on input "text" at bounding box center [573, 67] width 216 height 16
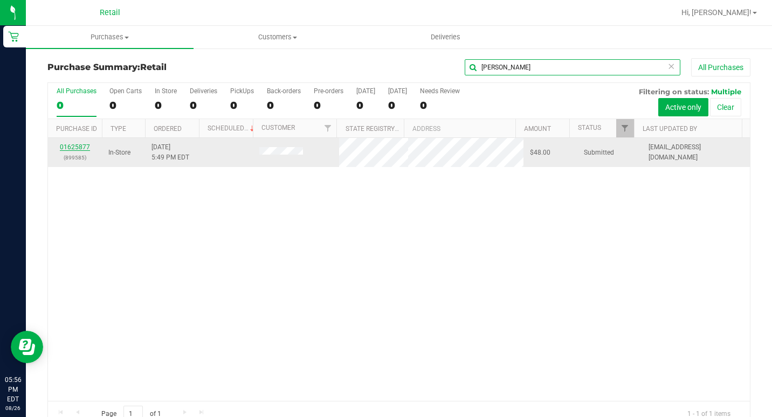
type input "[PERSON_NAME]"
click at [71, 148] on link "01625877" at bounding box center [75, 147] width 30 height 8
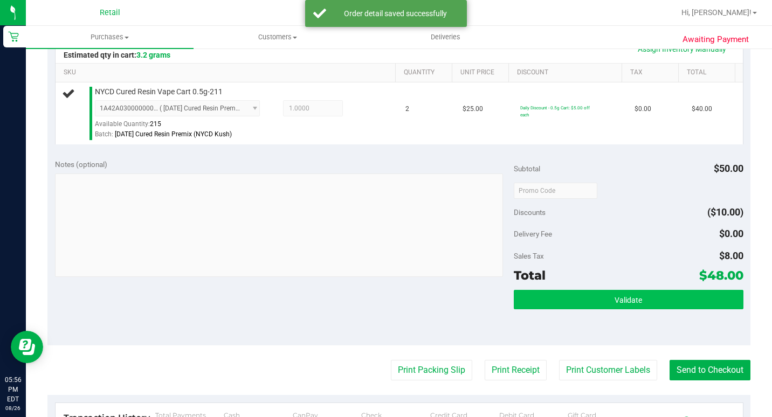
scroll to position [270, 0]
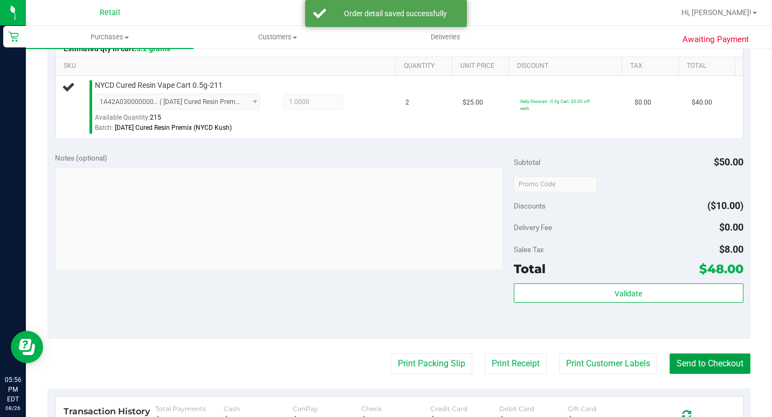
click at [728, 374] on button "Send to Checkout" at bounding box center [710, 364] width 81 height 20
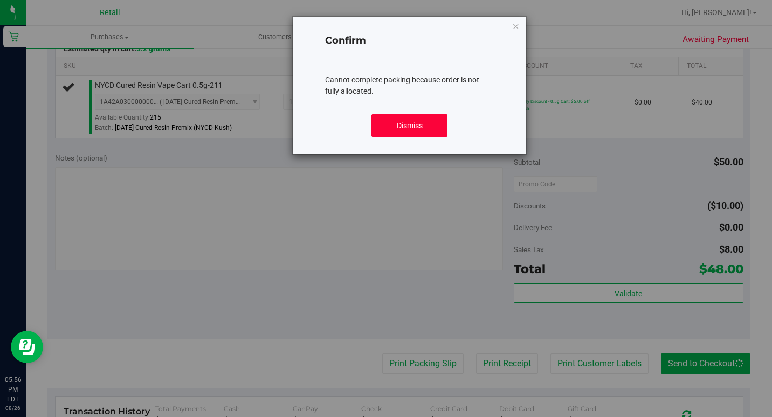
click at [417, 128] on button "Dismiss" at bounding box center [408, 125] width 75 height 23
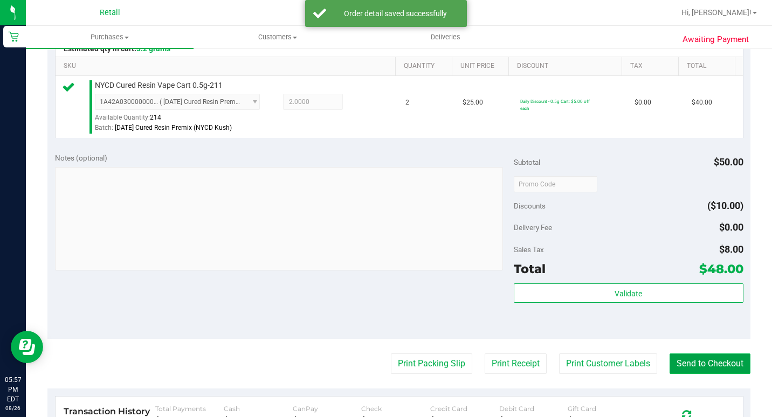
click at [718, 371] on button "Send to Checkout" at bounding box center [710, 364] width 81 height 20
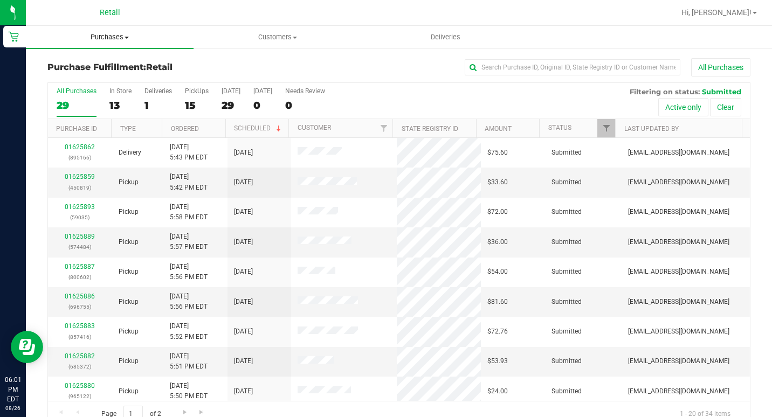
click at [98, 35] on span "Purchases" at bounding box center [110, 37] width 168 height 10
click at [96, 66] on span "Summary of purchases" at bounding box center [81, 64] width 111 height 9
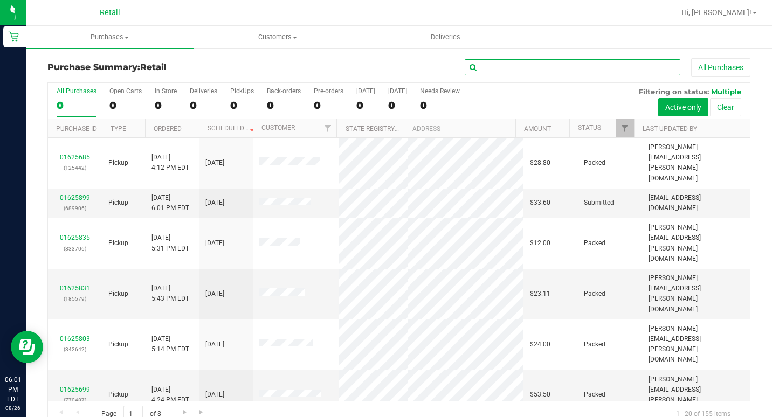
click at [569, 72] on input "text" at bounding box center [573, 67] width 216 height 16
type input "hill"
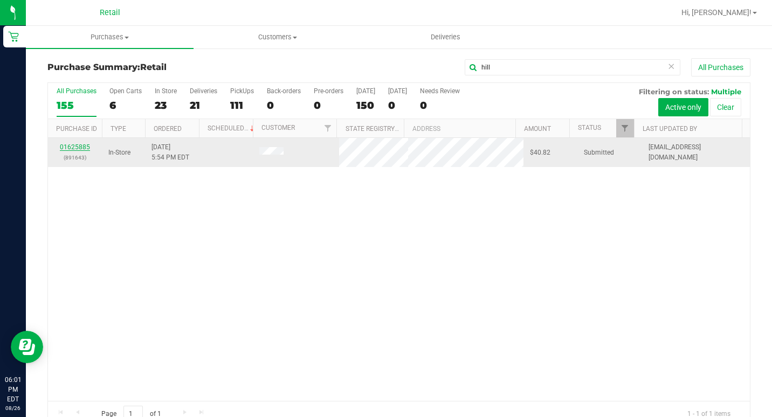
click at [75, 148] on link "01625885" at bounding box center [75, 147] width 30 height 8
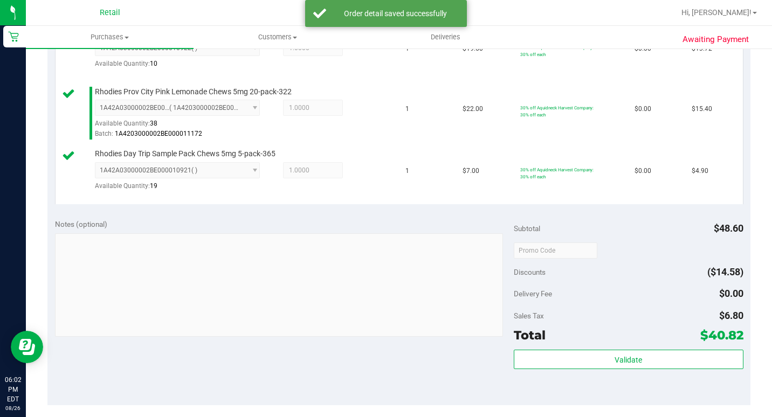
scroll to position [431, 0]
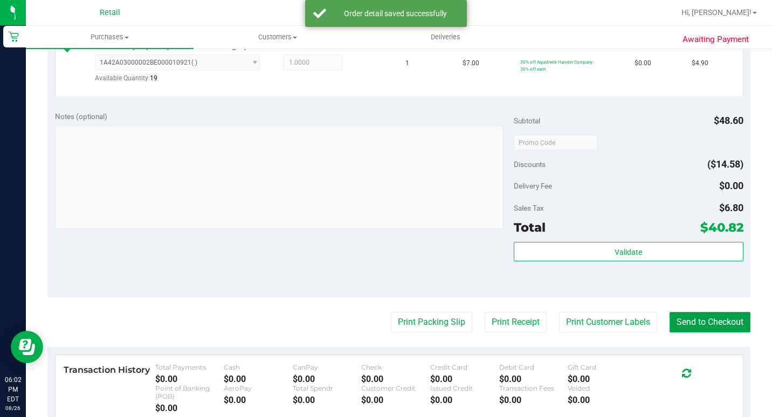
click at [708, 333] on button "Send to Checkout" at bounding box center [710, 322] width 81 height 20
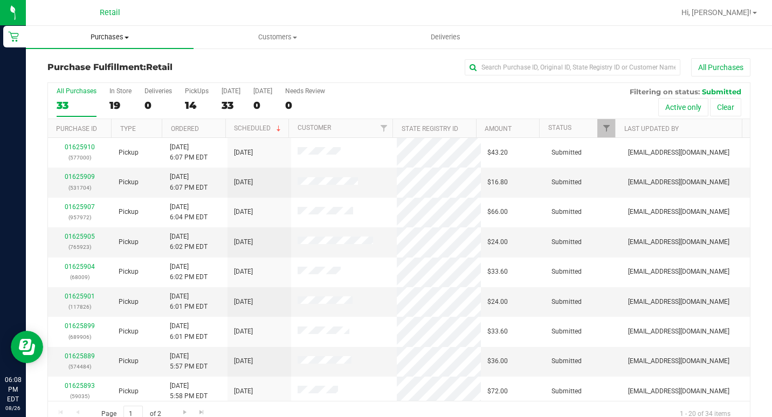
click at [87, 45] on uib-tab-heading "Purchases Summary of purchases Fulfillment All purchases" at bounding box center [110, 37] width 168 height 23
click at [85, 65] on span "Summary of purchases" at bounding box center [81, 64] width 111 height 9
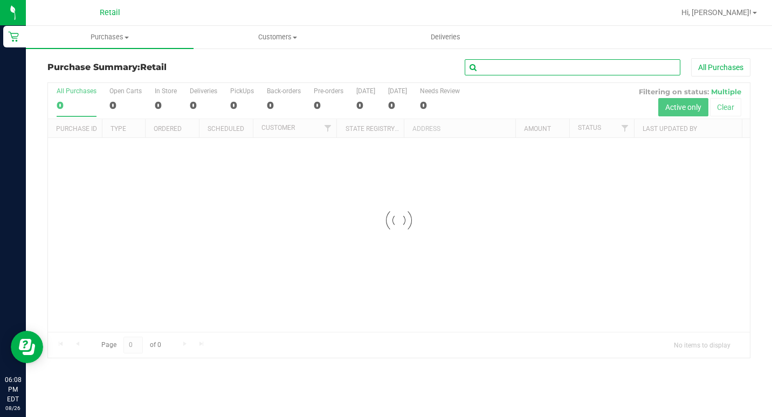
click at [536, 67] on input "text" at bounding box center [573, 67] width 216 height 16
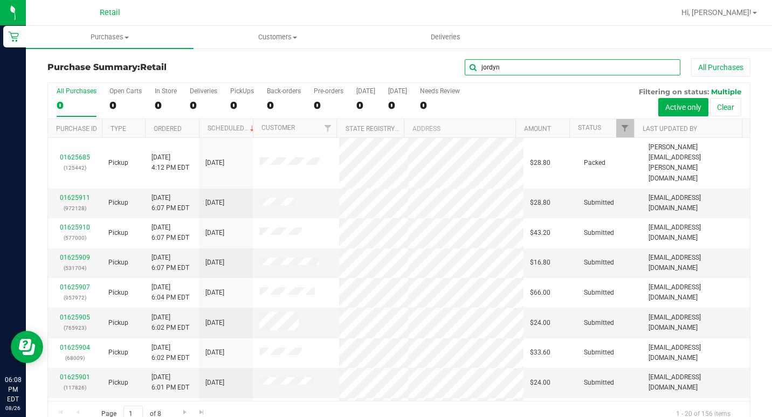
type input "jordyn"
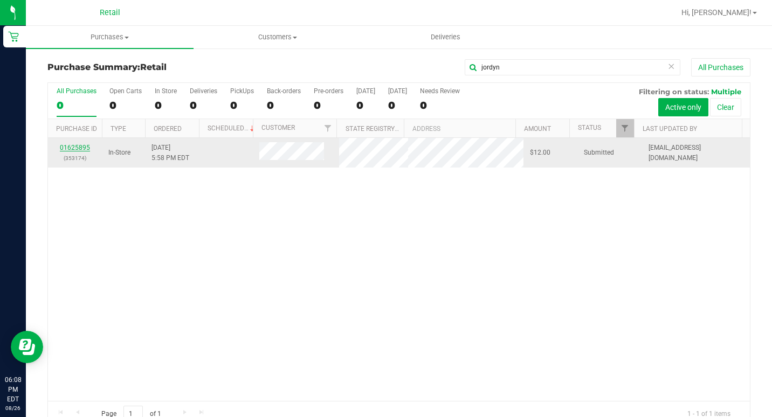
click at [67, 148] on link "01625895" at bounding box center [75, 148] width 30 height 8
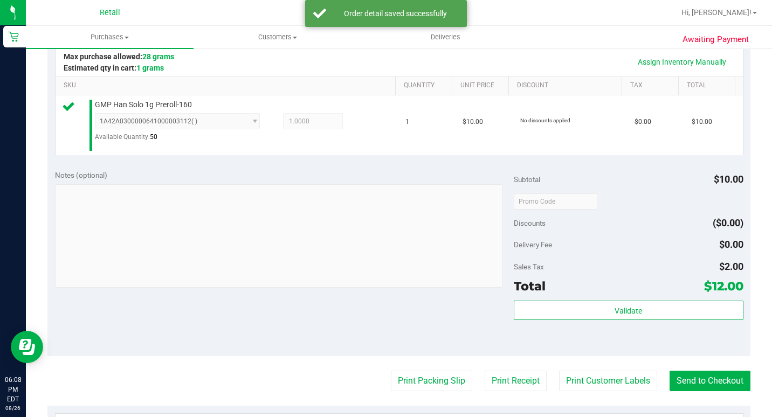
scroll to position [324, 0]
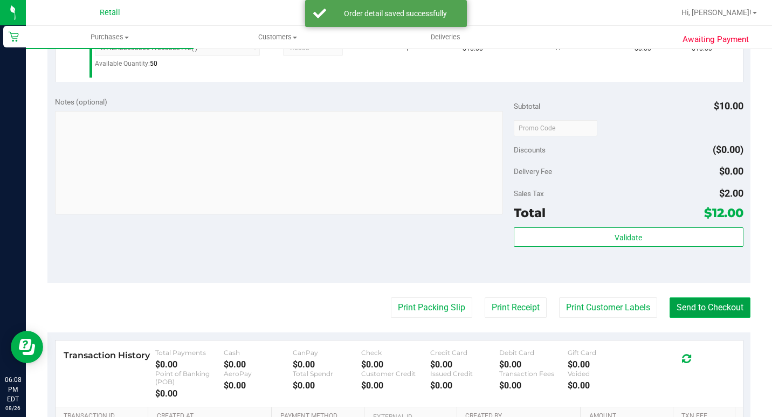
click at [713, 318] on button "Send to Checkout" at bounding box center [710, 308] width 81 height 20
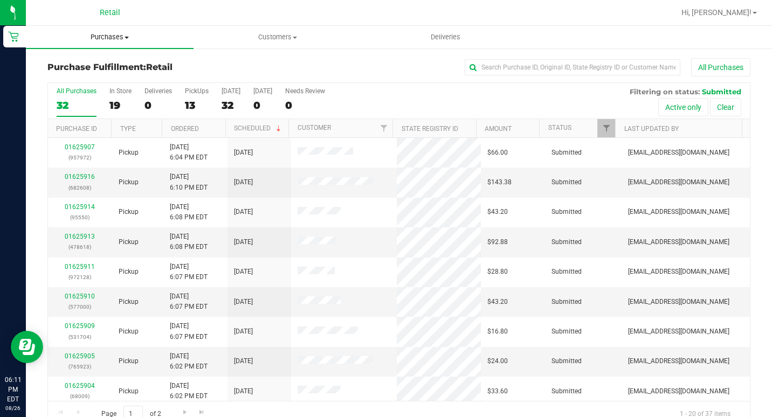
click at [104, 37] on span "Purchases" at bounding box center [110, 37] width 168 height 10
click at [93, 65] on span "Summary of purchases" at bounding box center [81, 64] width 111 height 9
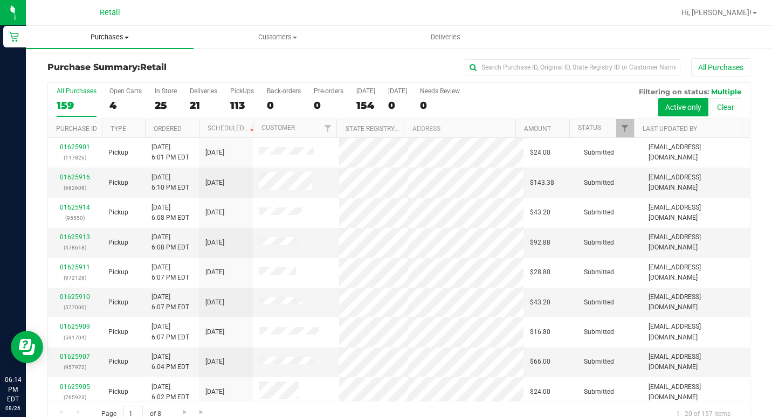
click at [100, 40] on span "Purchases" at bounding box center [110, 37] width 168 height 10
click at [92, 61] on span "Summary of purchases" at bounding box center [81, 64] width 111 height 9
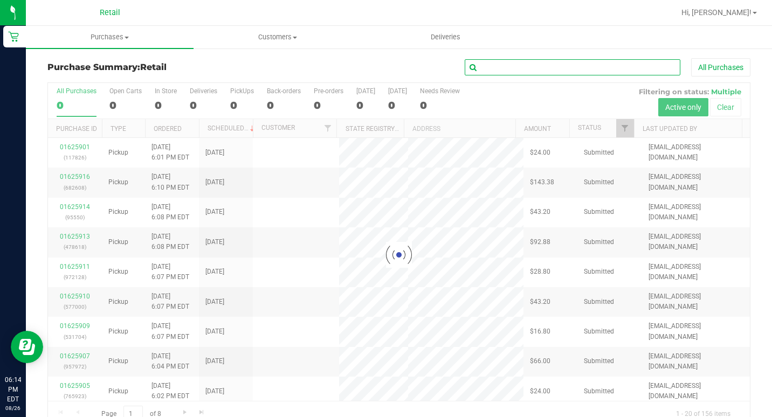
click at [491, 65] on input "text" at bounding box center [573, 67] width 216 height 16
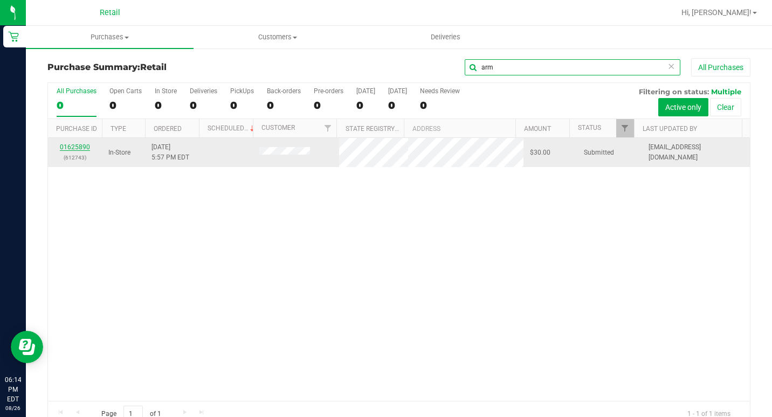
type input "arm"
click at [85, 149] on link "01625890" at bounding box center [75, 147] width 30 height 8
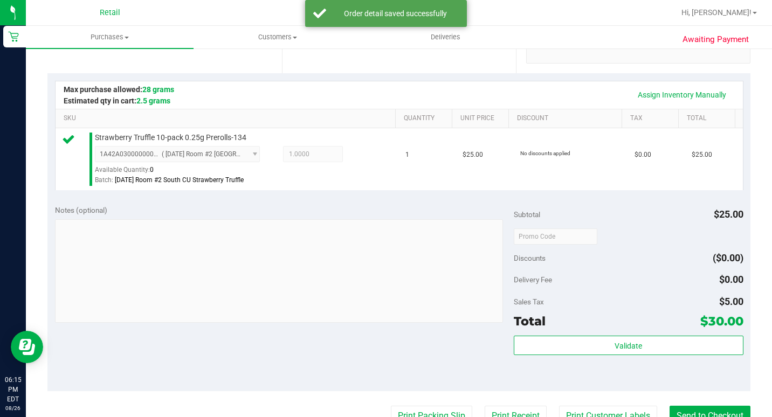
scroll to position [270, 0]
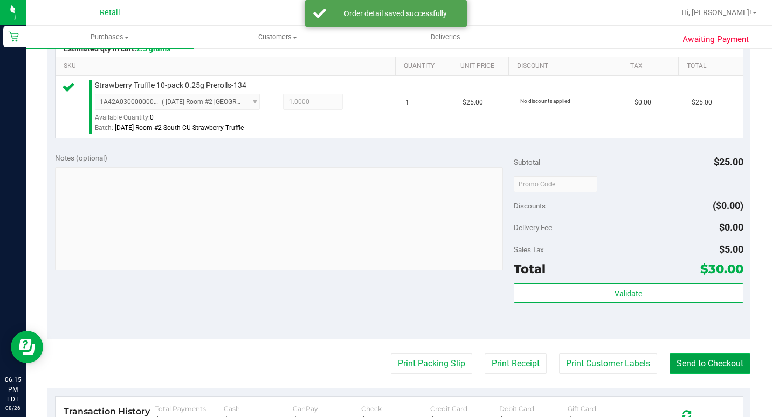
click at [686, 374] on button "Send to Checkout" at bounding box center [710, 364] width 81 height 20
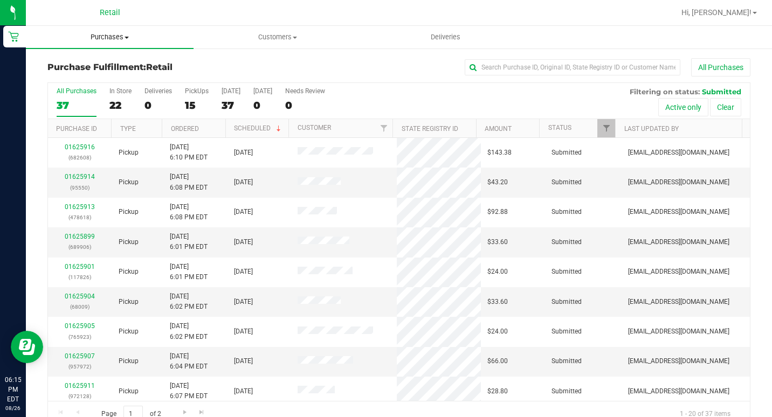
drag, startPoint x: 130, startPoint y: 32, endPoint x: 115, endPoint y: 47, distance: 21.4
click at [130, 32] on span "Purchases" at bounding box center [110, 37] width 168 height 10
click at [102, 64] on span "Summary of purchases" at bounding box center [81, 64] width 111 height 9
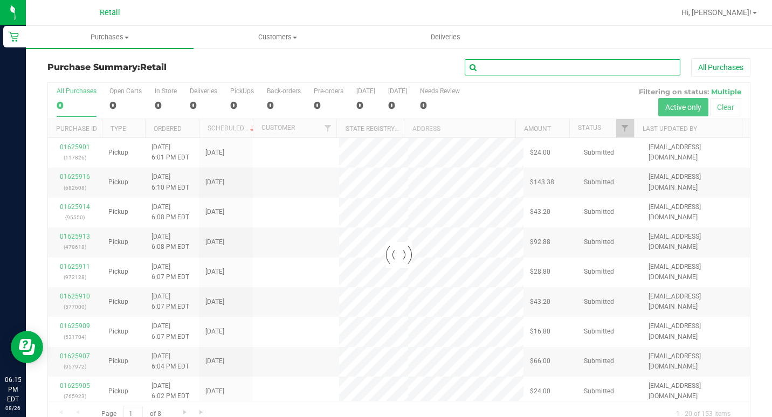
click at [516, 73] on input "text" at bounding box center [573, 67] width 216 height 16
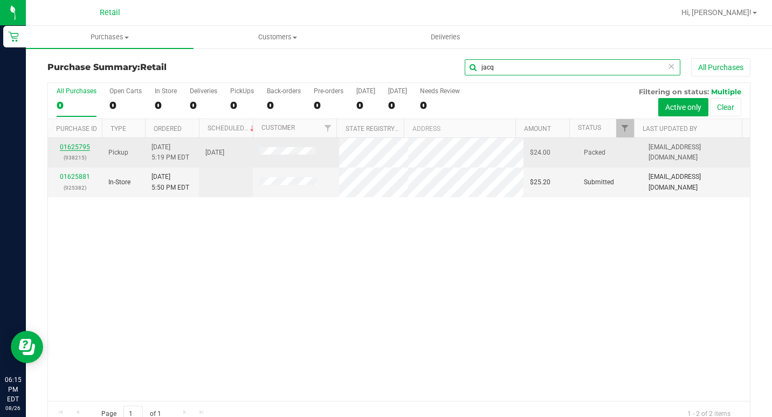
type input "jacq"
click at [74, 147] on link "01625795" at bounding box center [75, 147] width 30 height 8
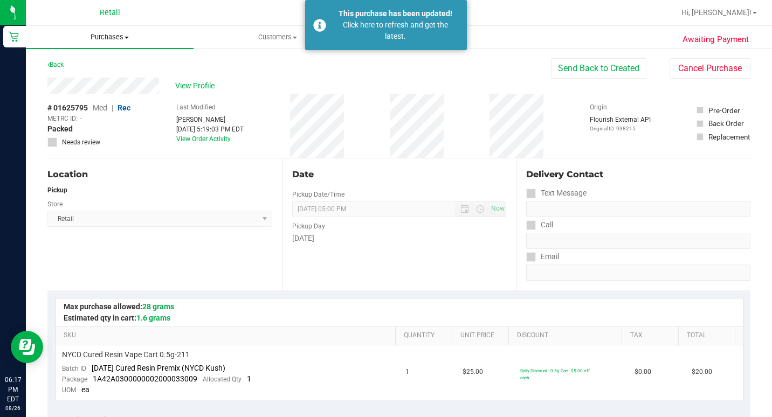
click at [102, 42] on span "Purchases" at bounding box center [110, 37] width 168 height 10
click at [100, 61] on span "Summary of purchases" at bounding box center [81, 64] width 111 height 9
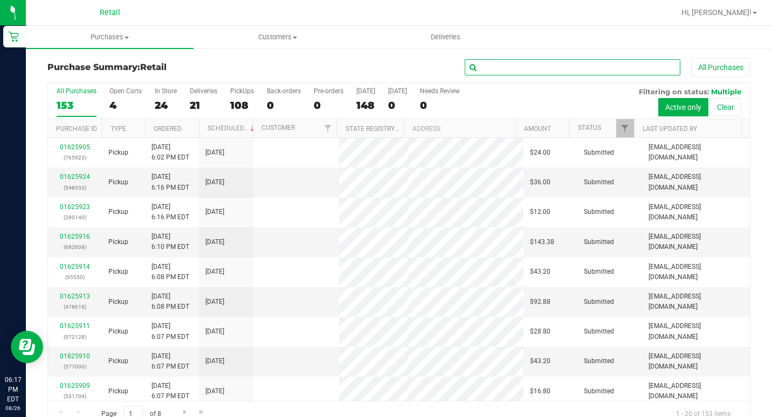
click at [588, 68] on input "text" at bounding box center [573, 67] width 216 height 16
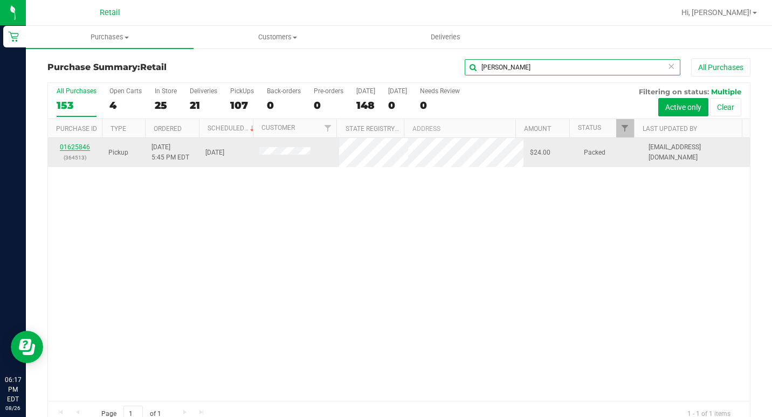
type input "[PERSON_NAME]"
click at [87, 148] on link "01625846" at bounding box center [75, 147] width 30 height 8
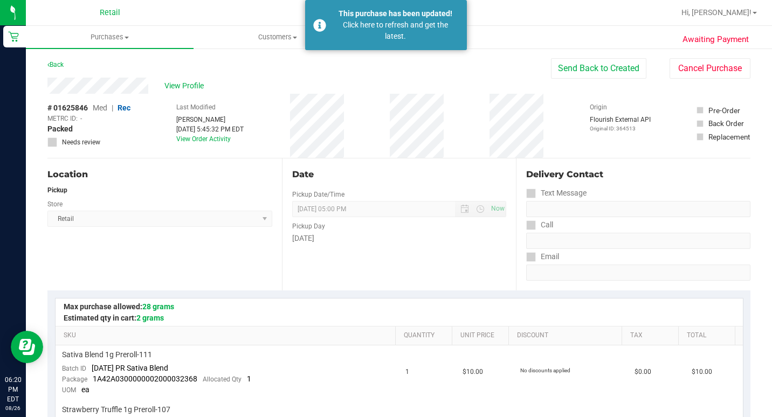
click at [227, 207] on div "Store" at bounding box center [159, 203] width 225 height 16
click at [102, 43] on uib-tab-heading "Purchases Summary of purchases Fulfillment All purchases" at bounding box center [110, 37] width 168 height 23
click at [93, 71] on li "Summary of purchases" at bounding box center [110, 65] width 168 height 13
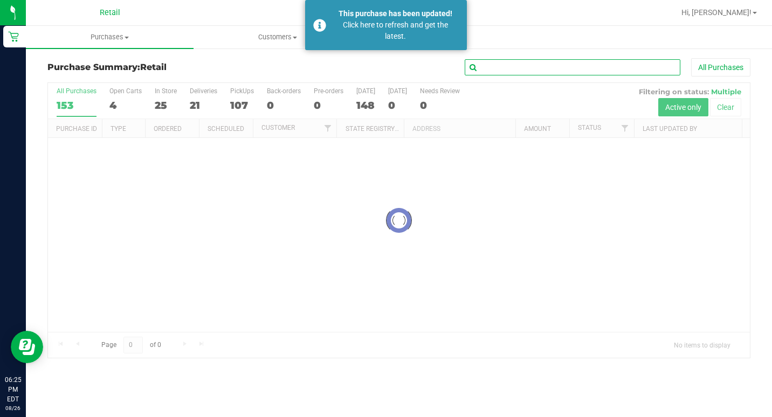
click at [577, 61] on input "text" at bounding box center [573, 67] width 216 height 16
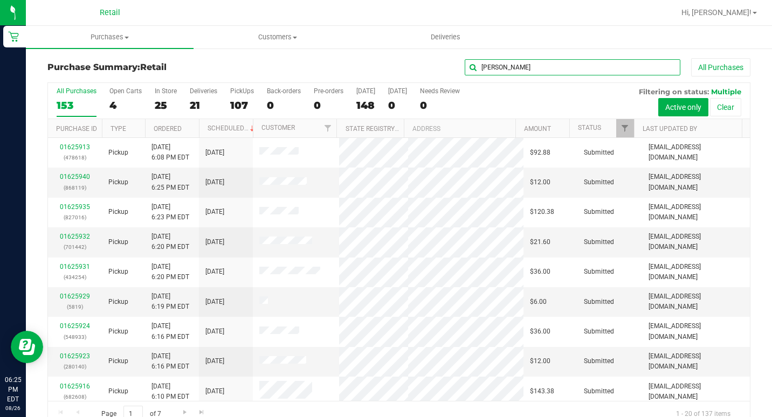
type input "[PERSON_NAME]"
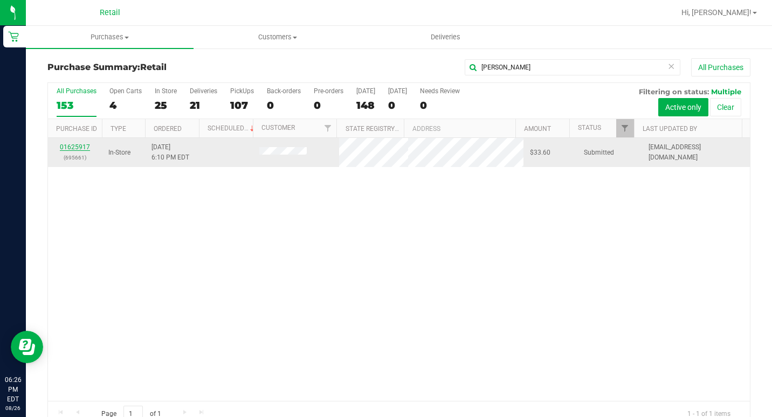
click at [70, 149] on link "01625917" at bounding box center [75, 147] width 30 height 8
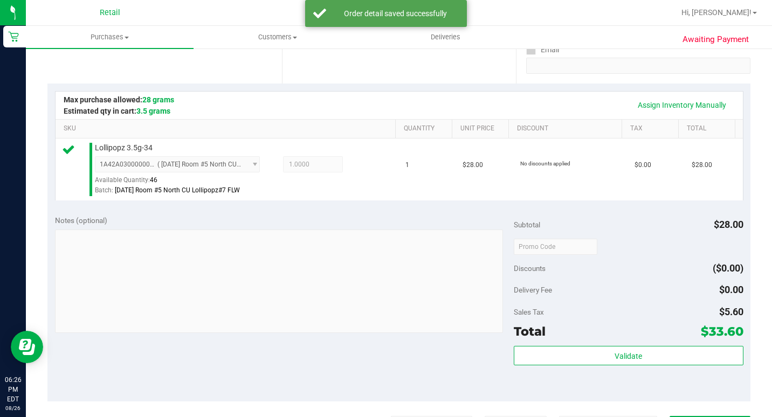
scroll to position [270, 0]
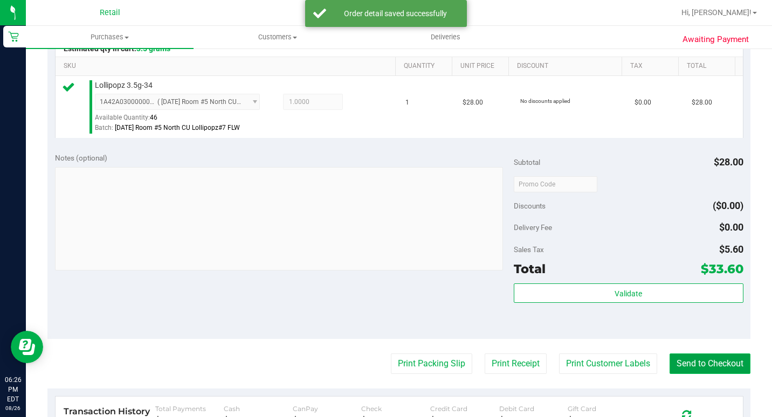
click at [721, 374] on button "Send to Checkout" at bounding box center [710, 364] width 81 height 20
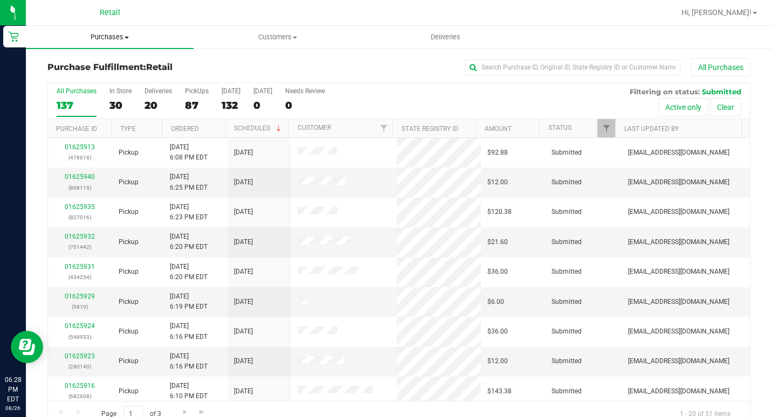
click at [114, 31] on uib-tab-heading "Purchases Summary of purchases Fulfillment All purchases" at bounding box center [110, 37] width 168 height 23
click at [95, 63] on span "Summary of purchases" at bounding box center [81, 64] width 111 height 9
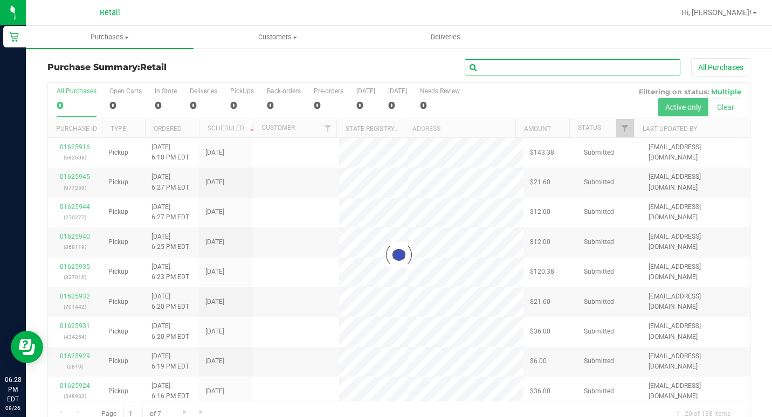
click at [521, 66] on input "text" at bounding box center [573, 67] width 216 height 16
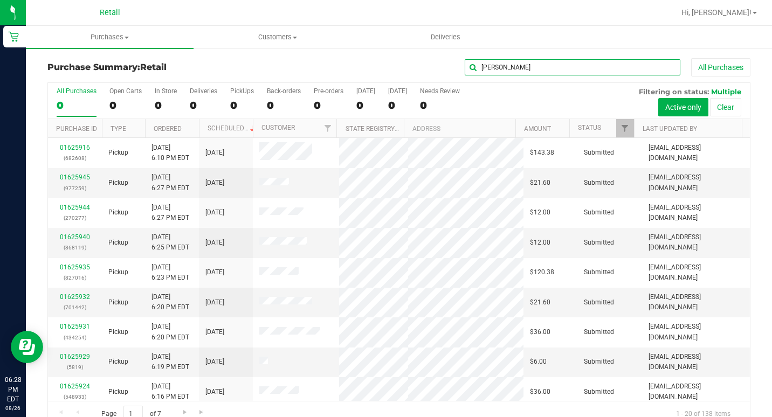
type input "[PERSON_NAME]"
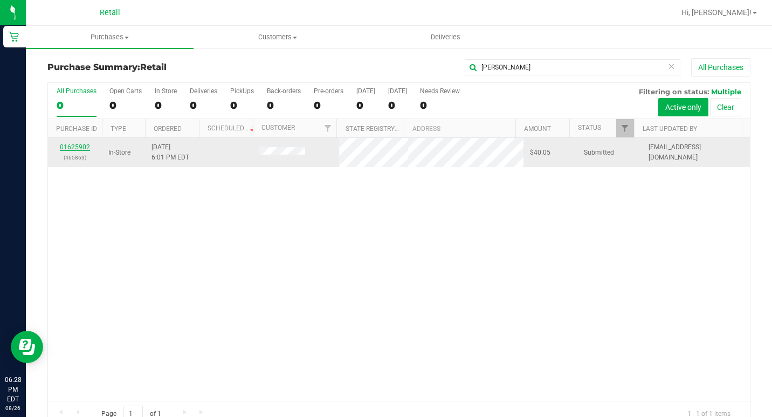
click at [67, 146] on link "01625902" at bounding box center [75, 147] width 30 height 8
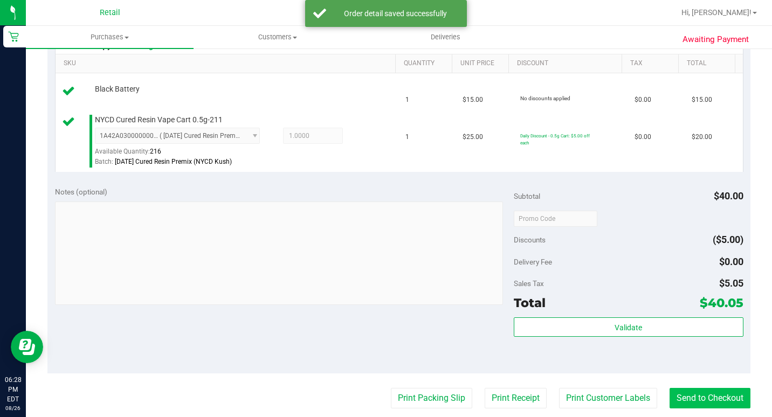
scroll to position [324, 0]
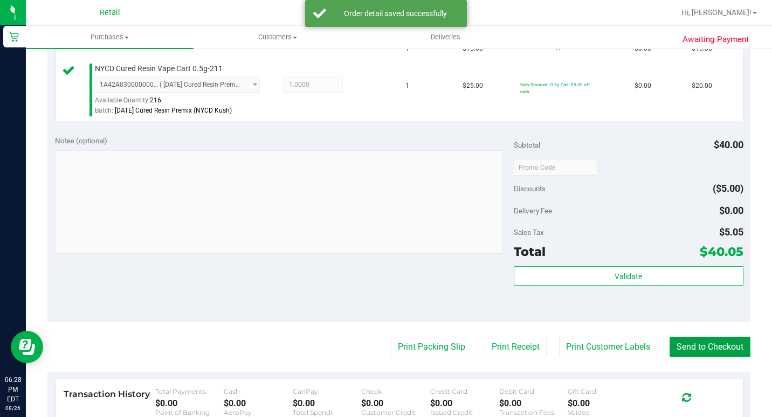
click at [720, 357] on button "Send to Checkout" at bounding box center [710, 347] width 81 height 20
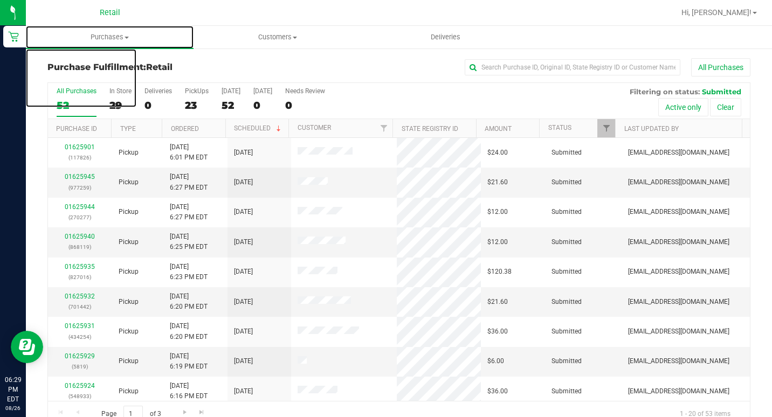
drag, startPoint x: 125, startPoint y: 38, endPoint x: 446, endPoint y: 90, distance: 326.0
click at [125, 38] on span at bounding box center [127, 38] width 4 height 2
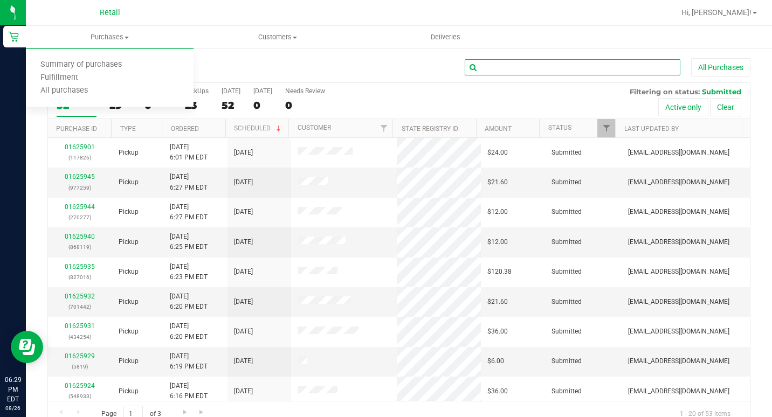
click at [548, 73] on input "text" at bounding box center [573, 67] width 216 height 16
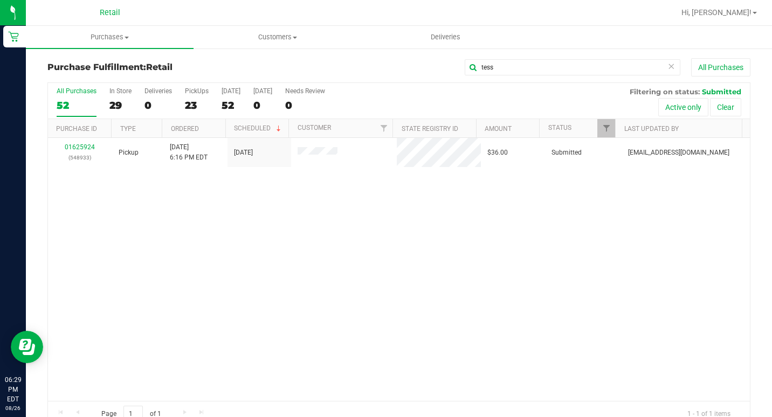
click at [373, 208] on div "01625924 (548933) Pickup [DATE] 6:16 PM EDT 8/26/2025 $36.00 Submitted [EMAIL_A…" at bounding box center [399, 269] width 702 height 263
click at [556, 68] on input "tess" at bounding box center [573, 67] width 216 height 16
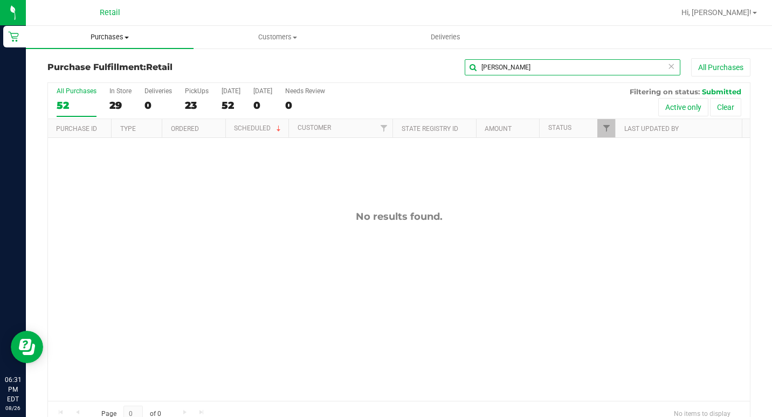
type input "[PERSON_NAME]"
click at [120, 40] on span "Purchases" at bounding box center [110, 37] width 168 height 10
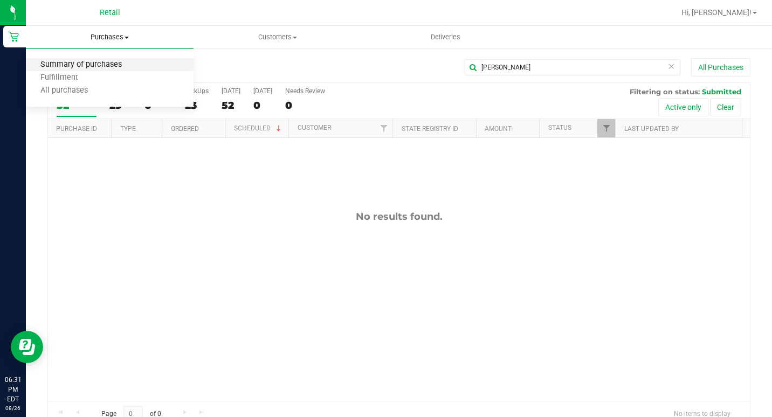
click at [112, 60] on span "Summary of purchases" at bounding box center [81, 64] width 111 height 9
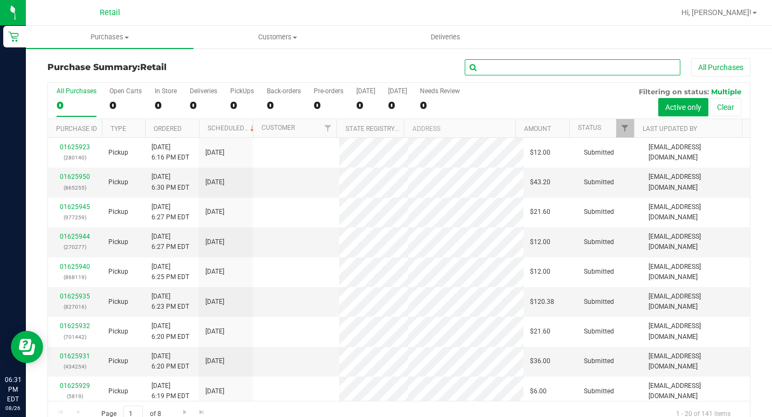
click at [521, 67] on input "text" at bounding box center [573, 67] width 216 height 16
type input "[PERSON_NAME]"
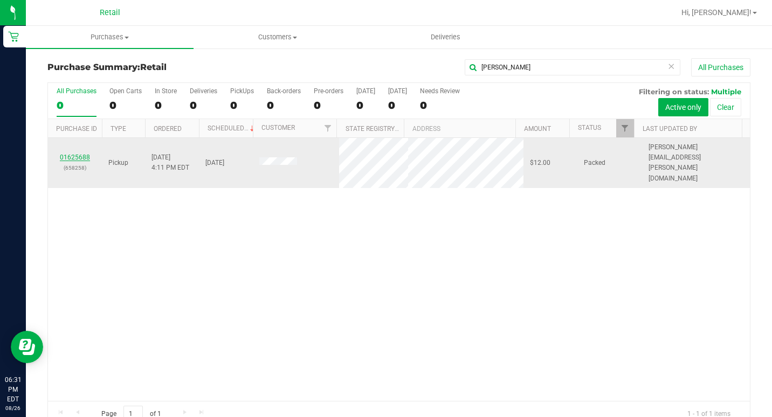
click at [85, 154] on link "01625688" at bounding box center [75, 158] width 30 height 8
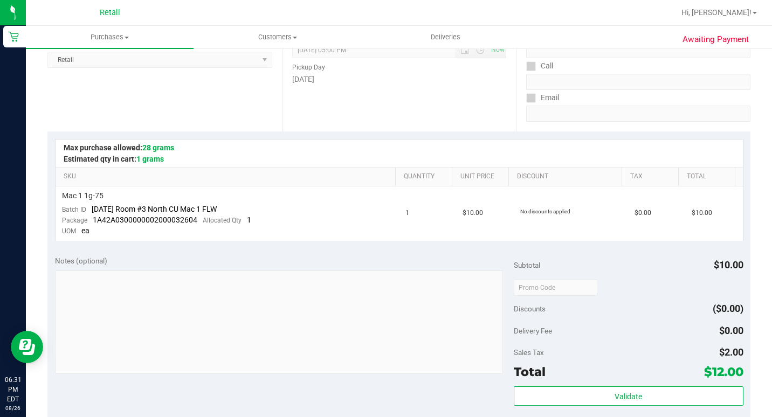
scroll to position [162, 0]
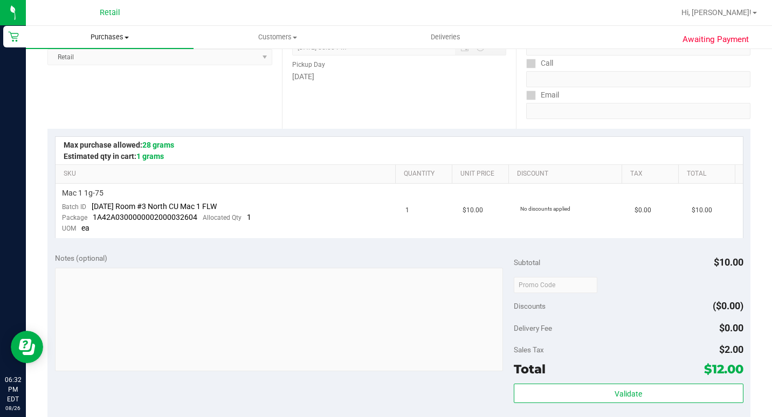
click at [114, 42] on uib-tab-heading "Purchases Summary of purchases Fulfillment All purchases" at bounding box center [110, 37] width 168 height 23
click at [88, 61] on span "Summary of purchases" at bounding box center [81, 64] width 111 height 9
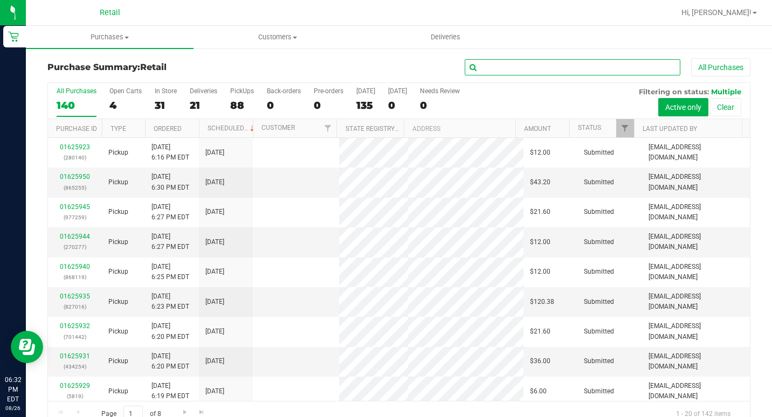
click at [500, 63] on input "text" at bounding box center [573, 67] width 216 height 16
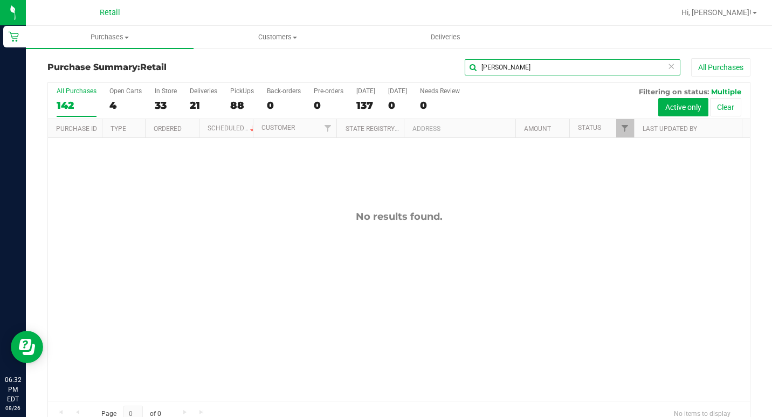
click at [495, 70] on input "[PERSON_NAME]" at bounding box center [573, 67] width 216 height 16
type input "issa"
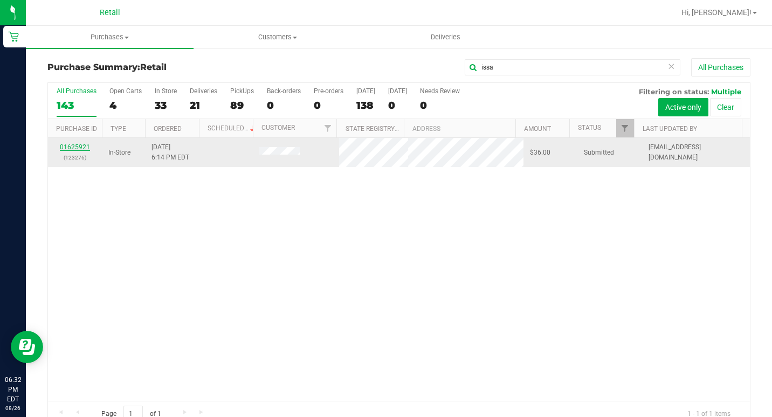
click at [68, 143] on link "01625921" at bounding box center [75, 147] width 30 height 8
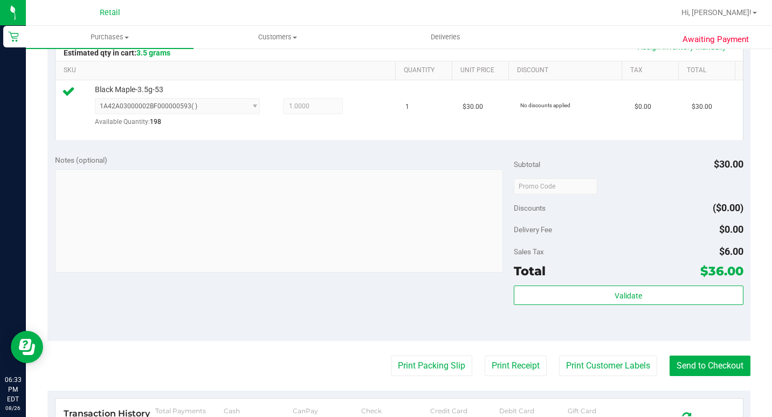
scroll to position [270, 0]
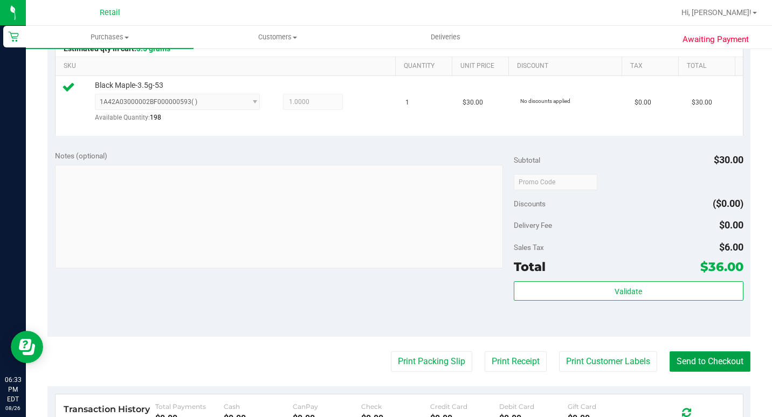
click at [686, 372] on button "Send to Checkout" at bounding box center [710, 362] width 81 height 20
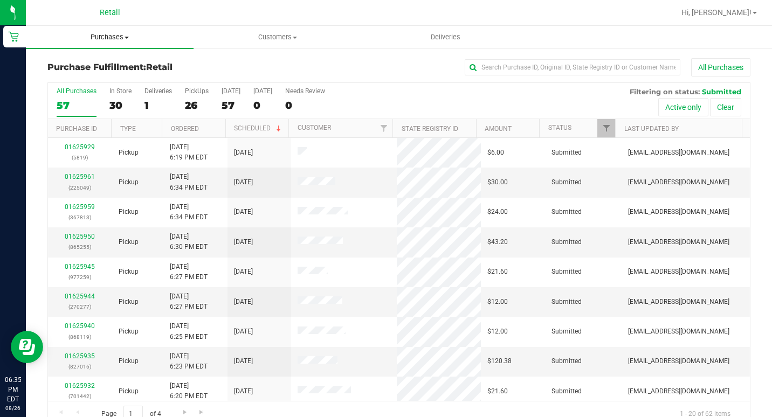
click at [93, 41] on span "Purchases" at bounding box center [110, 37] width 168 height 10
click at [92, 64] on span "Summary of purchases" at bounding box center [81, 64] width 111 height 9
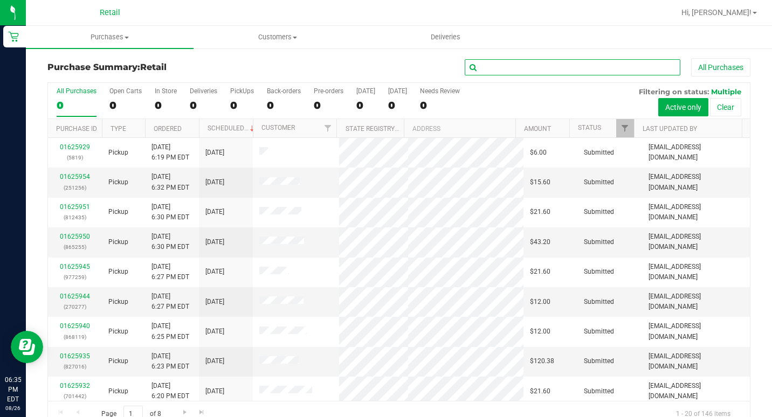
click at [567, 63] on input "text" at bounding box center [573, 67] width 216 height 16
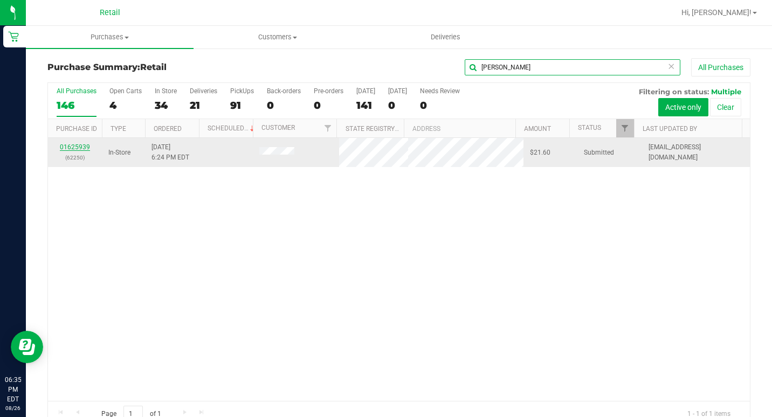
type input "[PERSON_NAME]"
click at [82, 144] on link "01625939" at bounding box center [75, 147] width 30 height 8
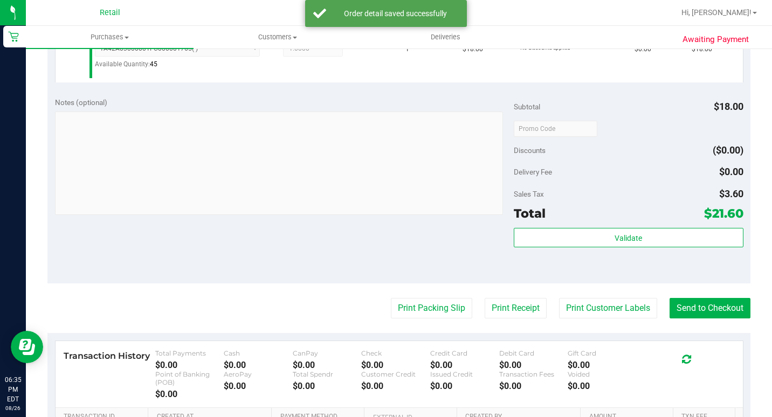
scroll to position [324, 0]
click at [718, 318] on button "Send to Checkout" at bounding box center [710, 308] width 81 height 20
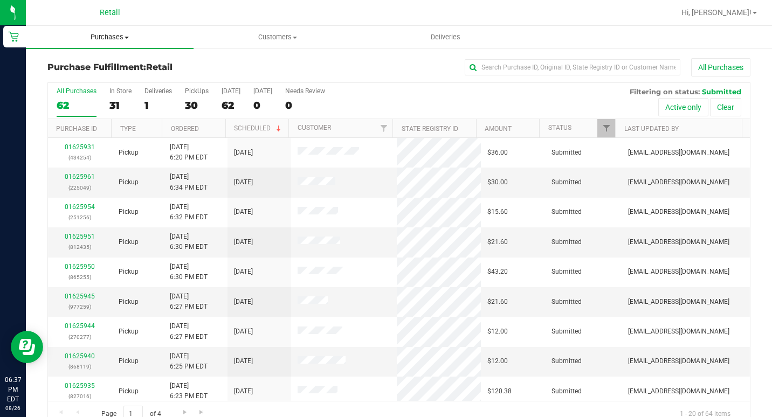
click at [114, 36] on span "Purchases" at bounding box center [110, 37] width 168 height 10
click at [100, 63] on span "Summary of purchases" at bounding box center [81, 64] width 111 height 9
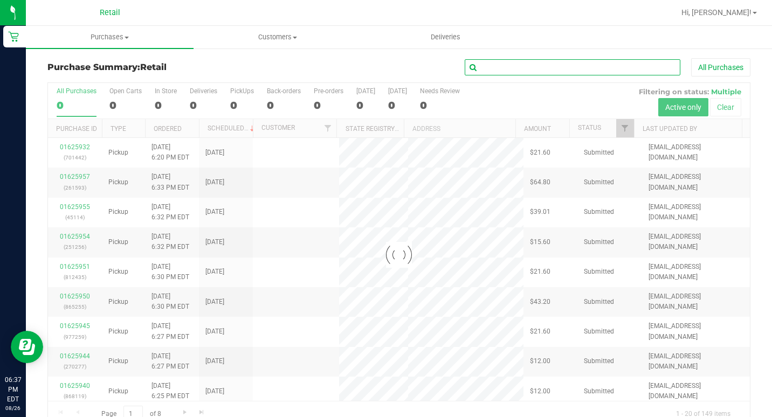
click at [517, 74] on input "text" at bounding box center [573, 67] width 216 height 16
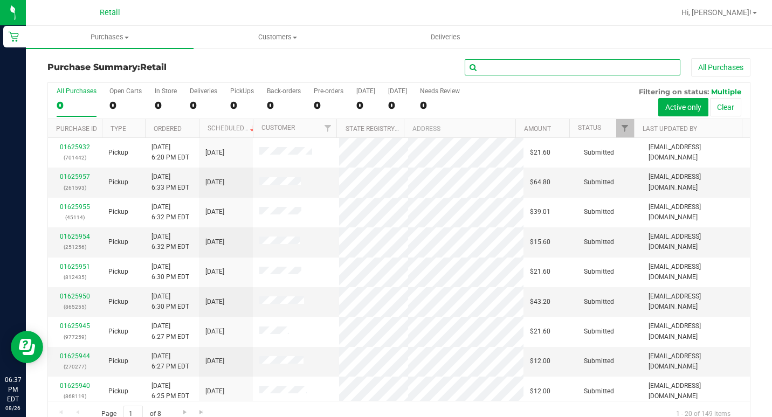
click at [517, 74] on input "text" at bounding box center [573, 67] width 216 height 16
click at [517, 72] on input "text" at bounding box center [573, 67] width 216 height 16
type input "rob"
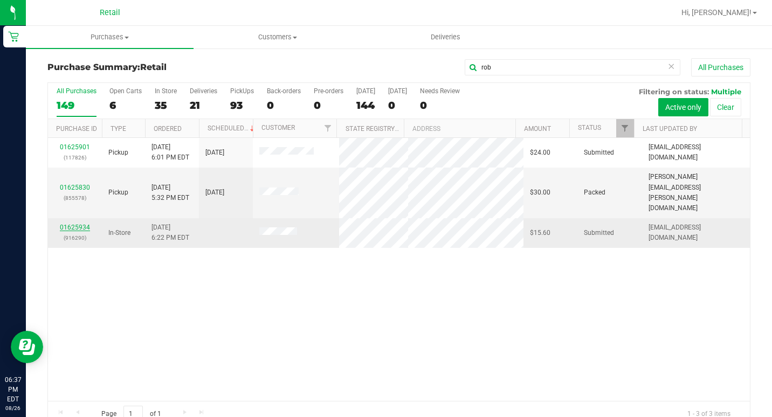
click at [86, 224] on link "01625934" at bounding box center [75, 228] width 30 height 8
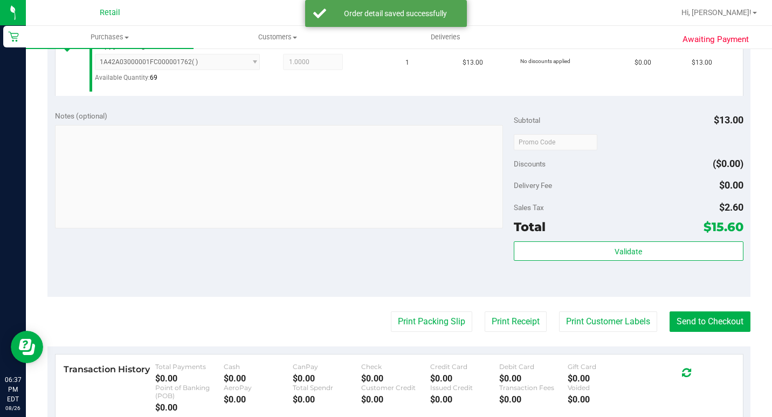
scroll to position [324, 0]
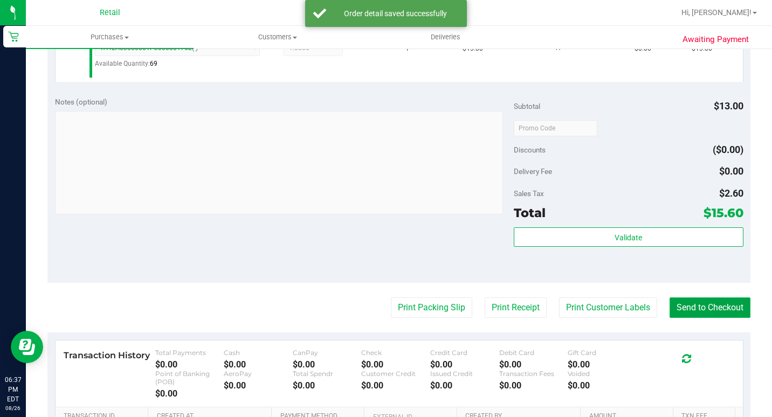
click at [696, 318] on button "Send to Checkout" at bounding box center [710, 308] width 81 height 20
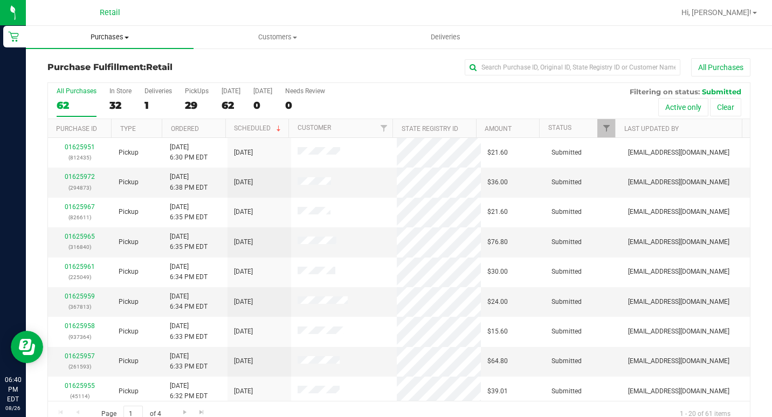
click at [106, 34] on span "Purchases" at bounding box center [110, 37] width 168 height 10
click at [94, 60] on span "Summary of purchases" at bounding box center [81, 64] width 111 height 9
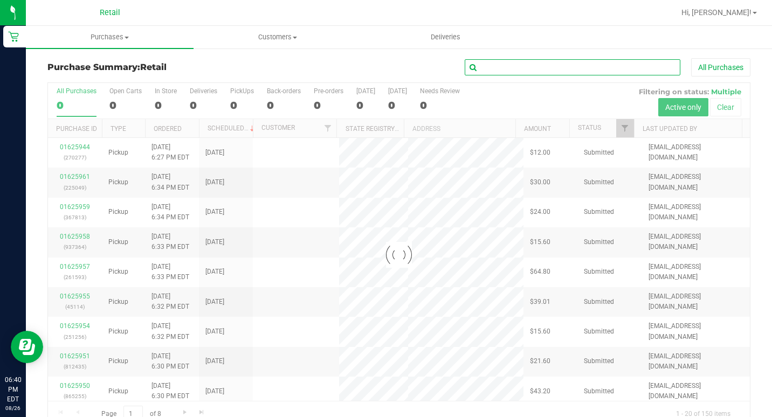
drag, startPoint x: 528, startPoint y: 64, endPoint x: 528, endPoint y: 71, distance: 7.0
click at [528, 66] on input "text" at bounding box center [573, 67] width 216 height 16
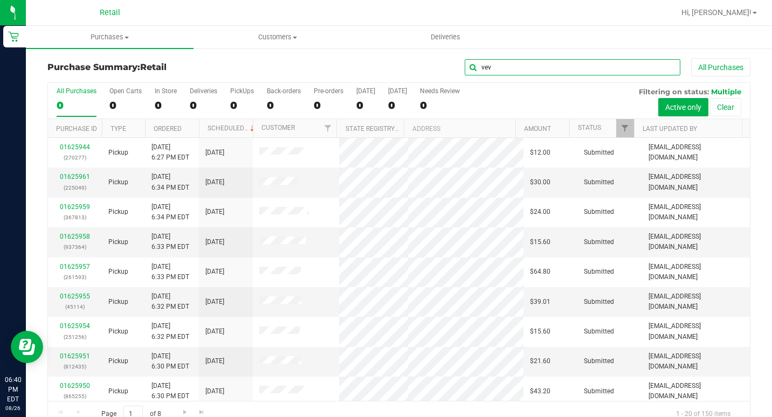
type input "vev"
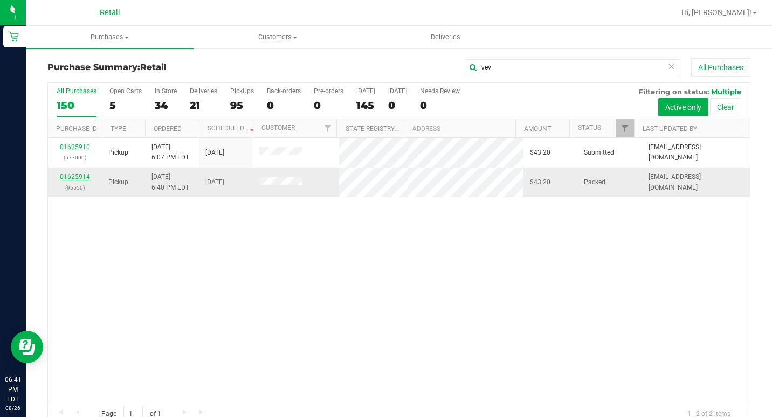
click at [84, 177] on link "01625914" at bounding box center [75, 177] width 30 height 8
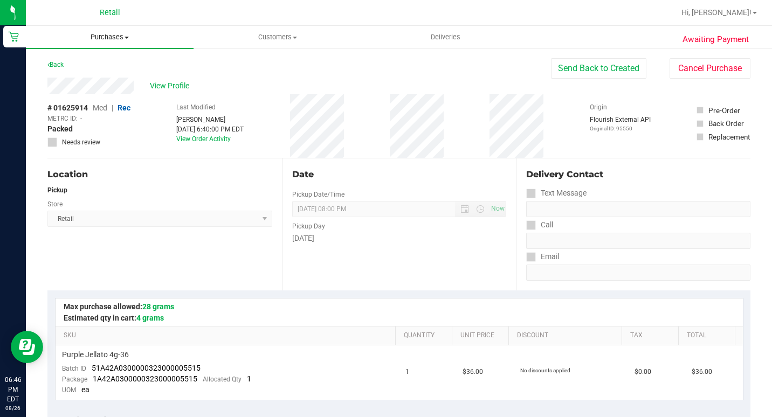
click at [102, 32] on uib-tab-heading "Purchases Summary of purchases Fulfillment All purchases" at bounding box center [110, 37] width 168 height 23
click at [90, 63] on span "Summary of purchases" at bounding box center [81, 64] width 111 height 9
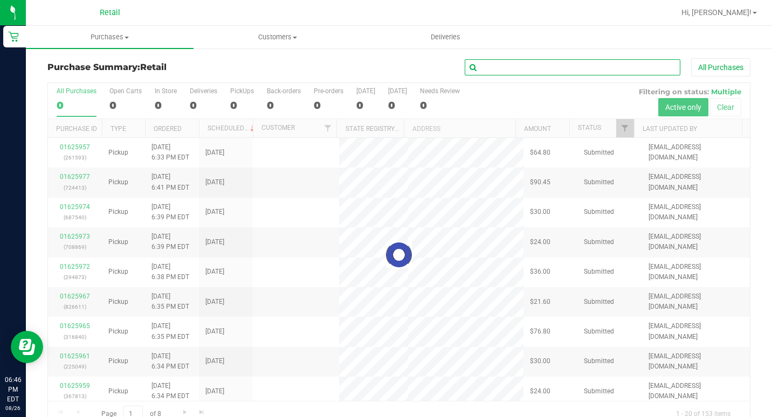
click at [550, 63] on input "text" at bounding box center [573, 67] width 216 height 16
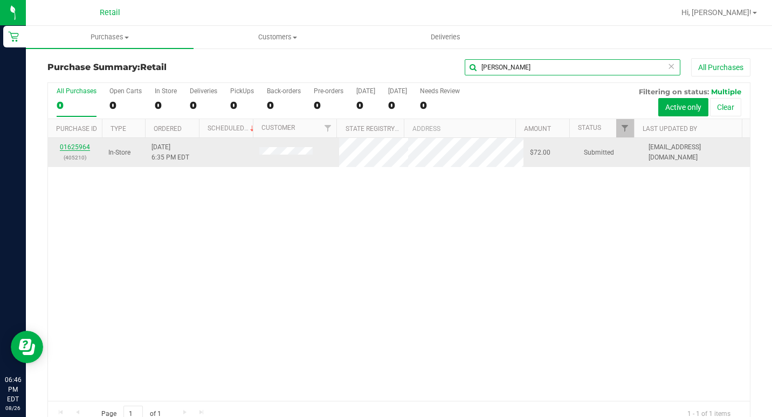
type input "[PERSON_NAME]"
click at [84, 145] on link "01625964" at bounding box center [75, 147] width 30 height 8
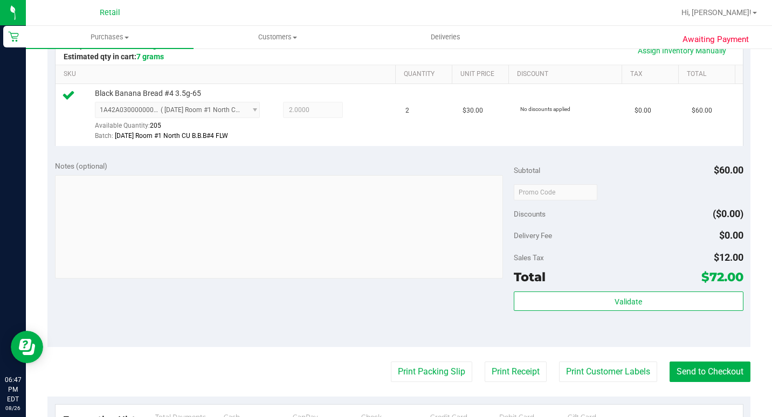
scroll to position [324, 0]
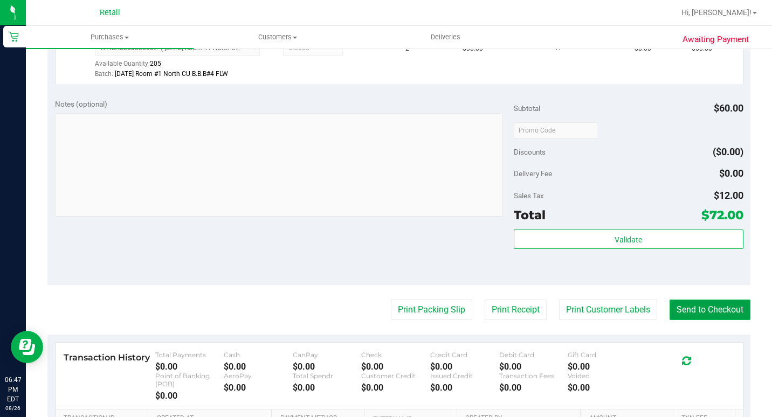
click at [679, 317] on button "Send to Checkout" at bounding box center [710, 310] width 81 height 20
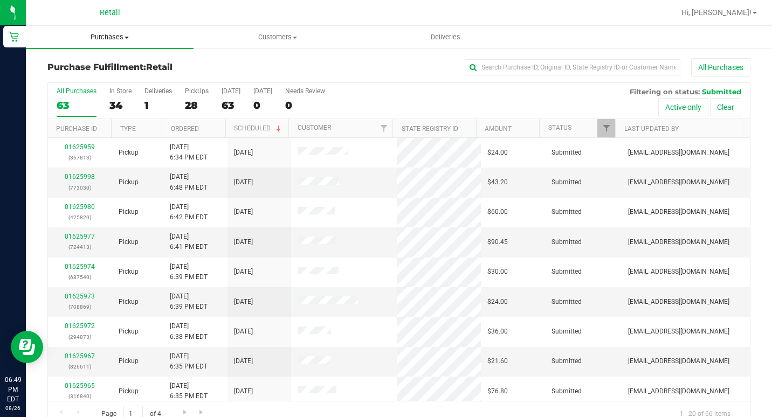
click at [118, 38] on span "Purchases" at bounding box center [110, 37] width 168 height 10
click at [97, 64] on span "Summary of purchases" at bounding box center [81, 64] width 111 height 9
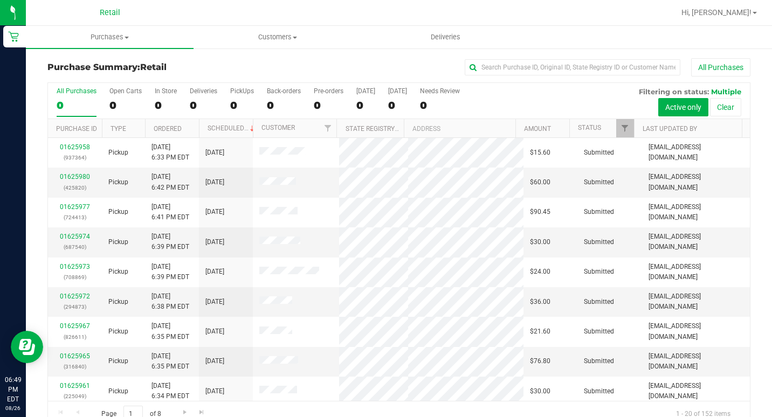
click at [487, 58] on div "All Purchases" at bounding box center [516, 67] width 469 height 18
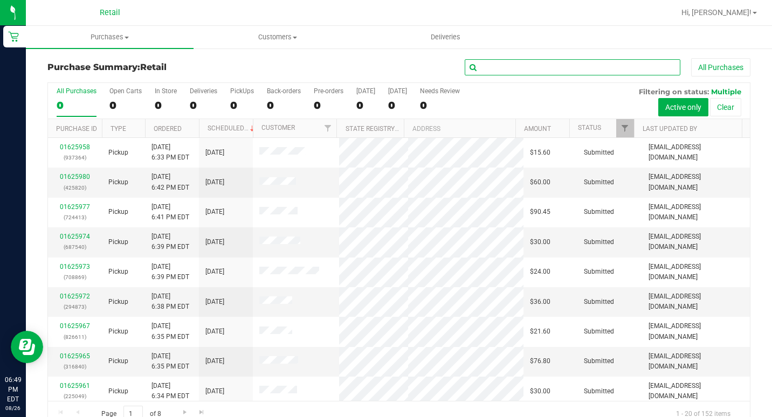
click at [489, 68] on input "text" at bounding box center [573, 67] width 216 height 16
type input "[PERSON_NAME]"
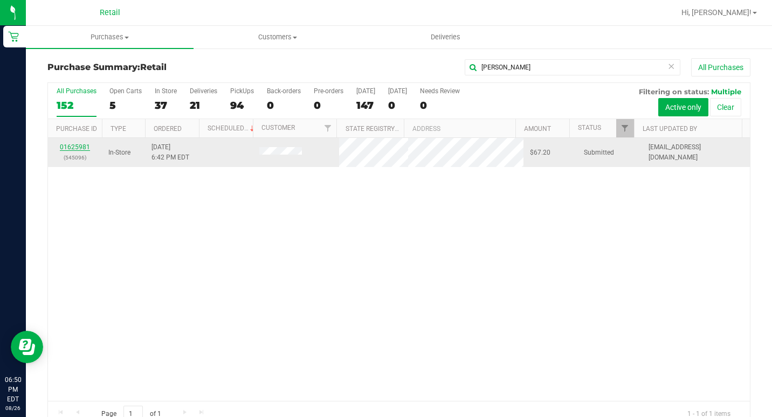
click at [61, 144] on link "01625981" at bounding box center [75, 147] width 30 height 8
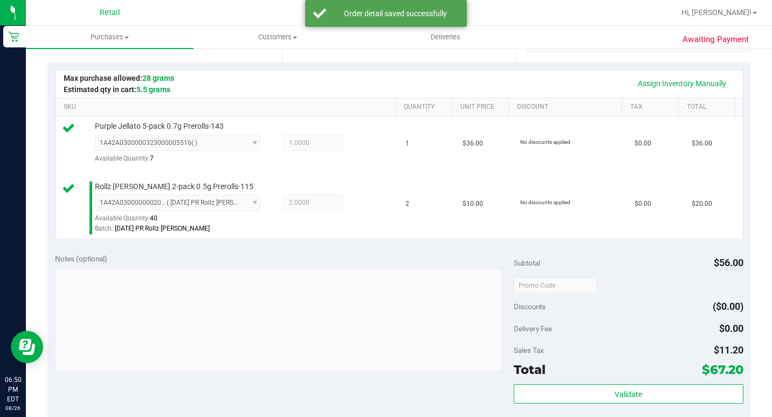
scroll to position [324, 0]
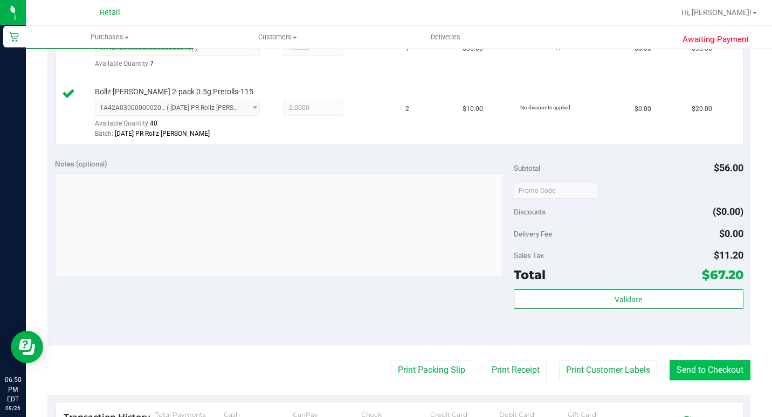
drag, startPoint x: 682, startPoint y: 416, endPoint x: 684, endPoint y: 408, distance: 8.4
click at [682, 414] on purchase-details "Back Edit Purchase Cancel Purchase View Profile # 01625981 Med | Rec METRC ID: …" at bounding box center [398, 170] width 703 height 870
click at [684, 381] on button "Send to Checkout" at bounding box center [710, 370] width 81 height 20
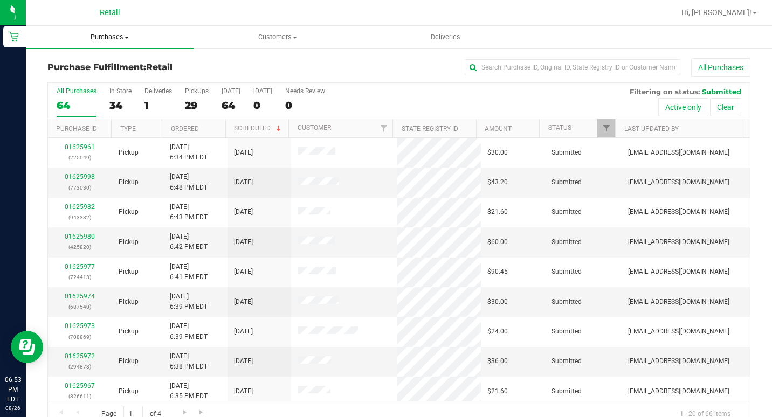
click at [108, 38] on span "Purchases" at bounding box center [110, 37] width 168 height 10
click at [103, 63] on span "Summary of purchases" at bounding box center [81, 64] width 111 height 9
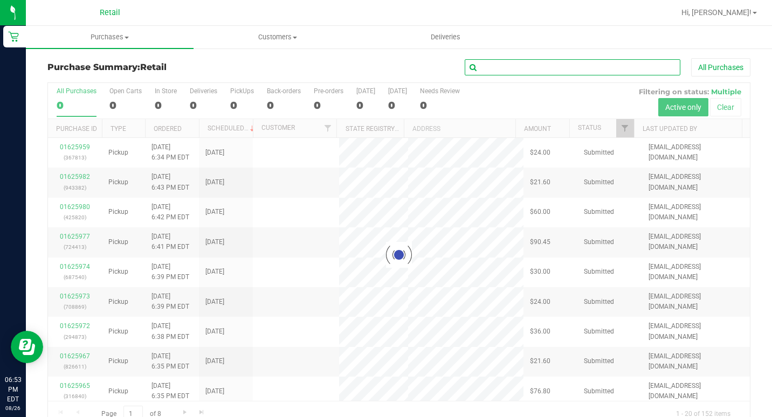
click at [538, 73] on input "text" at bounding box center [573, 67] width 216 height 16
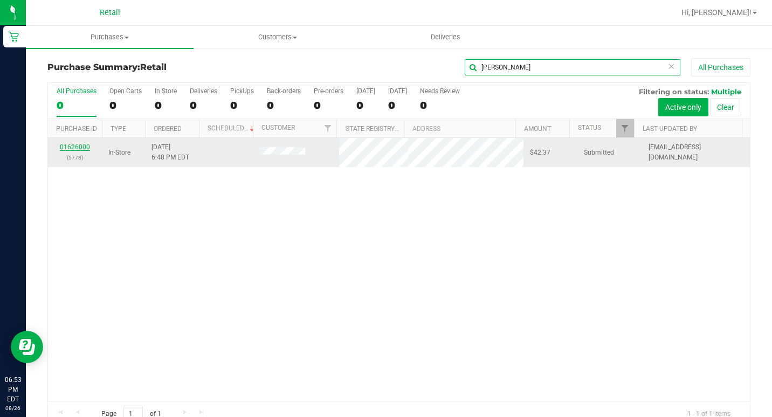
type input "[PERSON_NAME]"
click at [74, 148] on link "01626000" at bounding box center [75, 147] width 30 height 8
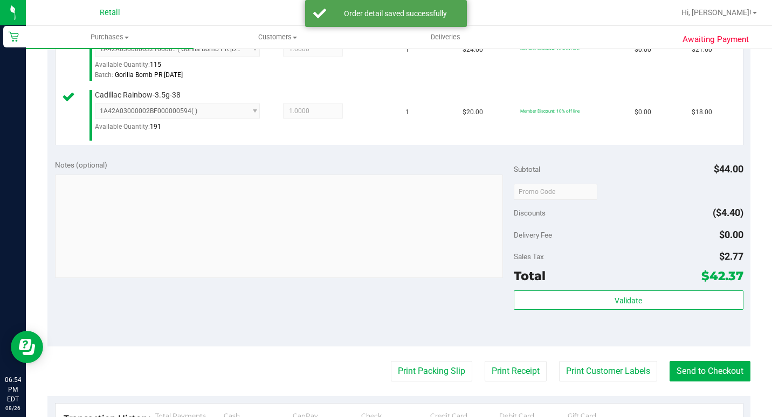
scroll to position [324, 0]
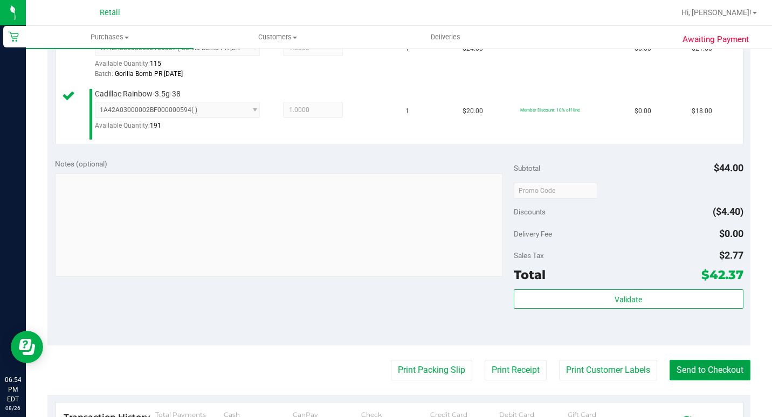
click at [685, 381] on button "Send to Checkout" at bounding box center [710, 370] width 81 height 20
